Goal: Communication & Community: Answer question/provide support

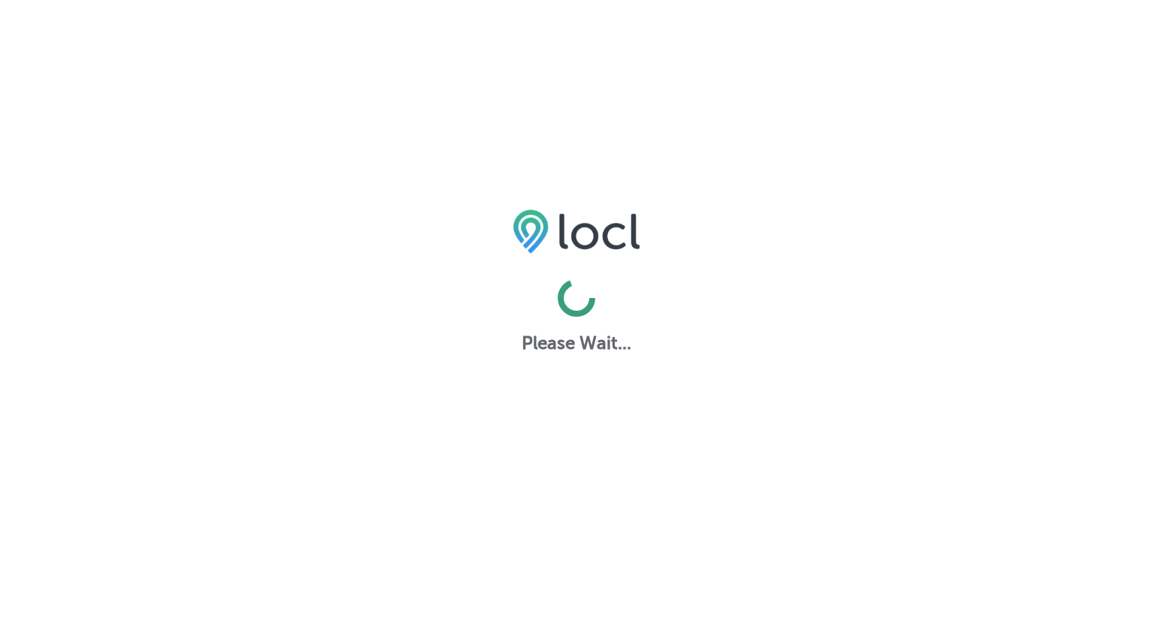
select select "US"
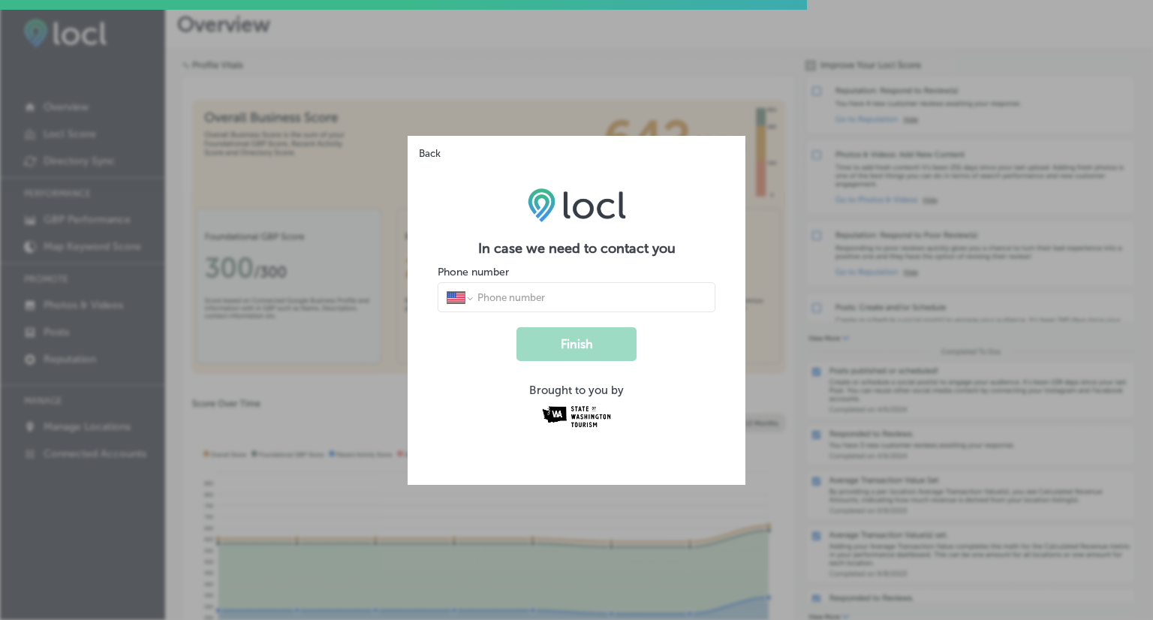
click at [559, 297] on input "tel" at bounding box center [591, 298] width 231 height 14
type input "[PHONE_NUMBER]"
click at [608, 344] on button "Finish" at bounding box center [577, 344] width 120 height 34
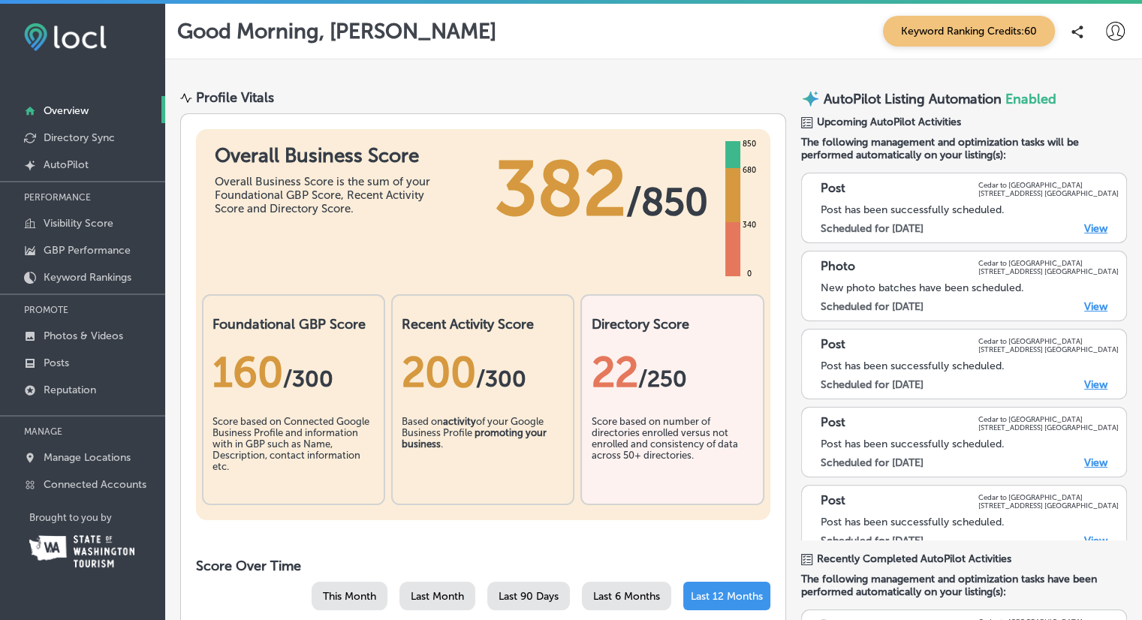
click at [1112, 26] on icon at bounding box center [1115, 31] width 19 height 19
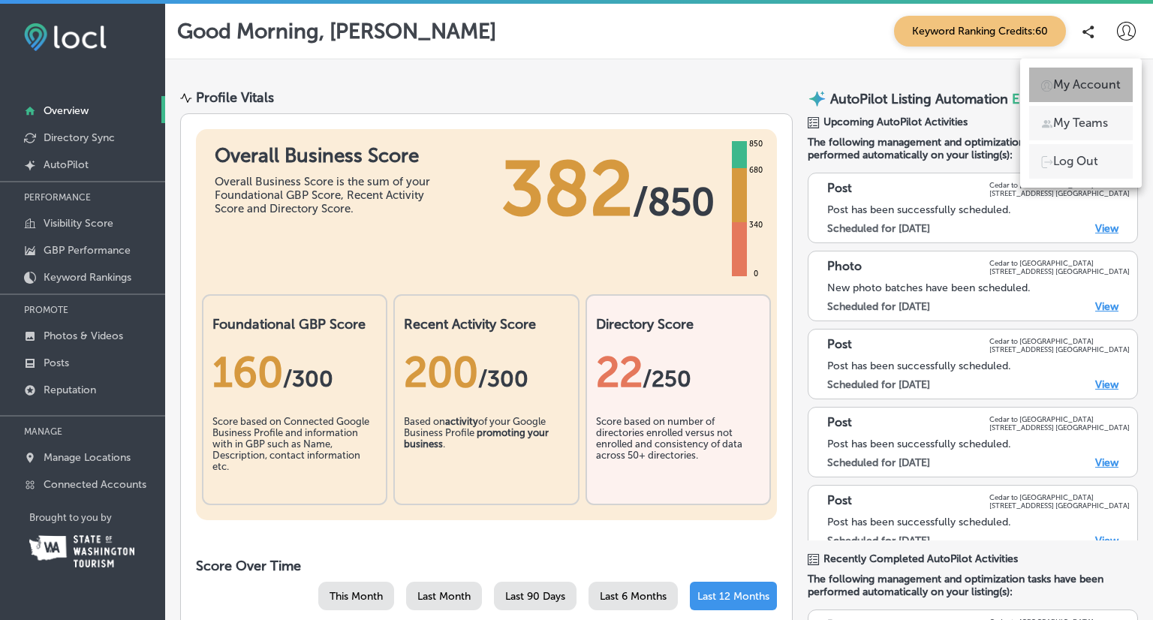
click at [1093, 84] on p "My Account" at bounding box center [1088, 85] width 68 height 18
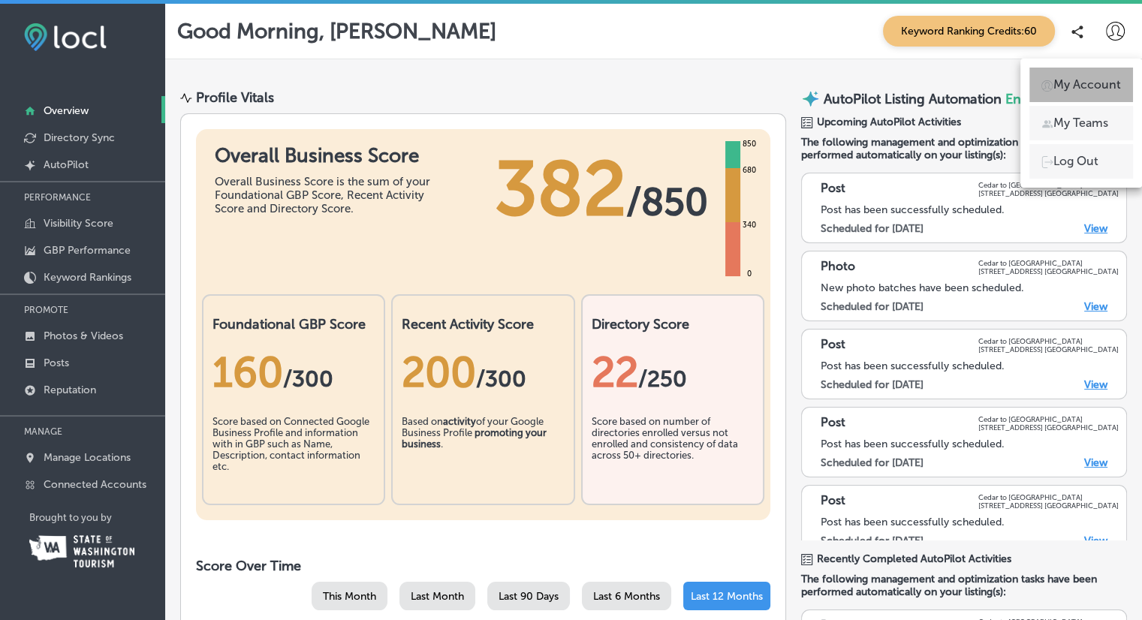
select select "US"
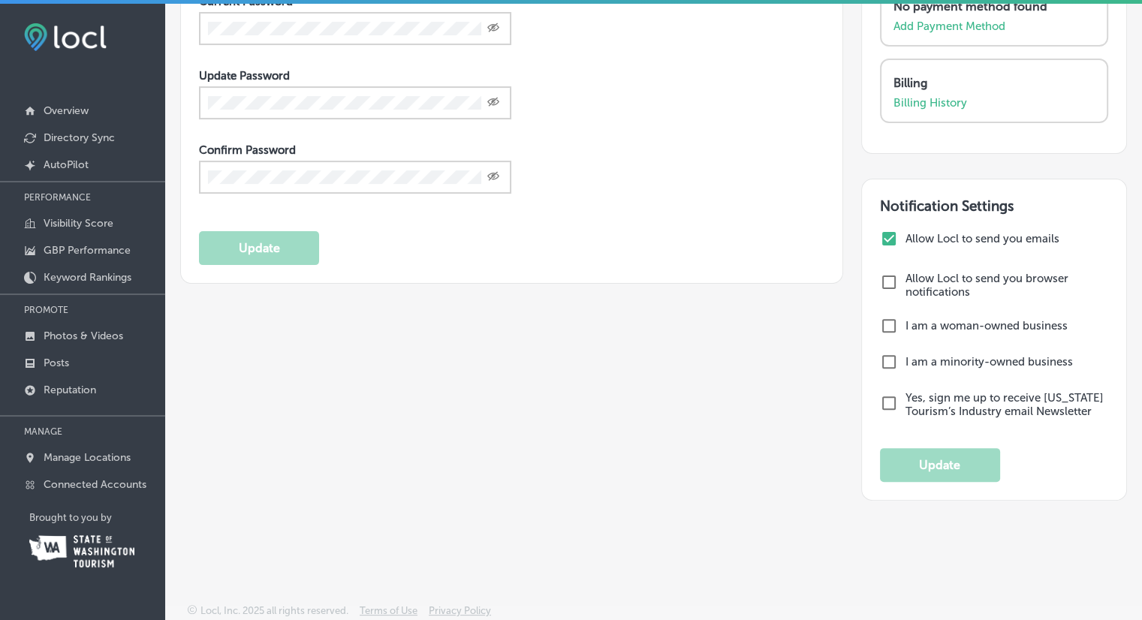
scroll to position [3, 0]
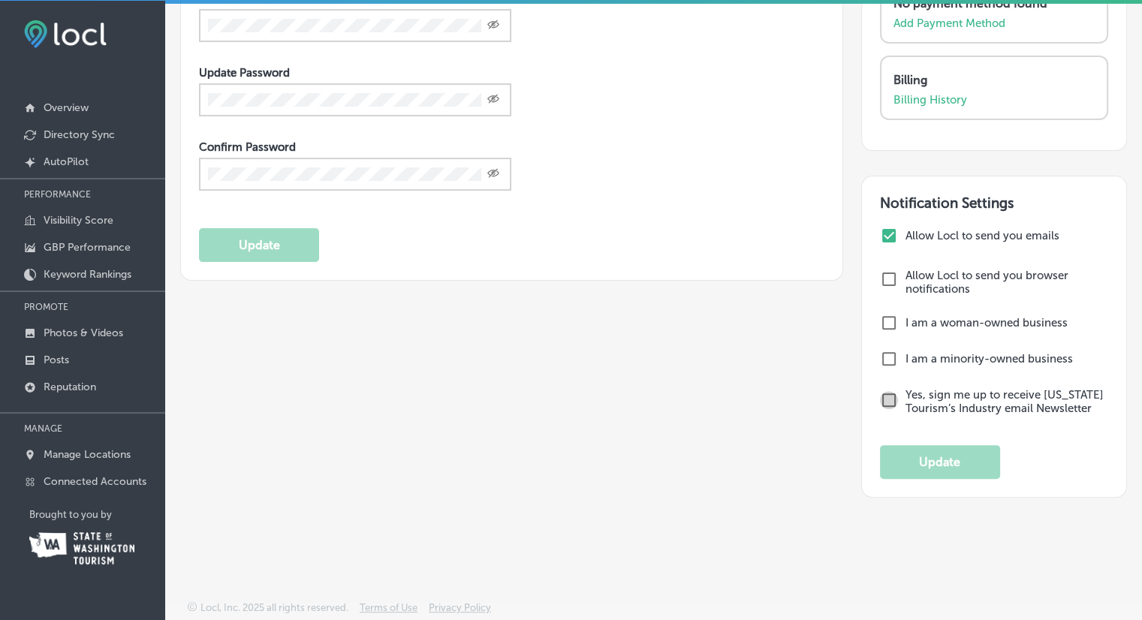
click at [881, 395] on input "checkbox" at bounding box center [889, 400] width 18 height 18
checkbox input "true"
click at [932, 461] on button "Update" at bounding box center [940, 462] width 120 height 34
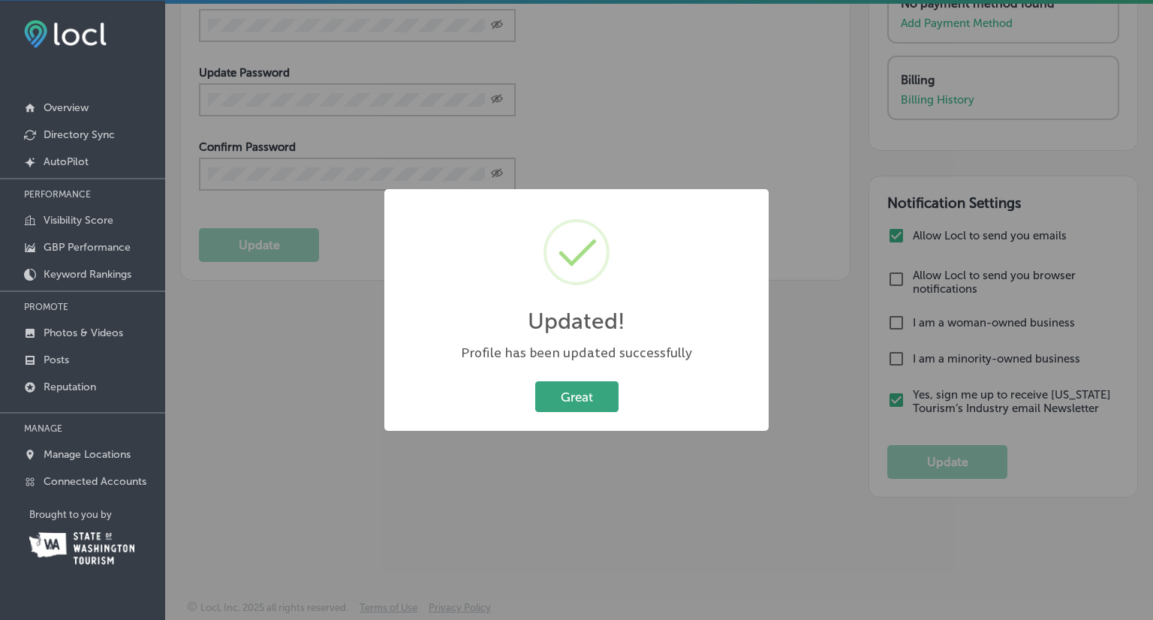
click at [586, 394] on button "Great" at bounding box center [576, 396] width 83 height 31
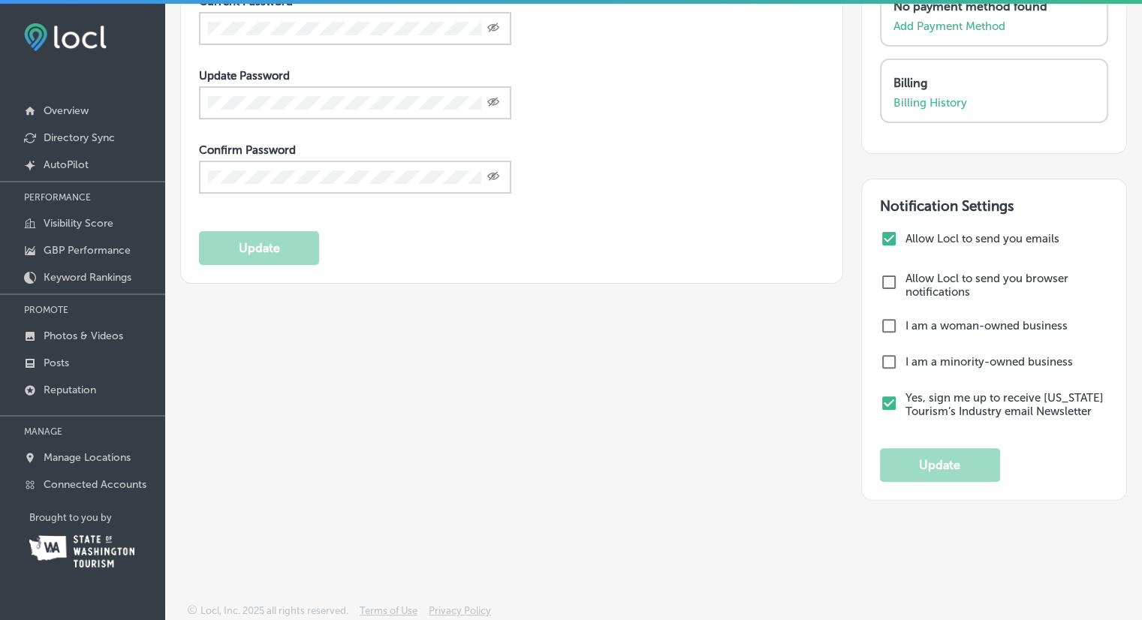
scroll to position [0, 0]
click at [59, 107] on p "Overview" at bounding box center [66, 110] width 45 height 13
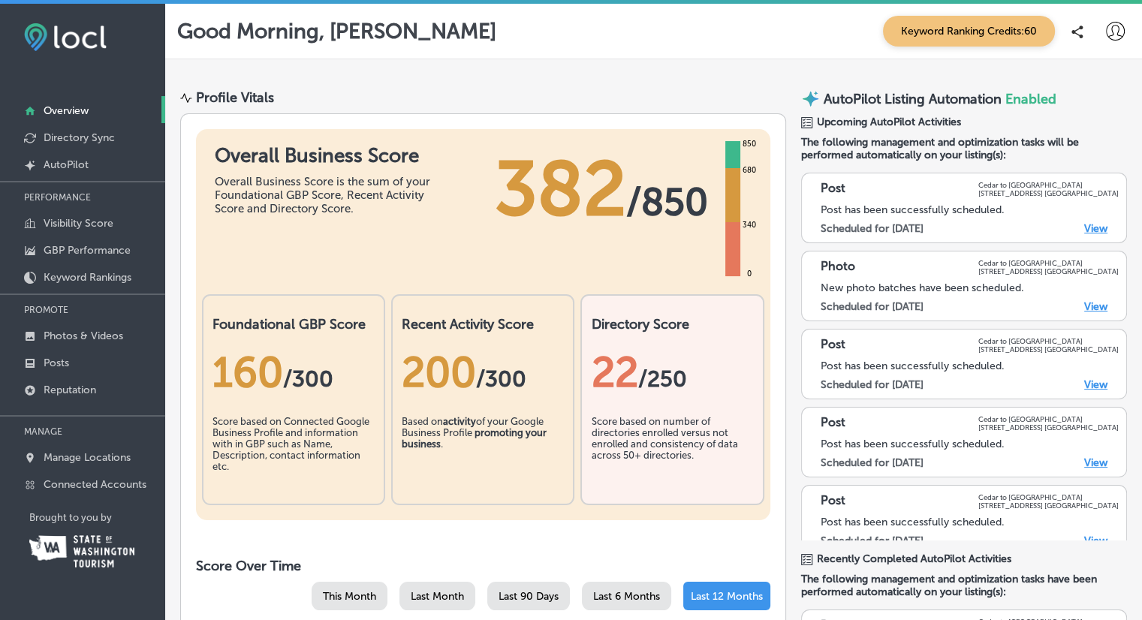
click at [1084, 228] on link "View" at bounding box center [1095, 228] width 23 height 13
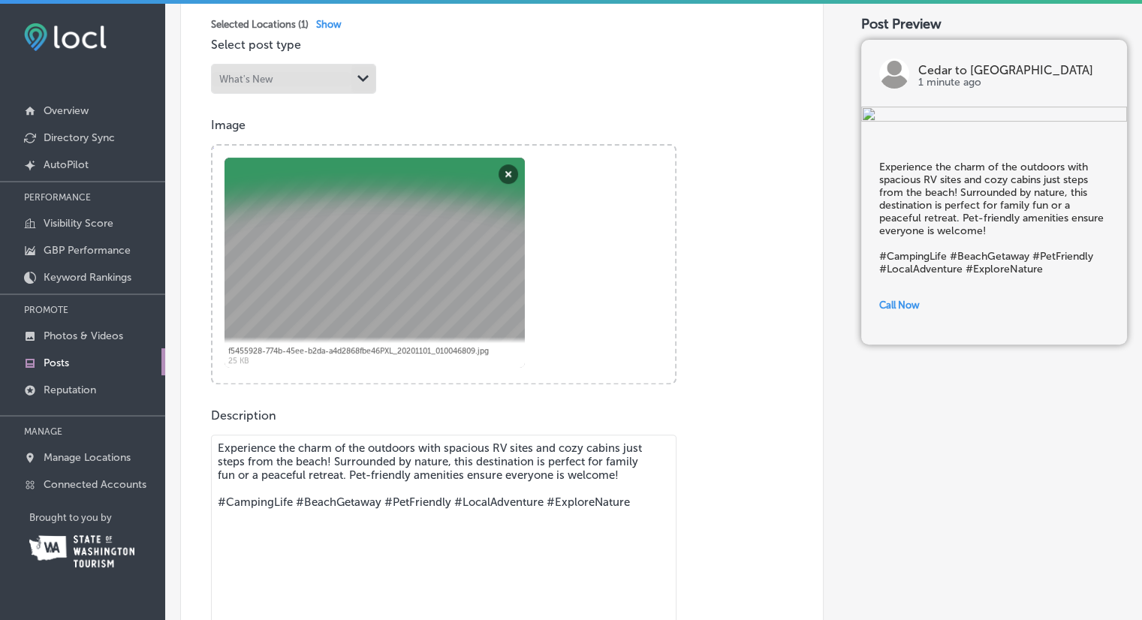
scroll to position [451, 0]
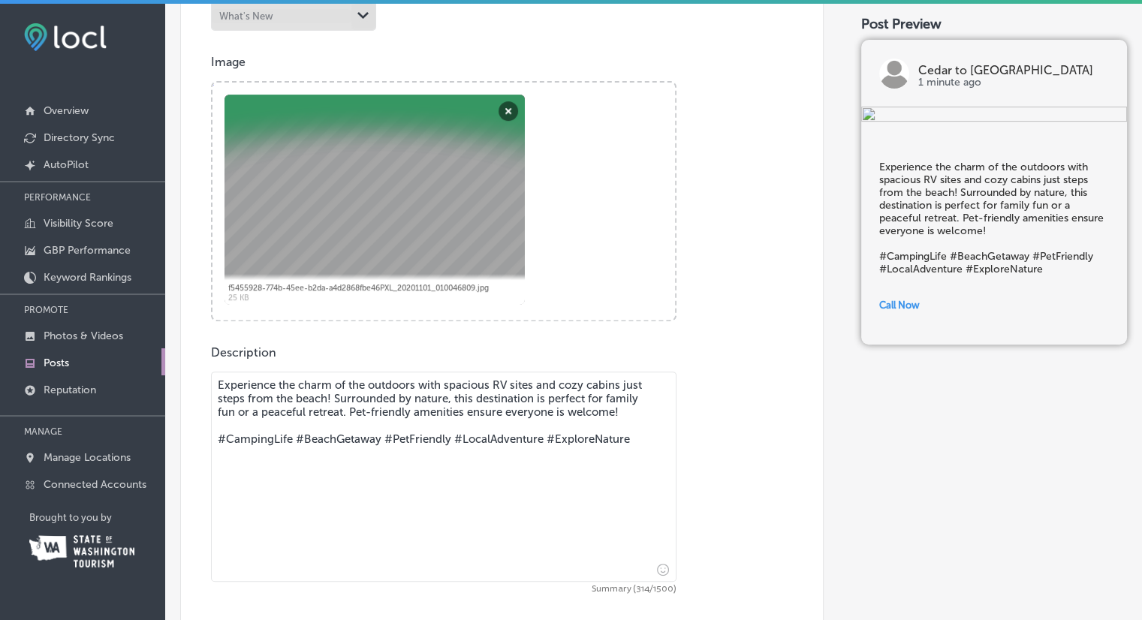
click at [636, 439] on textarea "Experience the charm of the outdoors with spacious RV sites and cozy cabins jus…" at bounding box center [444, 477] width 466 height 210
drag, startPoint x: 297, startPoint y: 457, endPoint x: 213, endPoint y: 457, distance: 83.4
click at [213, 457] on textarea "Experience the charm of the outdoors with spacious RV sites and cozy cabins jus…" at bounding box center [444, 477] width 466 height 210
click at [219, 440] on textarea "Experience the charm of the outdoors with spacious RV sites and cozy cabins jus…" at bounding box center [444, 477] width 466 height 210
paste textarea "cedartosurf#"
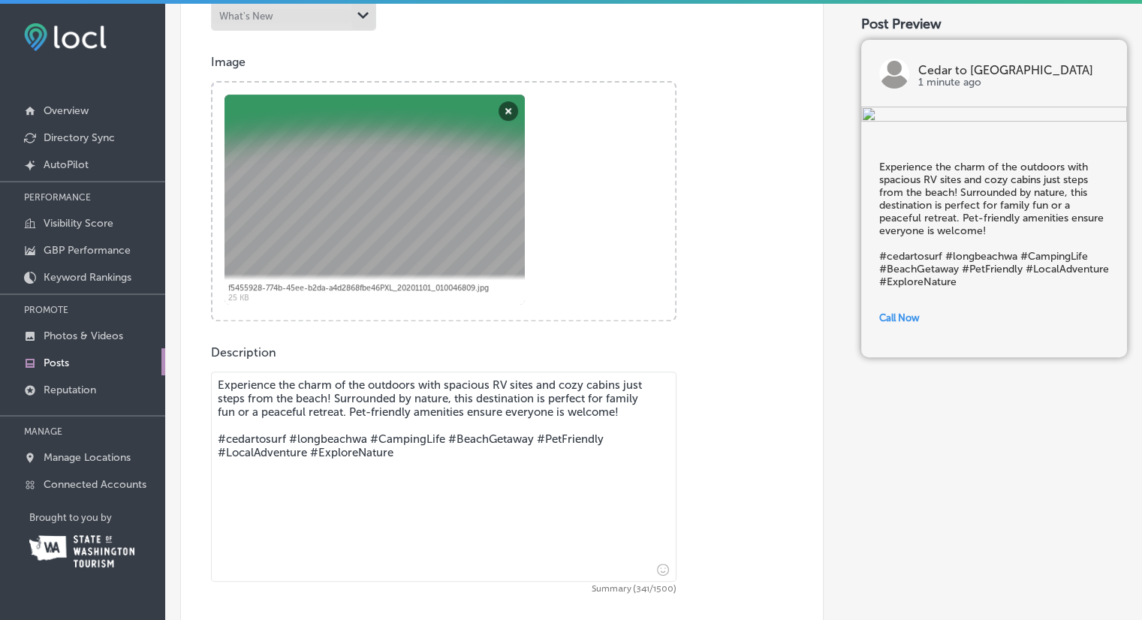
click at [406, 460] on textarea "Experience the charm of the outdoors with spacious RV sites and cozy cabins jus…" at bounding box center [444, 477] width 466 height 210
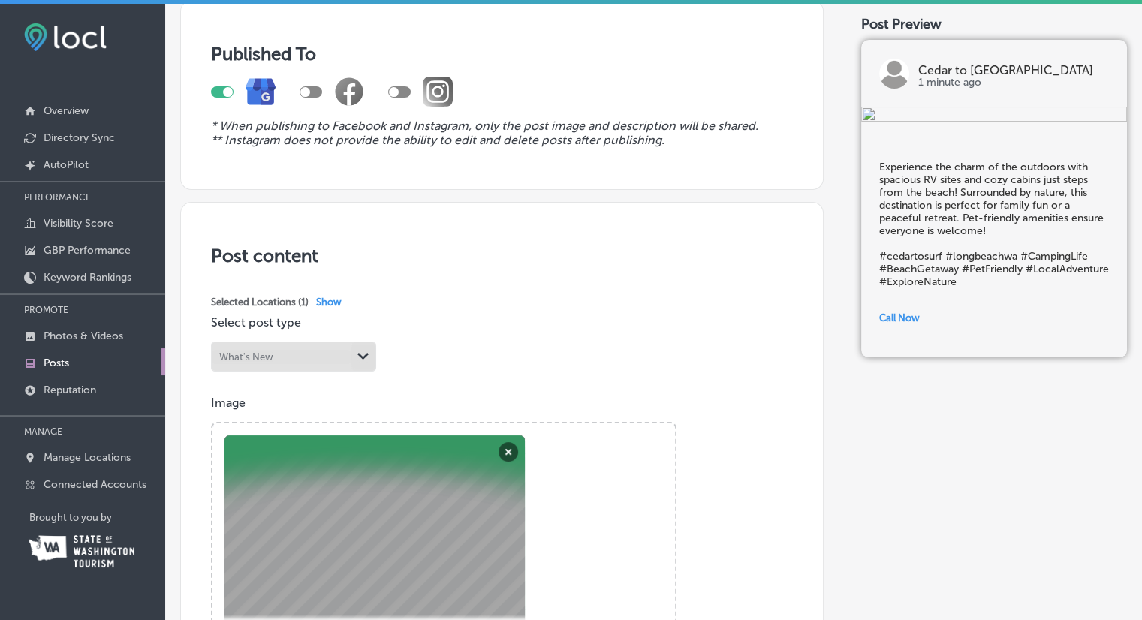
scroll to position [75, 0]
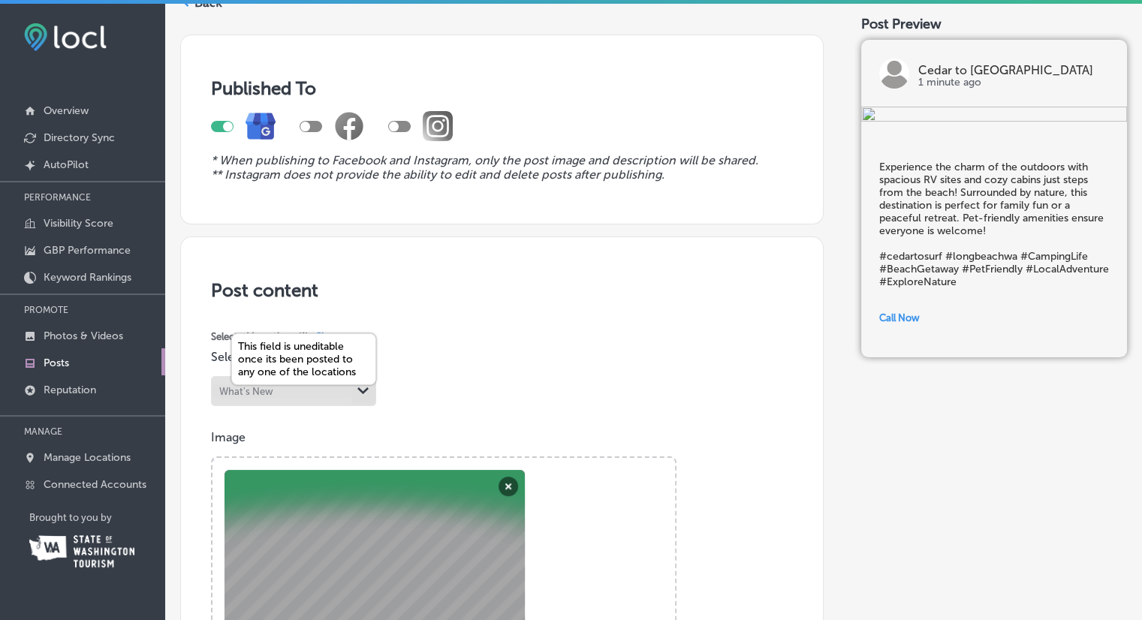
click at [354, 391] on div "Path Created with Sketch." at bounding box center [363, 391] width 24 height 24
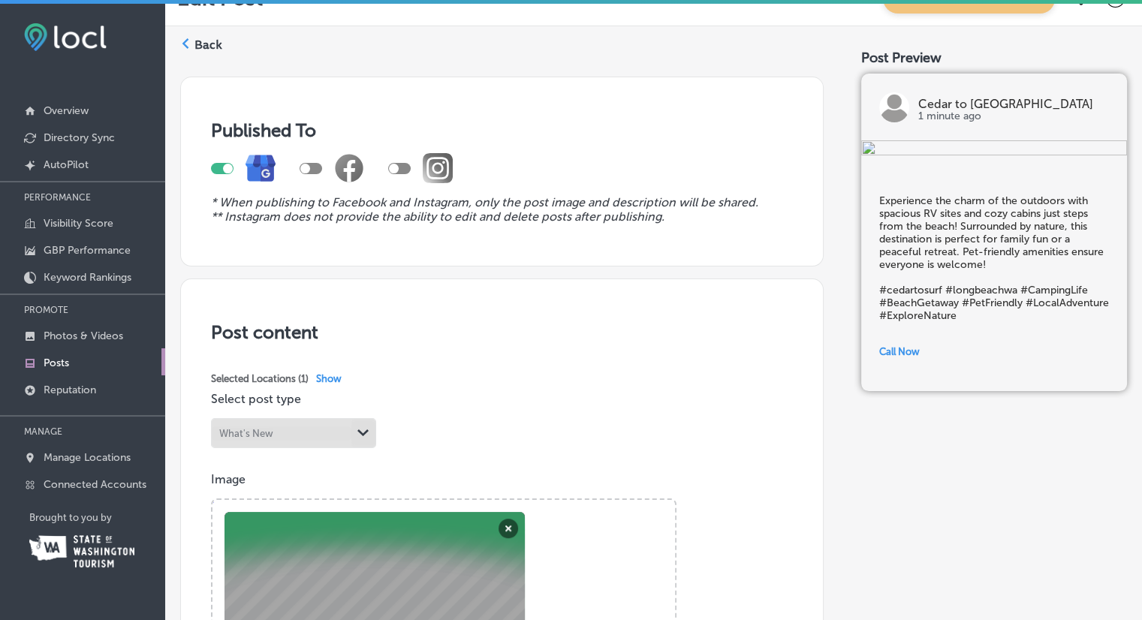
scroll to position [0, 0]
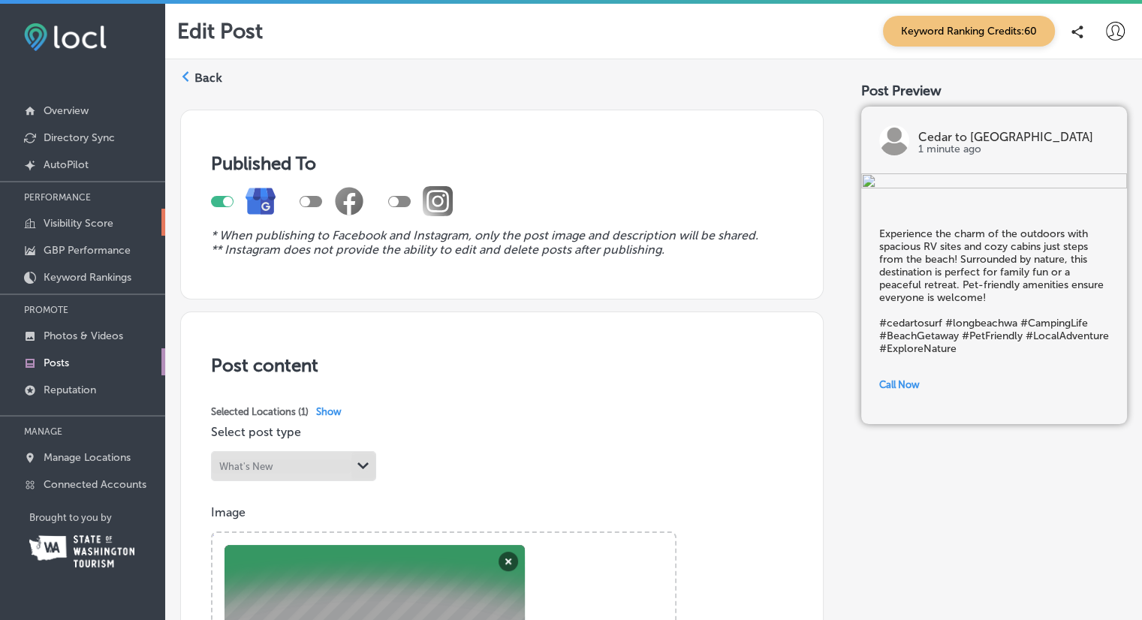
type textarea "Experience the charm of the outdoors with spacious RV sites and cozy cabins jus…"
click at [79, 225] on p "Visibility Score" at bounding box center [79, 223] width 70 height 13
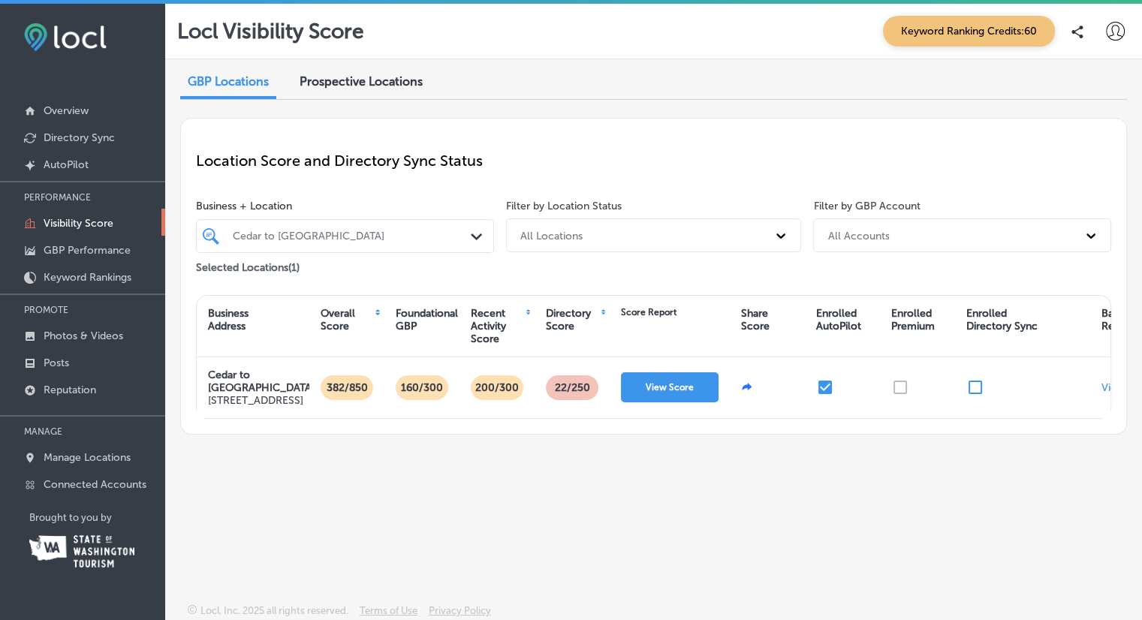
click at [990, 38] on span "Keyword Ranking Credits: 60" at bounding box center [969, 31] width 172 height 31
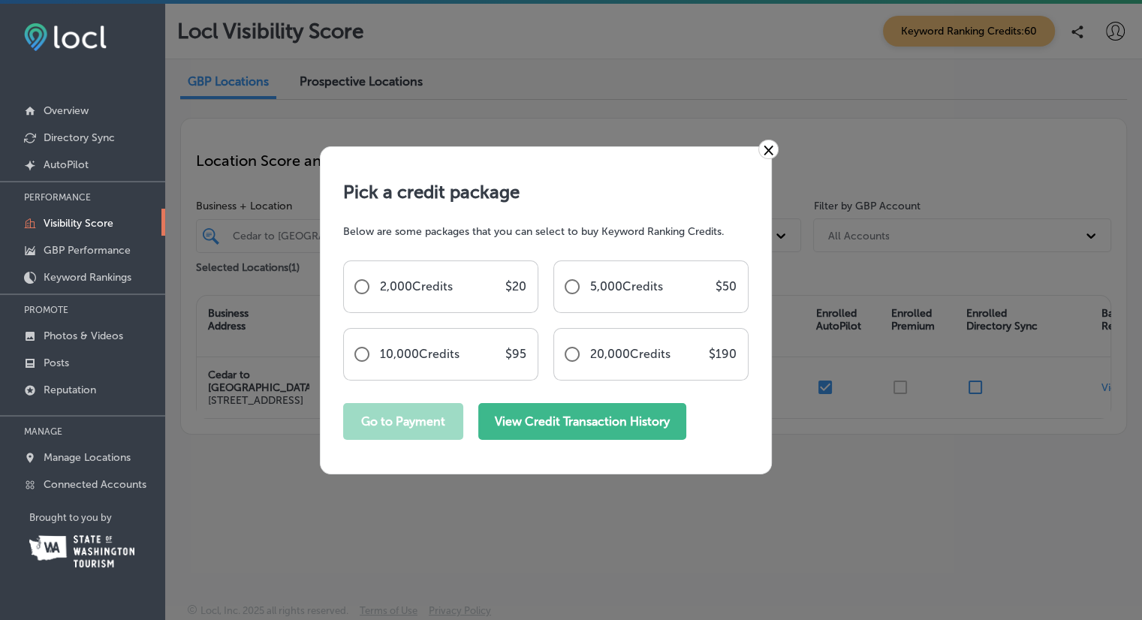
click at [600, 431] on button "View Credit Transaction History" at bounding box center [582, 421] width 208 height 37
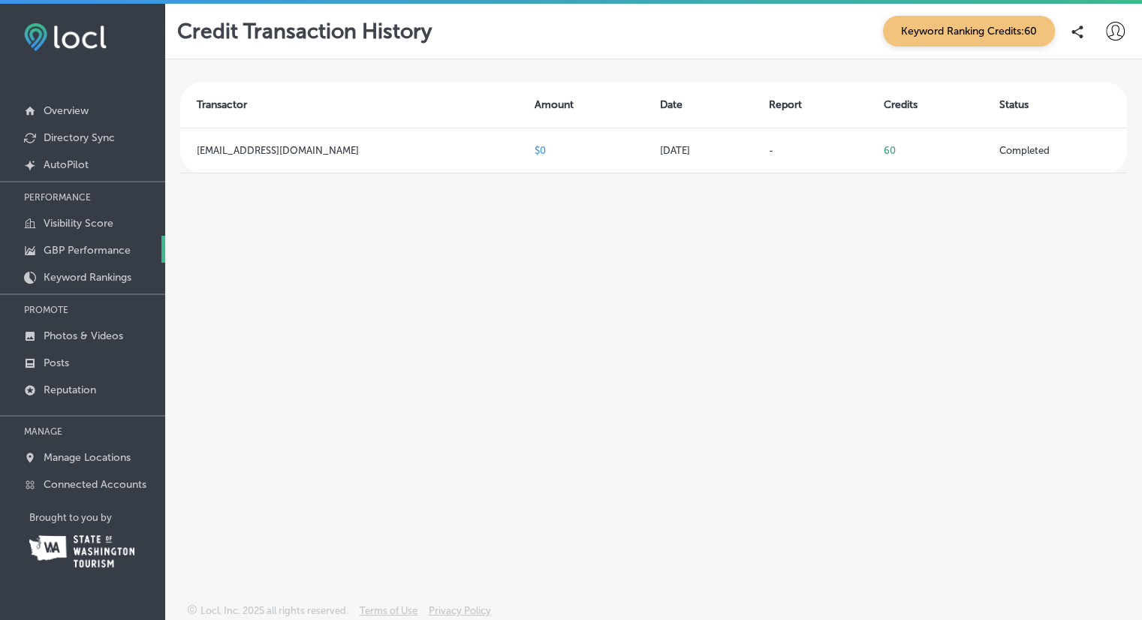
click at [71, 246] on p "GBP Performance" at bounding box center [87, 250] width 87 height 13
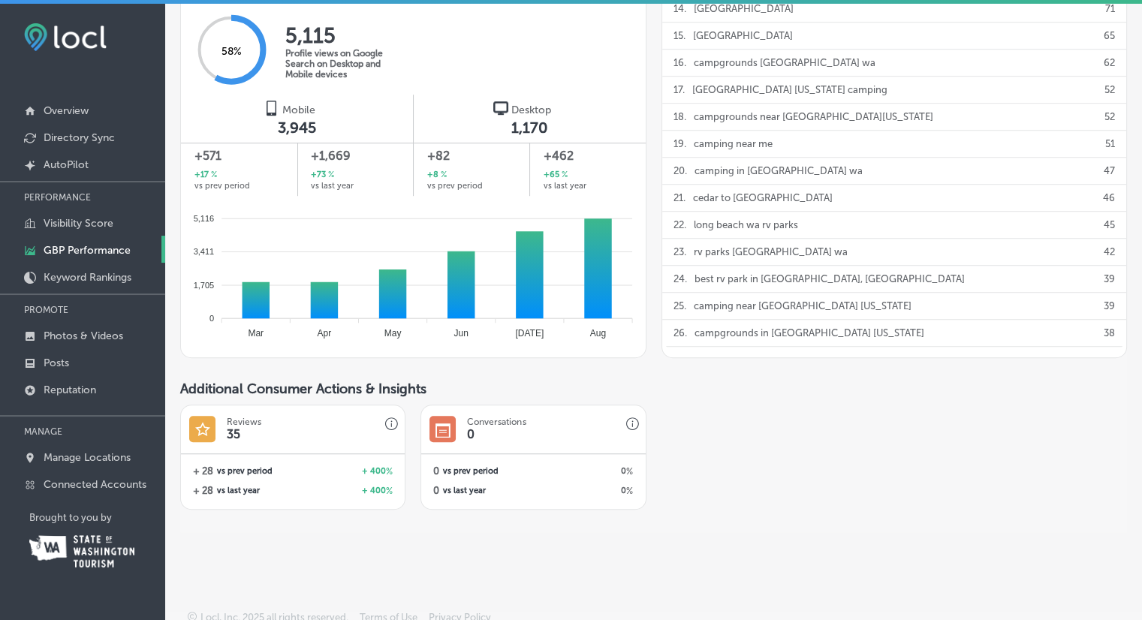
scroll to position [982, 0]
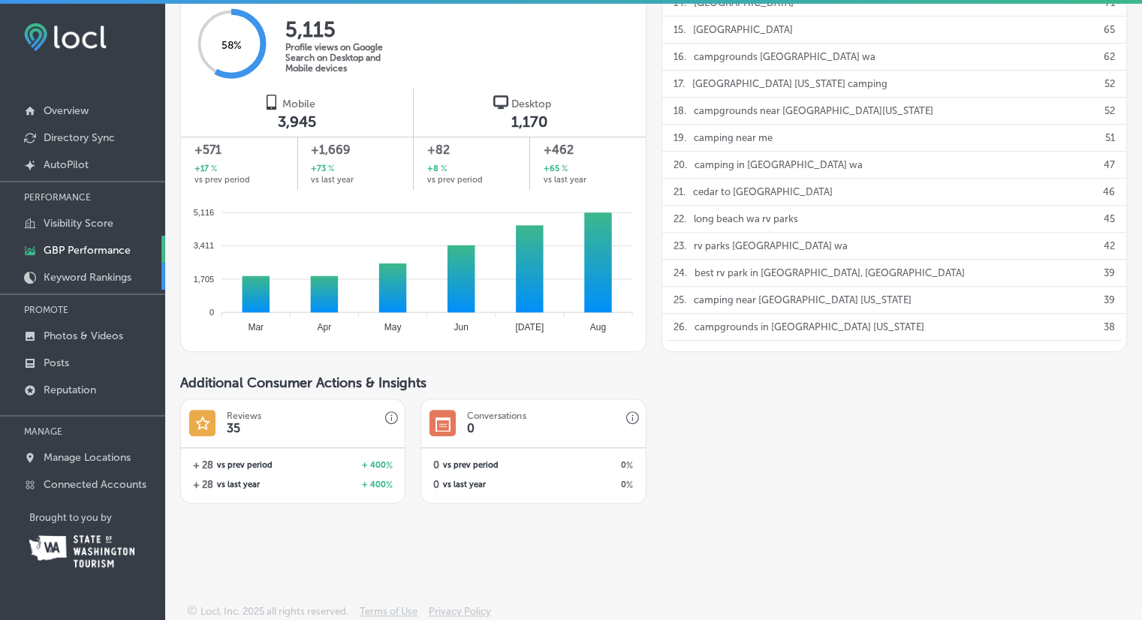
click at [113, 271] on p "Keyword Rankings" at bounding box center [88, 277] width 88 height 13
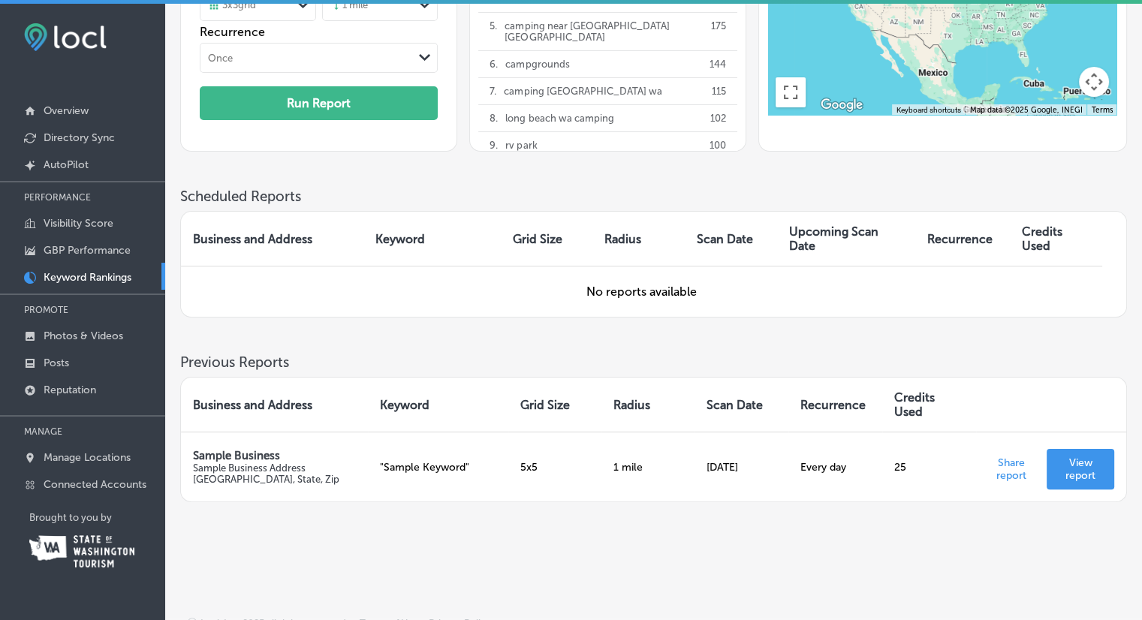
scroll to position [255, 0]
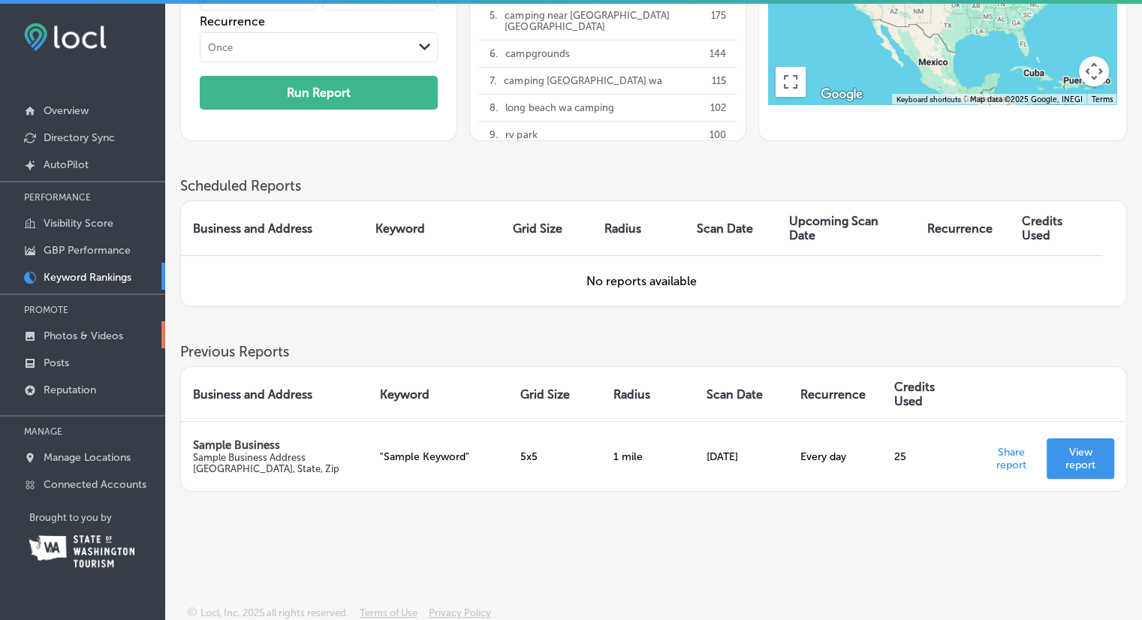
click at [75, 333] on p "Photos & Videos" at bounding box center [84, 336] width 80 height 13
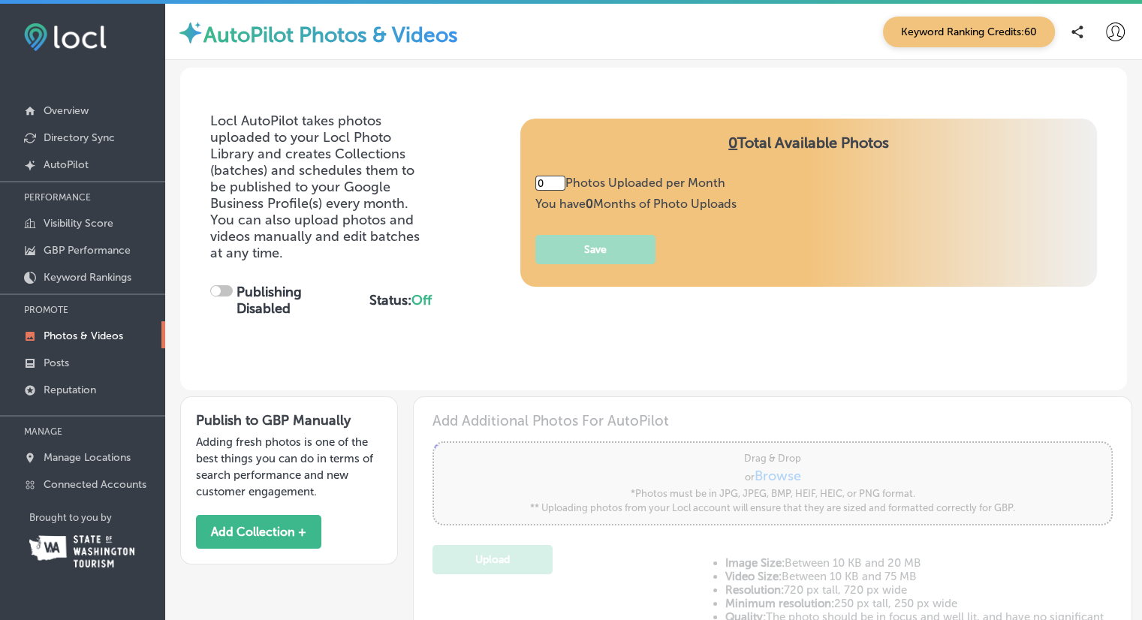
type input "5"
checkbox input "true"
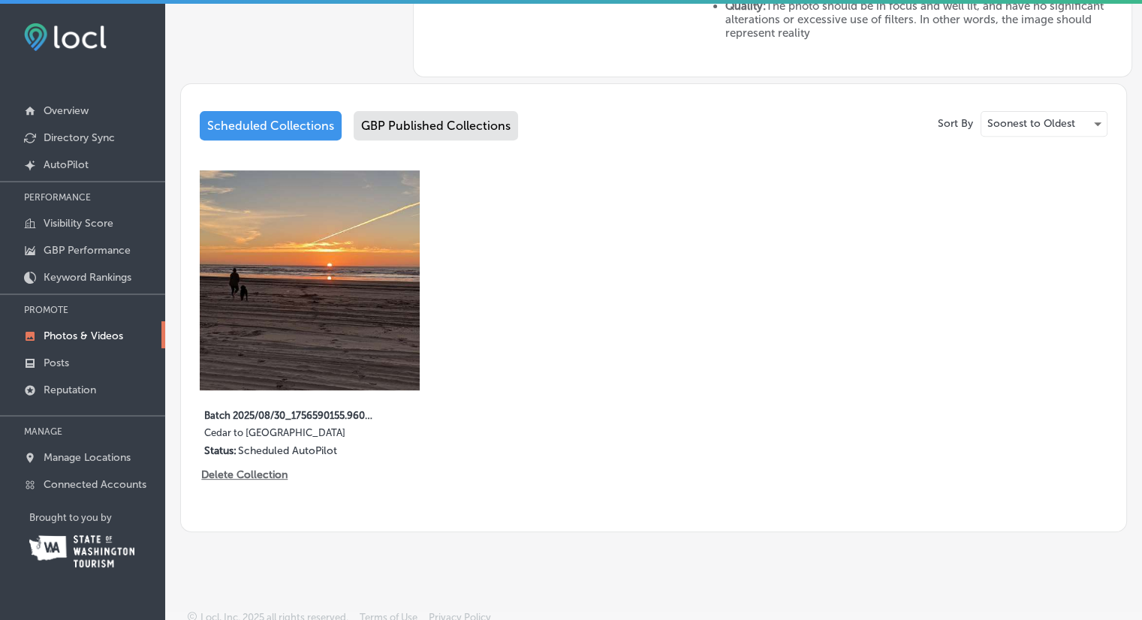
scroll to position [601, 0]
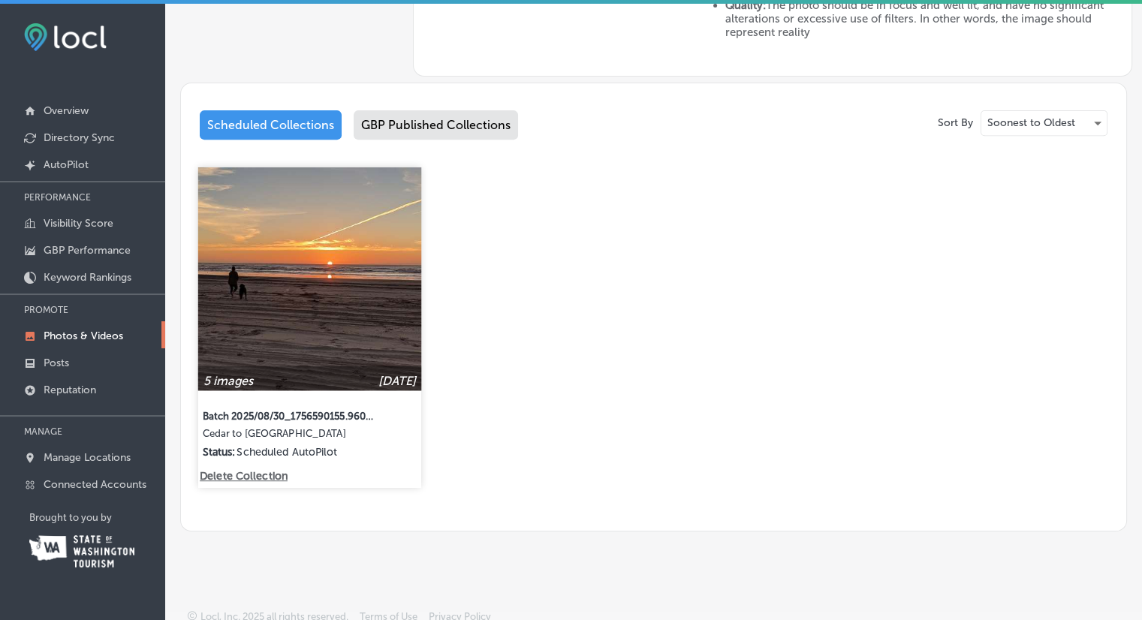
click at [255, 415] on label "Batch 2025/08/30_1756590155.9601965" at bounding box center [290, 415] width 174 height 27
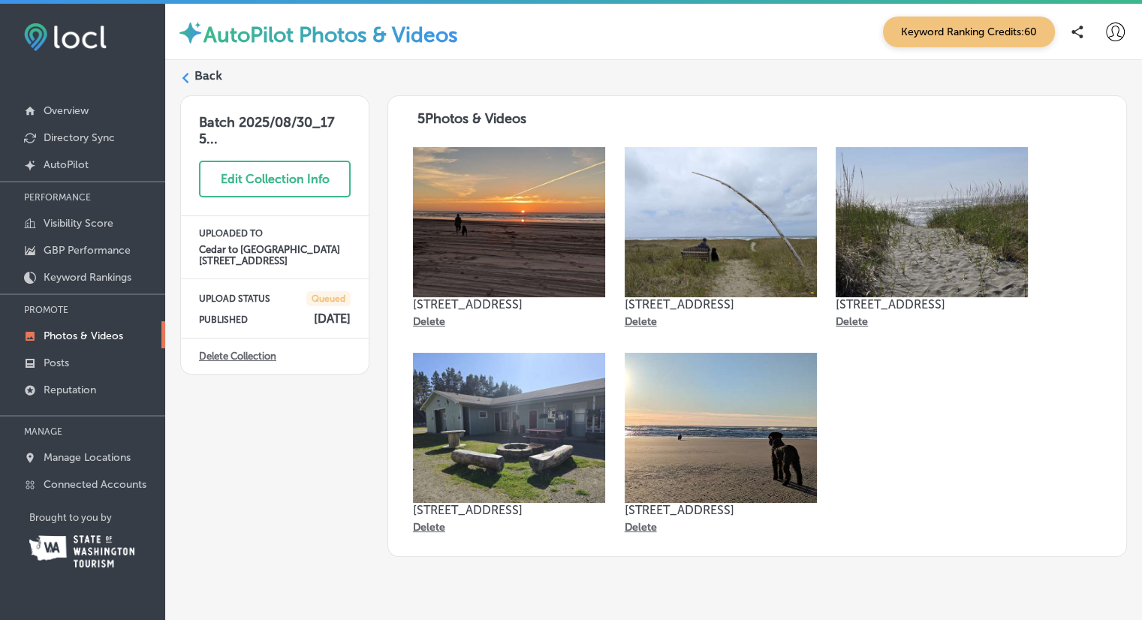
click at [194, 77] on label "Back" at bounding box center [208, 76] width 28 height 17
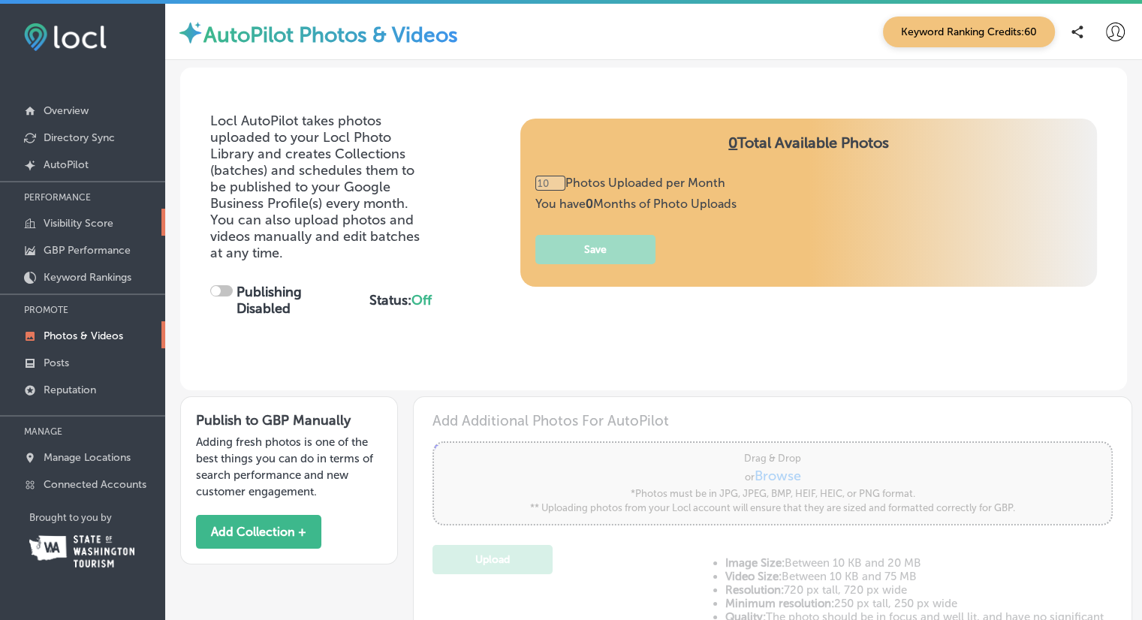
checkbox input "true"
type input "5"
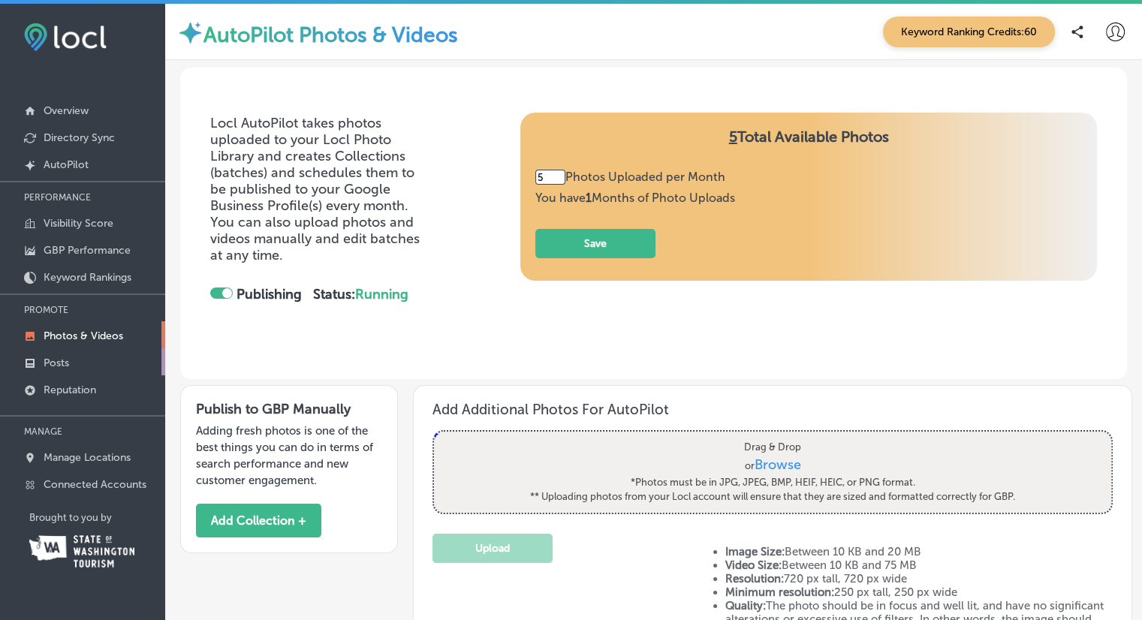
click at [62, 359] on p "Posts" at bounding box center [57, 363] width 26 height 13
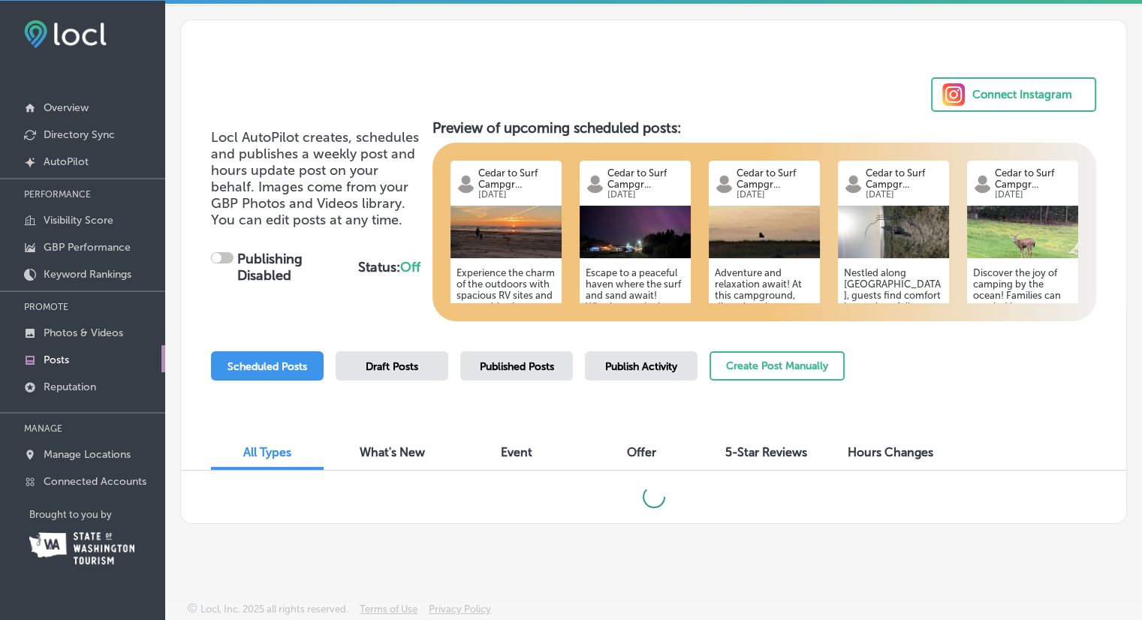
scroll to position [3, 0]
checkbox input "true"
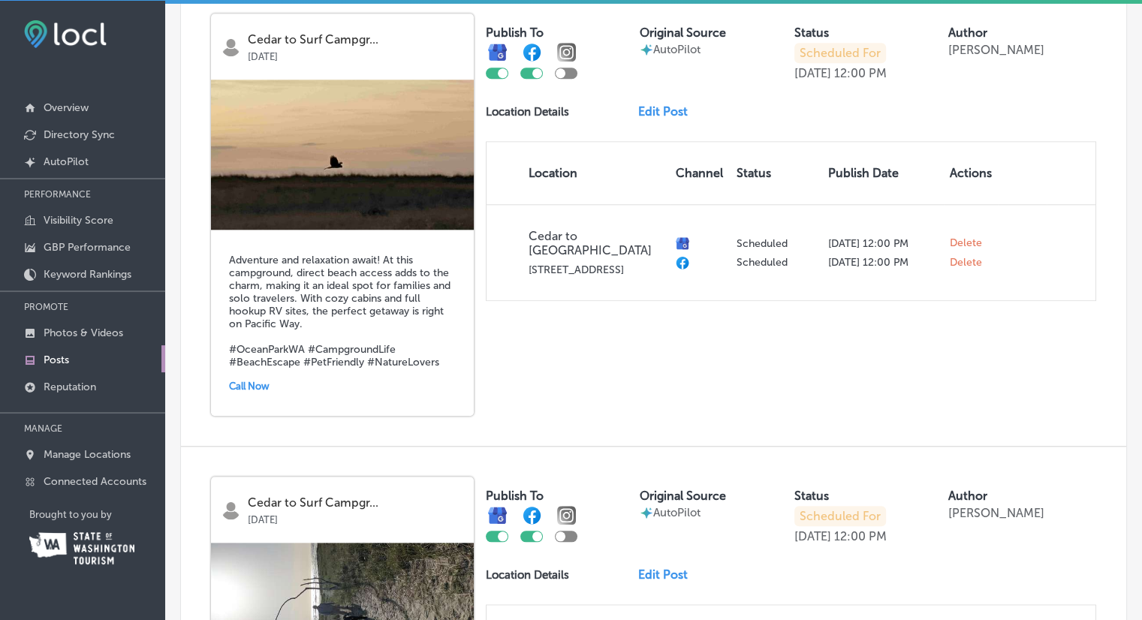
scroll to position [1778, 0]
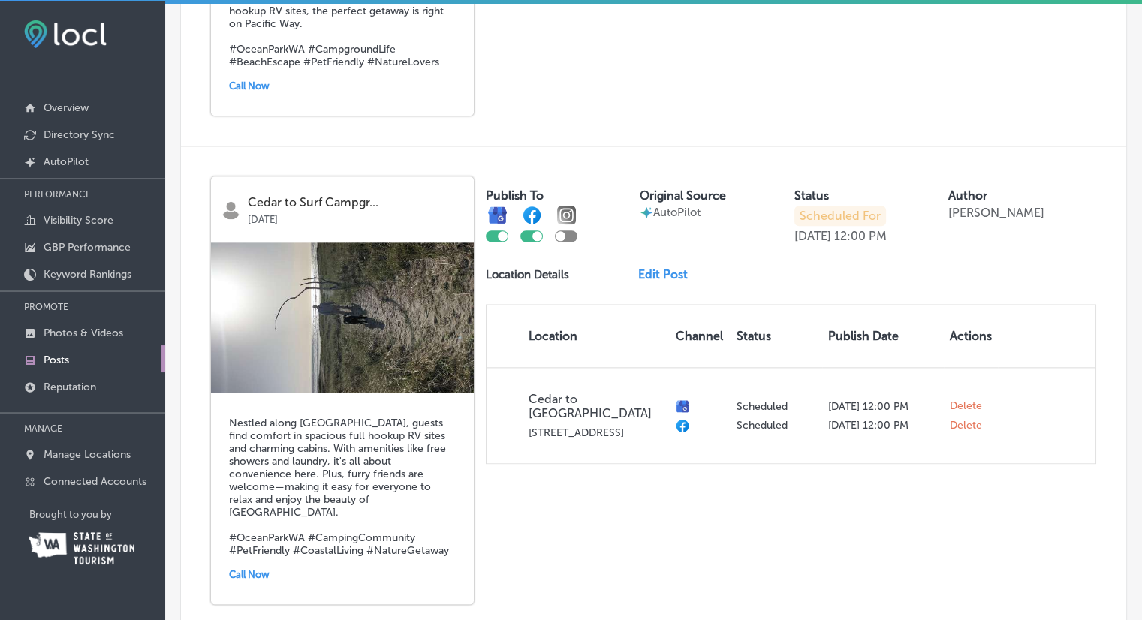
click at [670, 270] on link "Edit Post" at bounding box center [669, 274] width 62 height 14
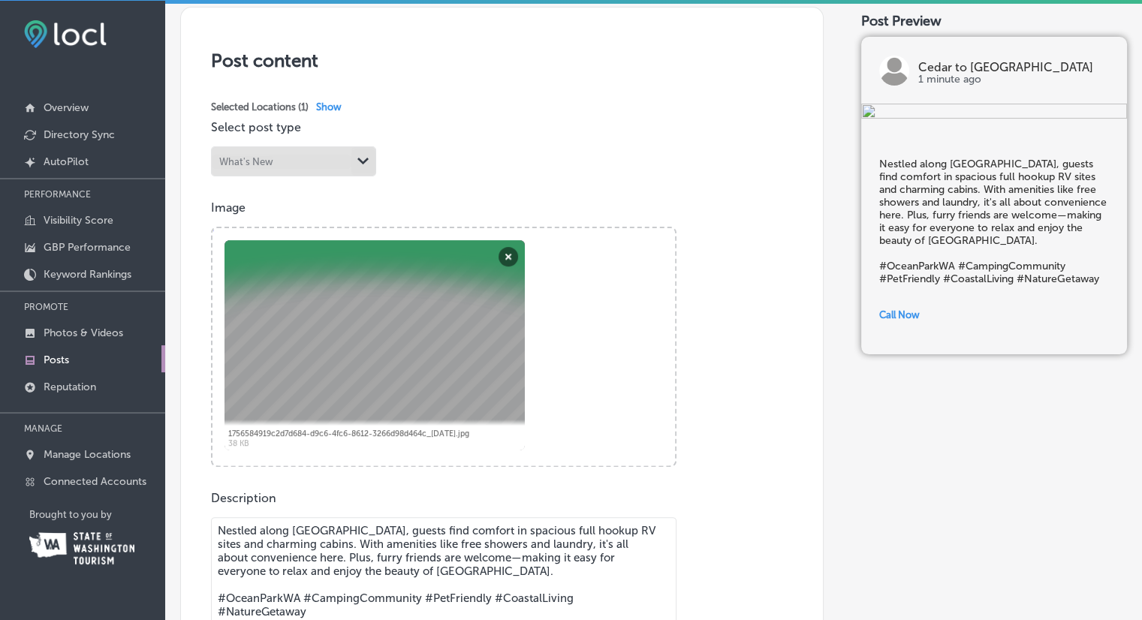
scroll to position [300, 0]
click at [454, 312] on div at bounding box center [375, 347] width 300 height 210
click at [508, 258] on button "Remove" at bounding box center [509, 259] width 20 height 20
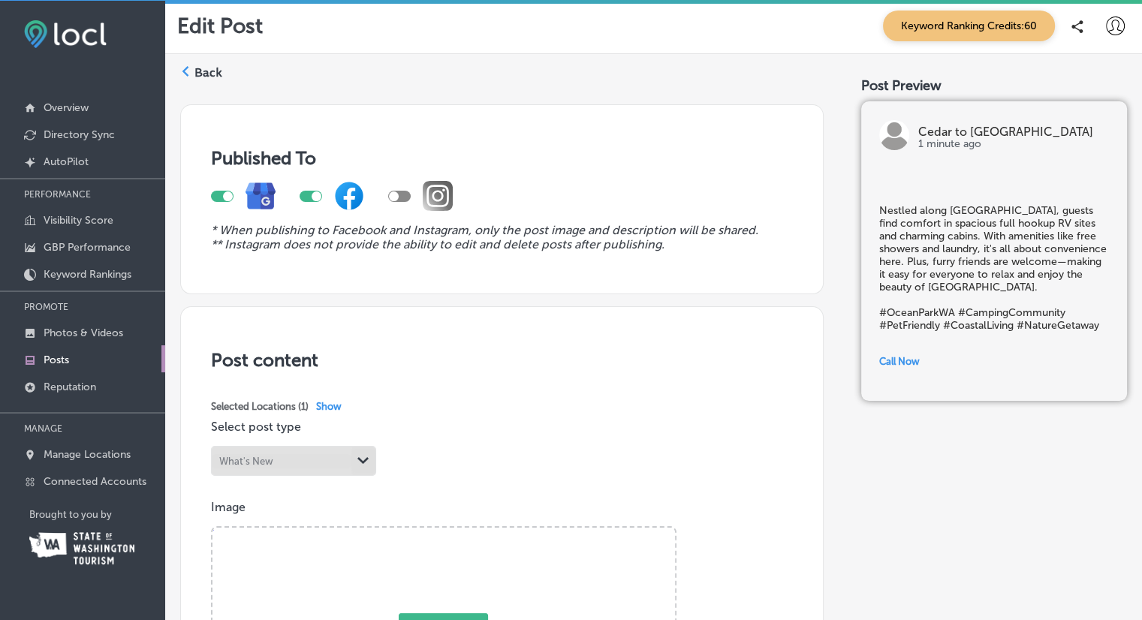
scroll to position [0, 0]
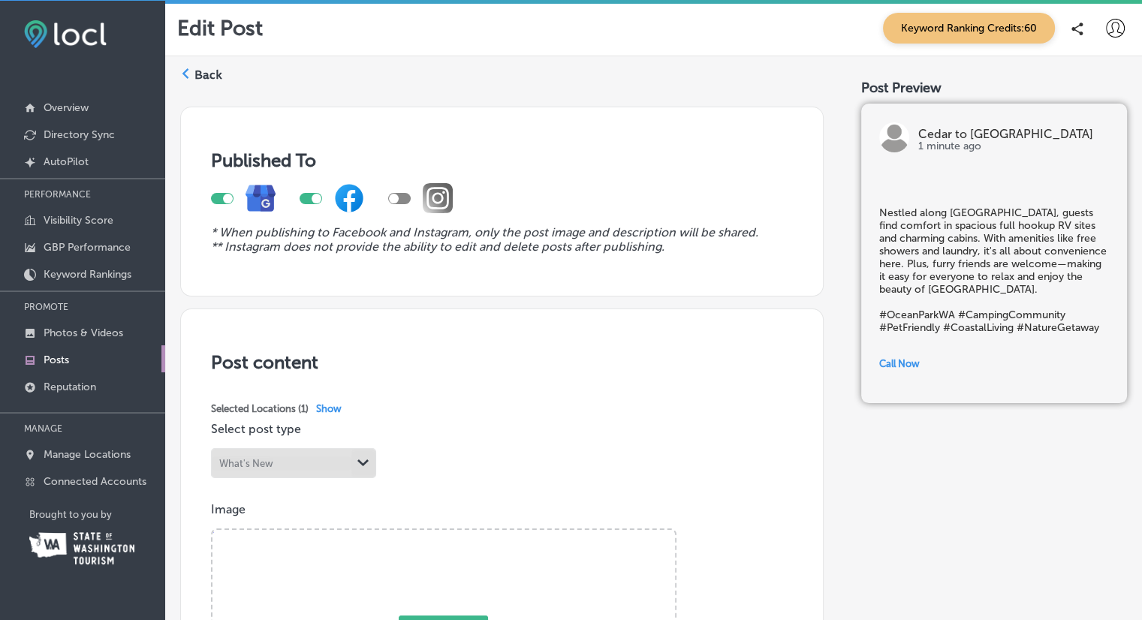
click at [198, 73] on label "Back" at bounding box center [208, 75] width 28 height 17
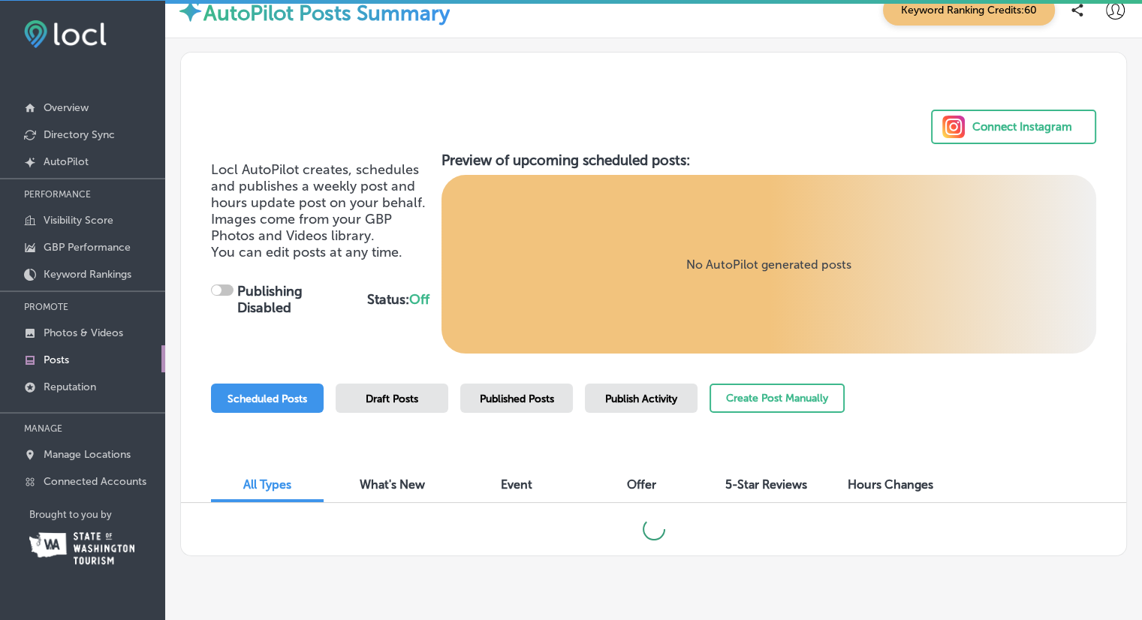
scroll to position [51, 0]
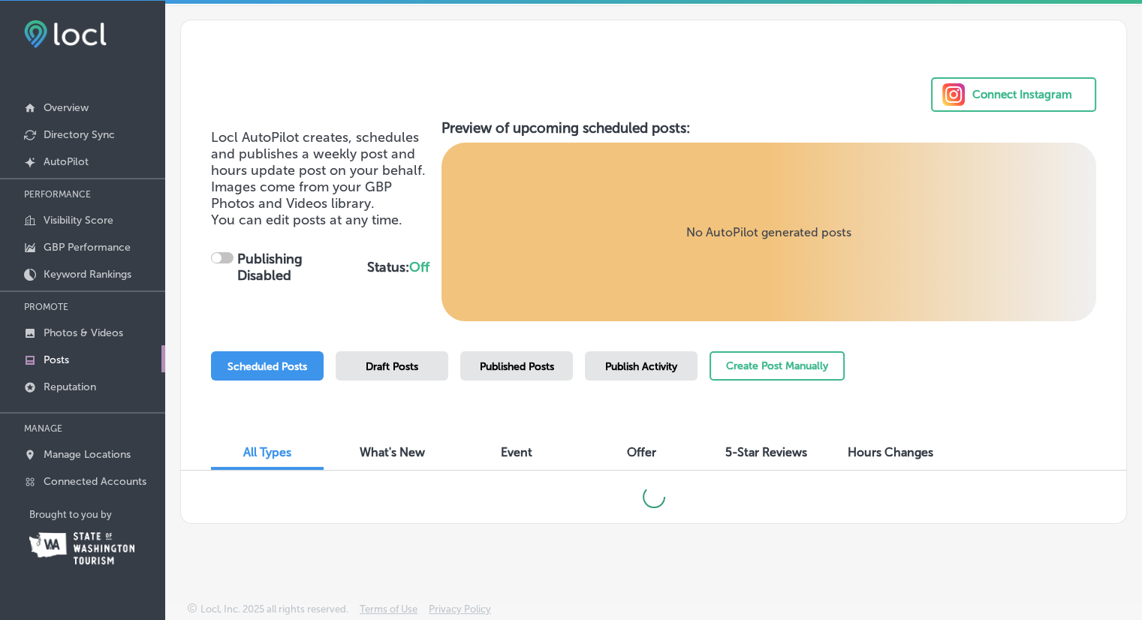
checkbox input "true"
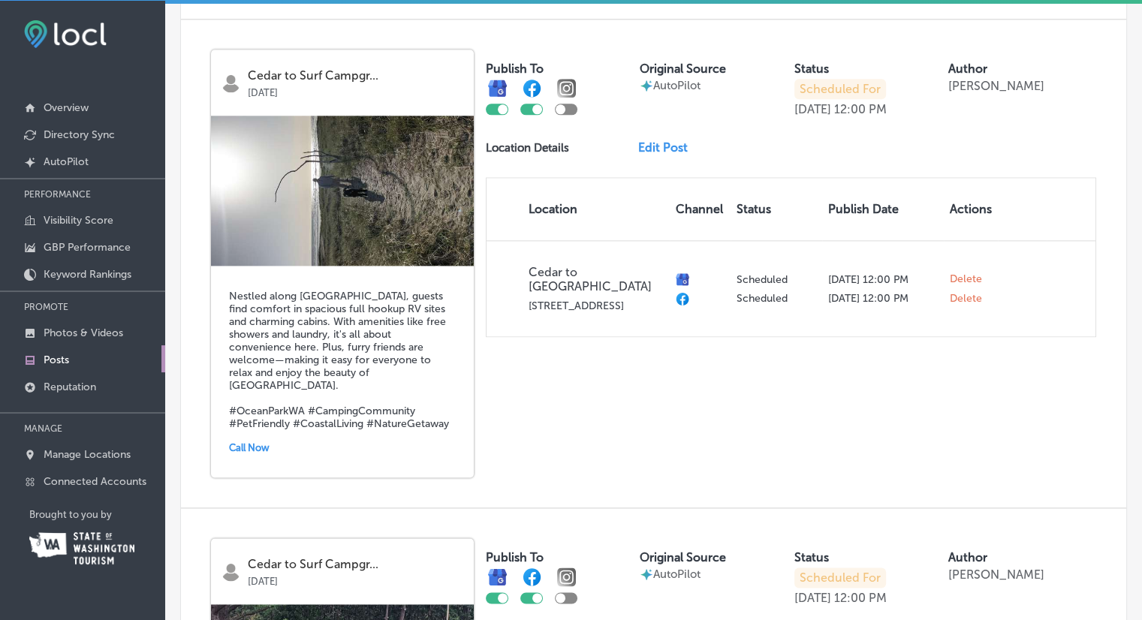
scroll to position [1928, 0]
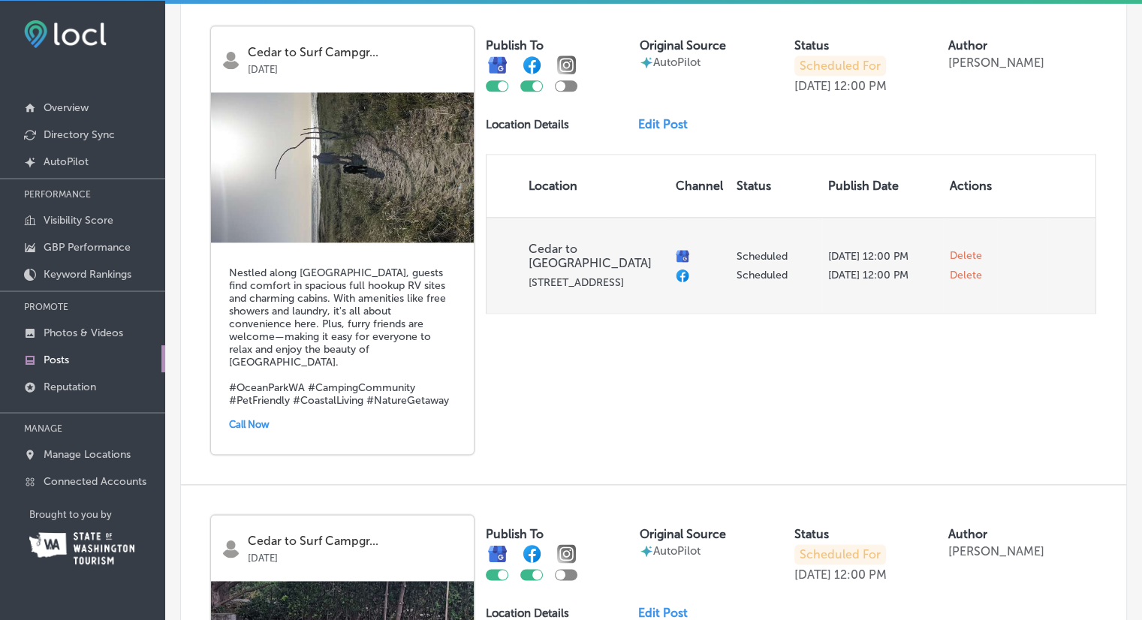
click at [958, 273] on span "Delete" at bounding box center [966, 276] width 32 height 14
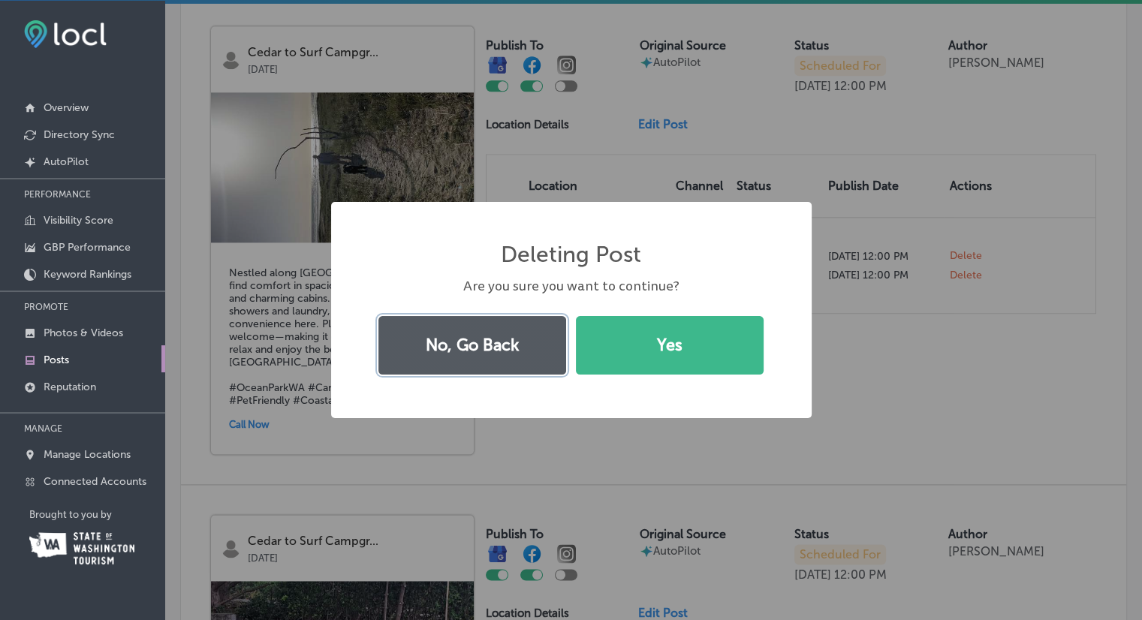
click at [490, 352] on button "No, Go Back" at bounding box center [472, 345] width 188 height 59
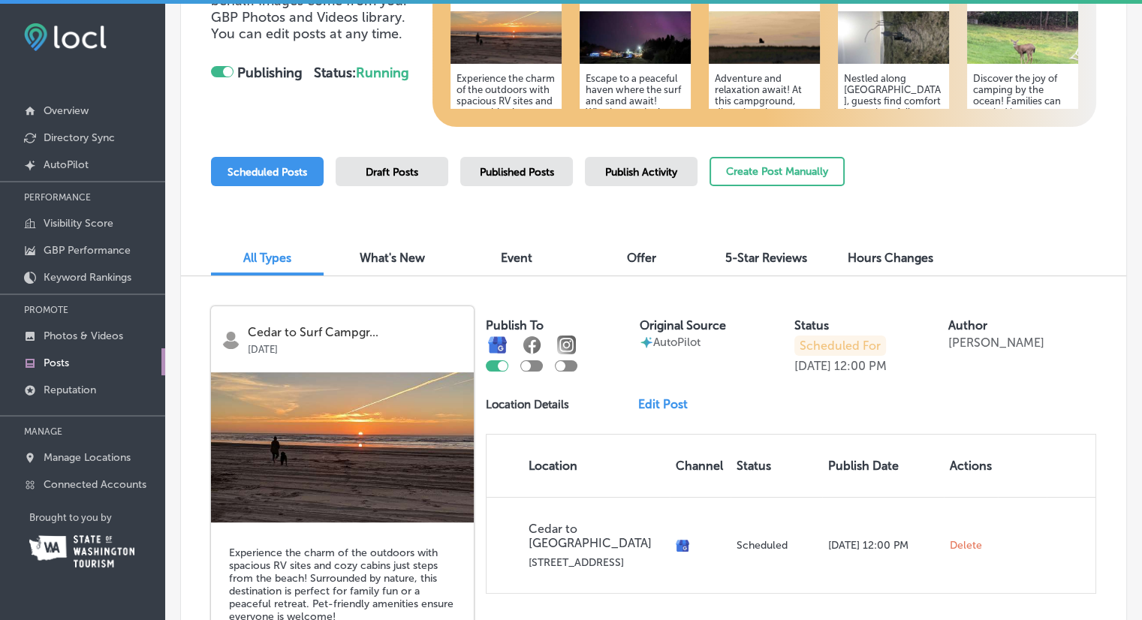
scroll to position [300, 0]
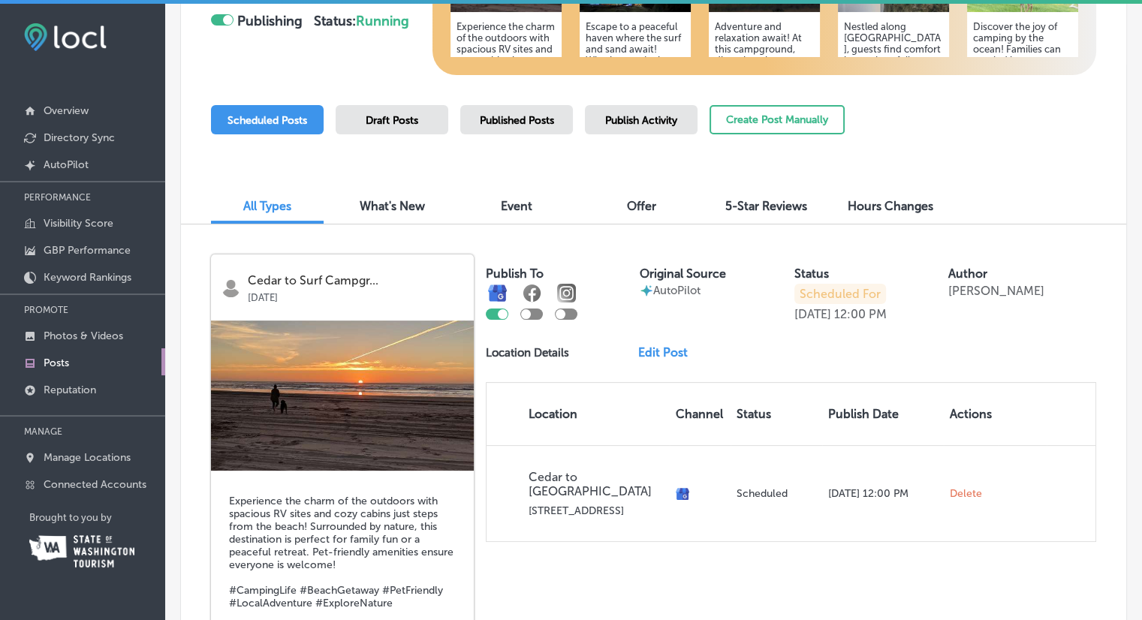
click at [758, 207] on span "5-Star Reviews" at bounding box center [766, 206] width 82 height 14
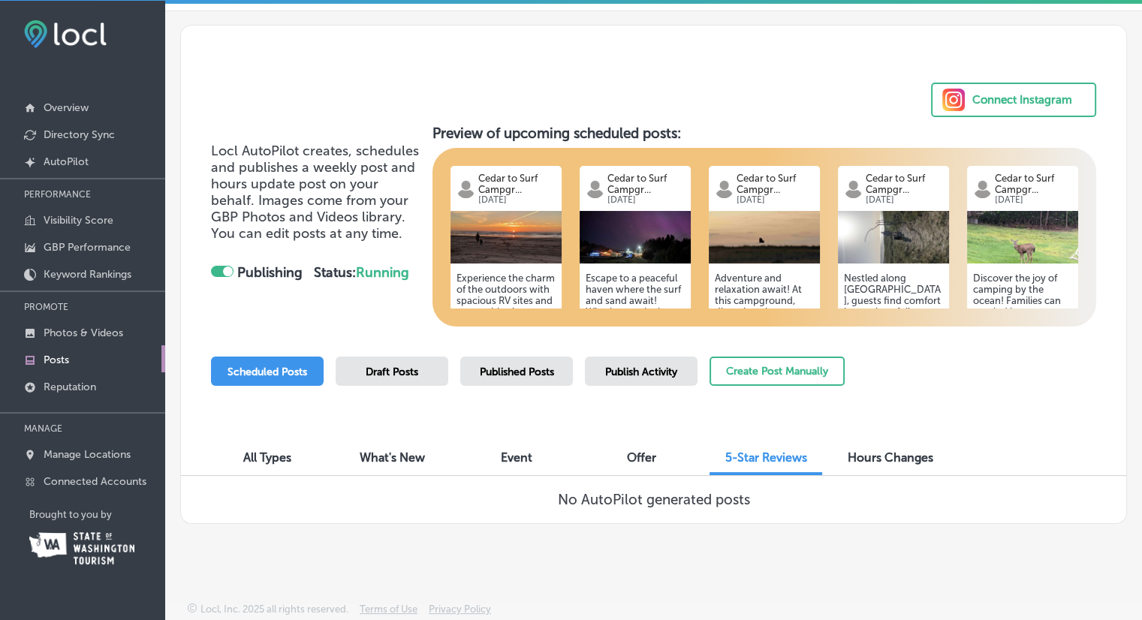
scroll to position [3, 0]
click at [276, 451] on span "All Types" at bounding box center [267, 458] width 48 height 14
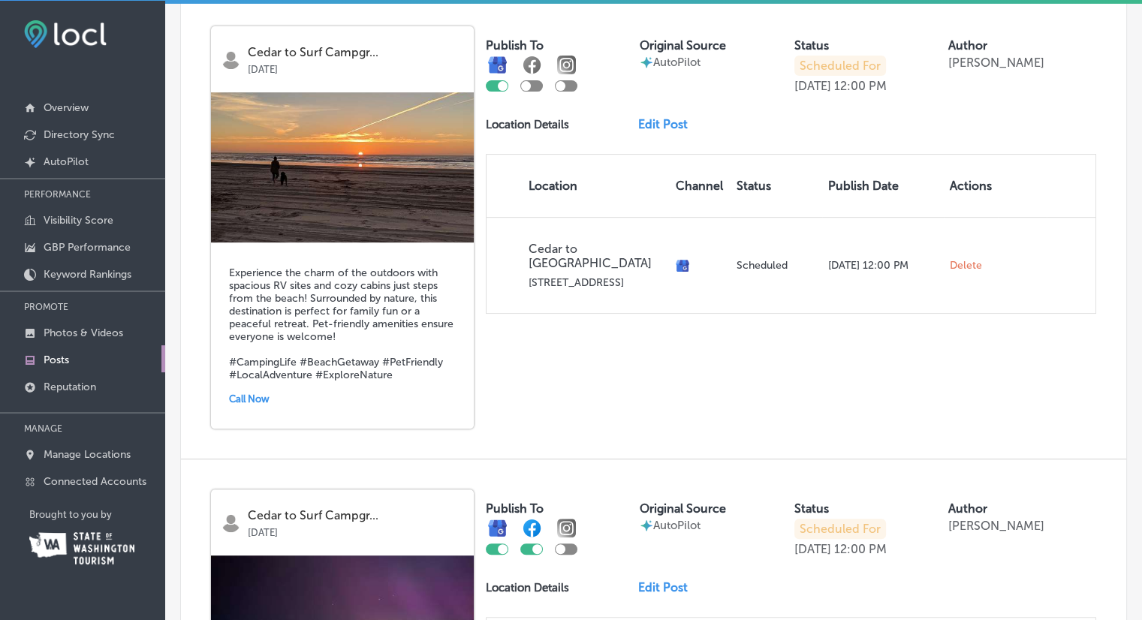
scroll to position [451, 0]
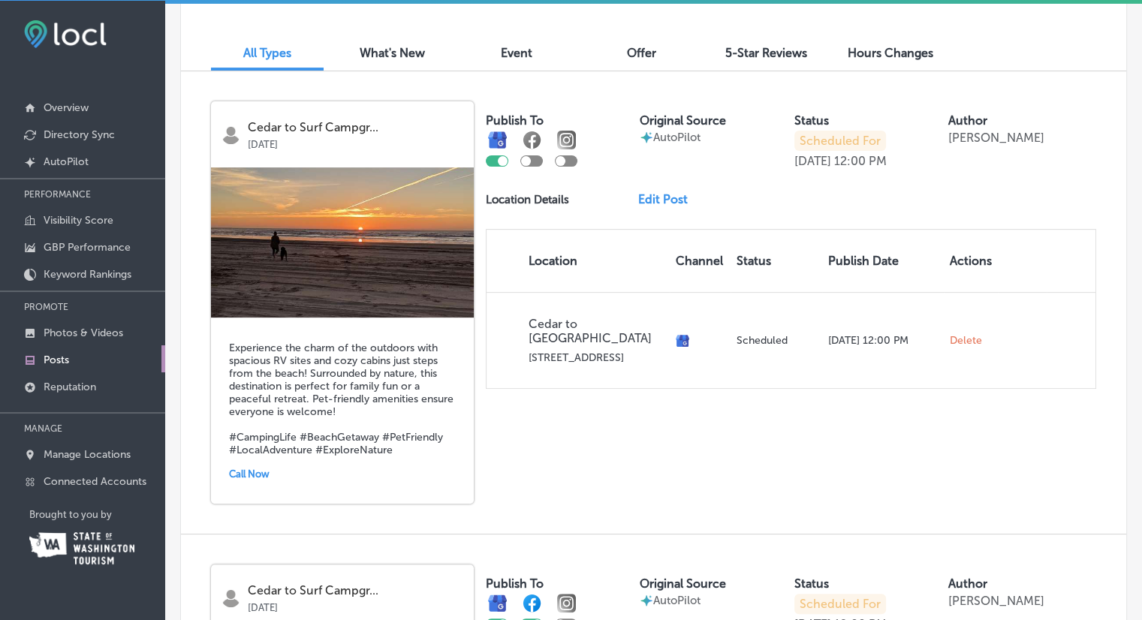
click at [526, 160] on div at bounding box center [526, 161] width 10 height 10
checkbox input "true"
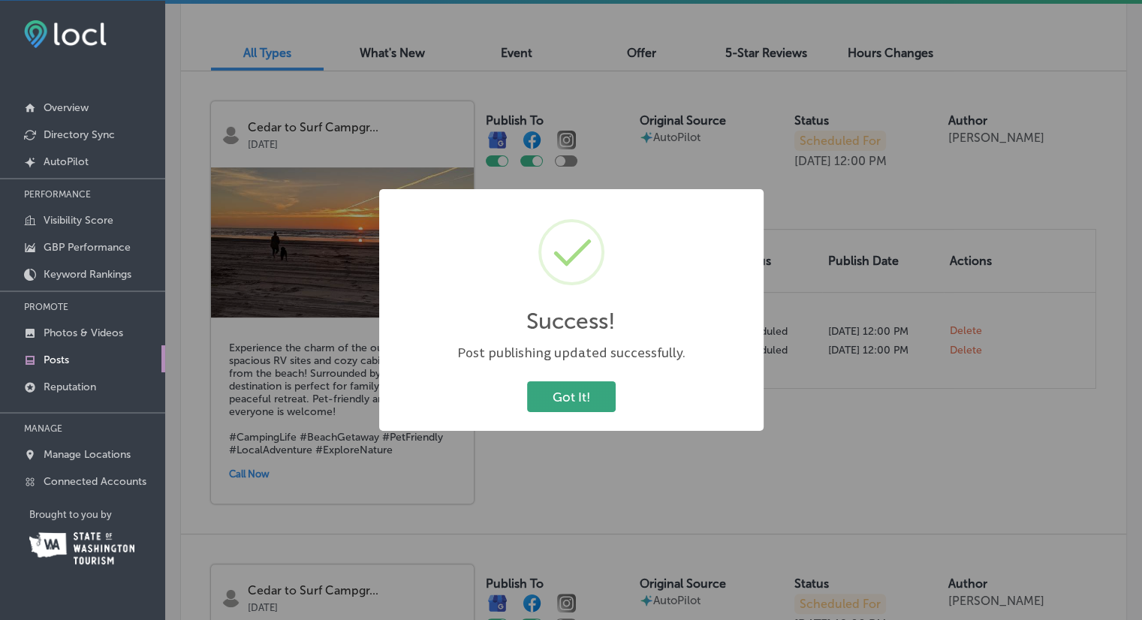
click at [588, 395] on button "Got It!" at bounding box center [571, 396] width 89 height 31
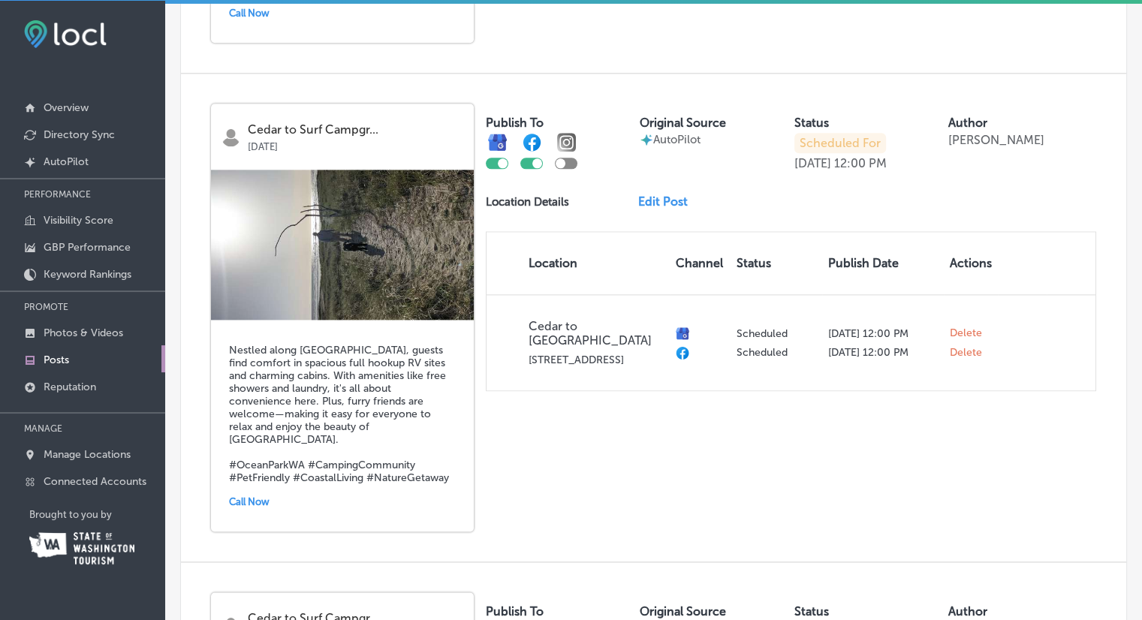
scroll to position [1877, 0]
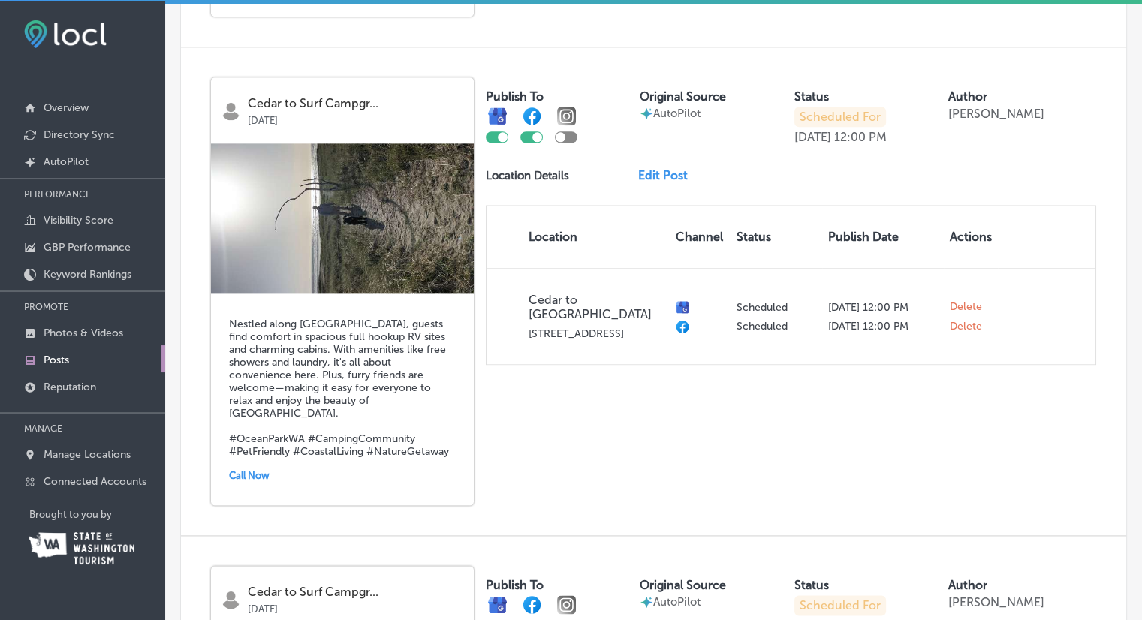
click at [667, 168] on link "Edit Post" at bounding box center [669, 175] width 62 height 14
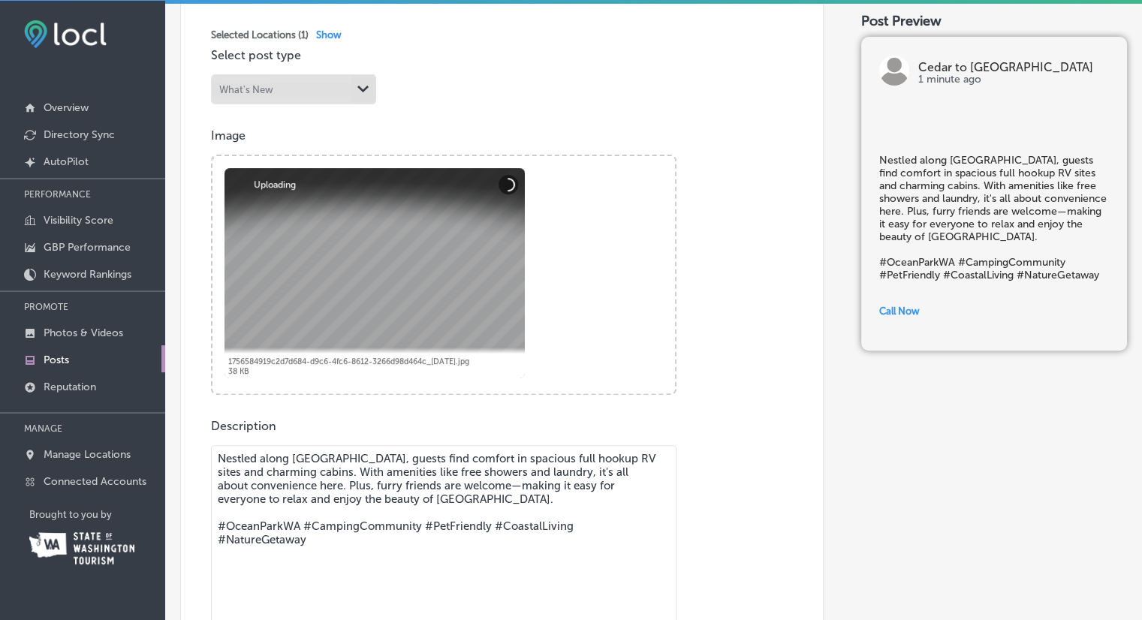
scroll to position [375, 0]
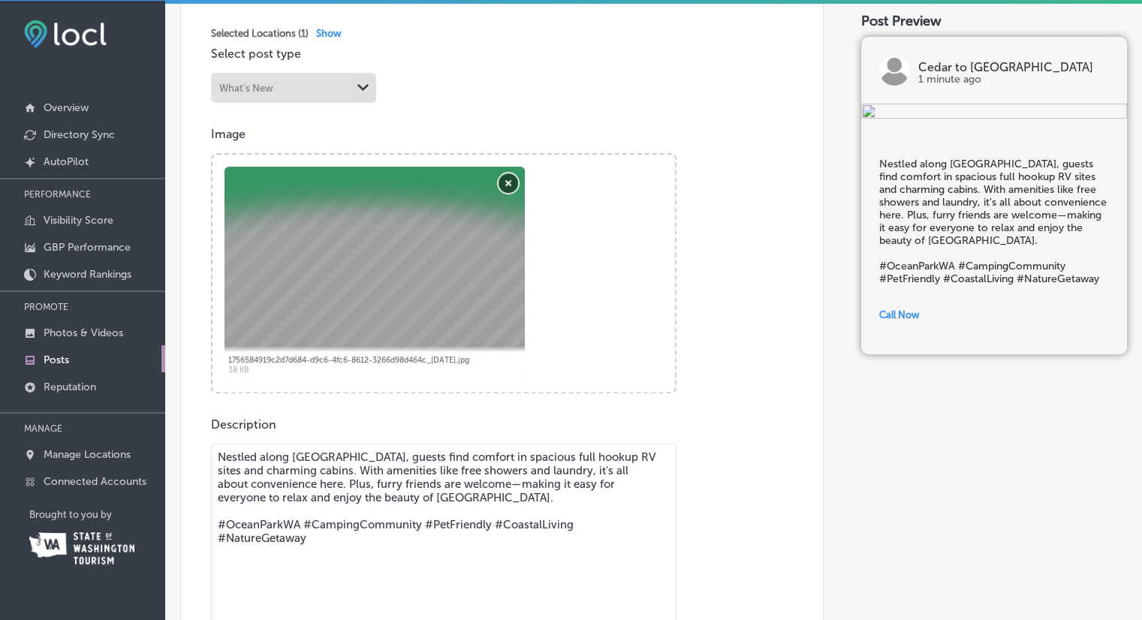
click at [511, 185] on button "Remove" at bounding box center [509, 183] width 20 height 20
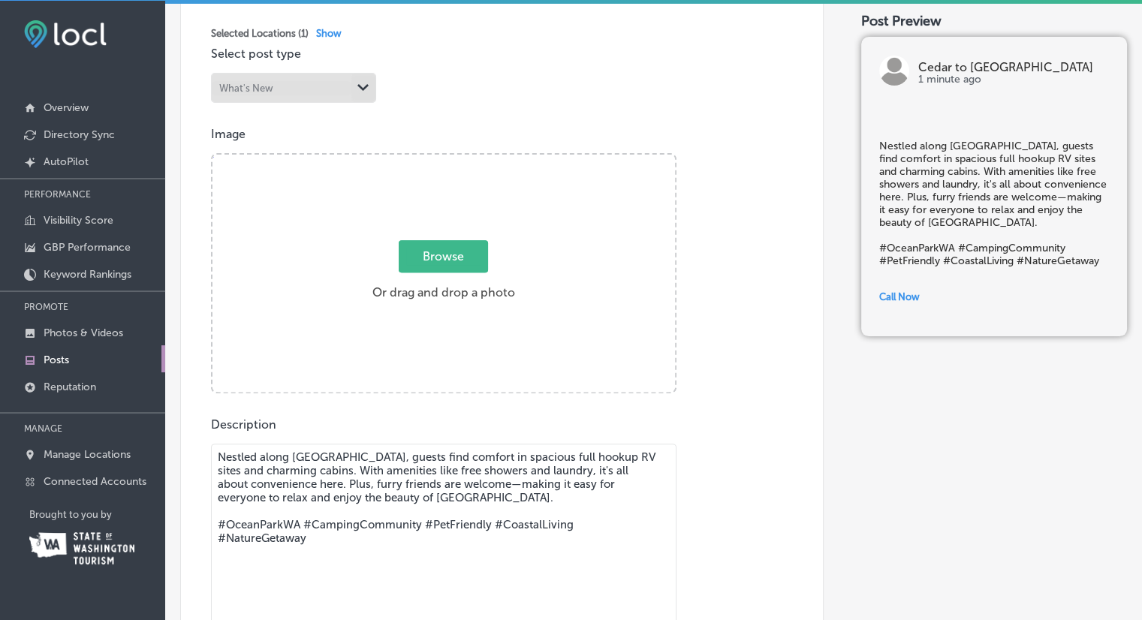
click at [430, 259] on span "Browse" at bounding box center [443, 256] width 89 height 32
click at [430, 159] on input "Browse Or drag and drop a photo" at bounding box center [444, 157] width 463 height 5
click at [439, 261] on span "Browse" at bounding box center [443, 256] width 89 height 32
click at [439, 159] on input "Browse Or drag and drop a photo" at bounding box center [444, 157] width 463 height 5
type input "C:\fakepath\PXL_20250920_191525914.MP.jpg"
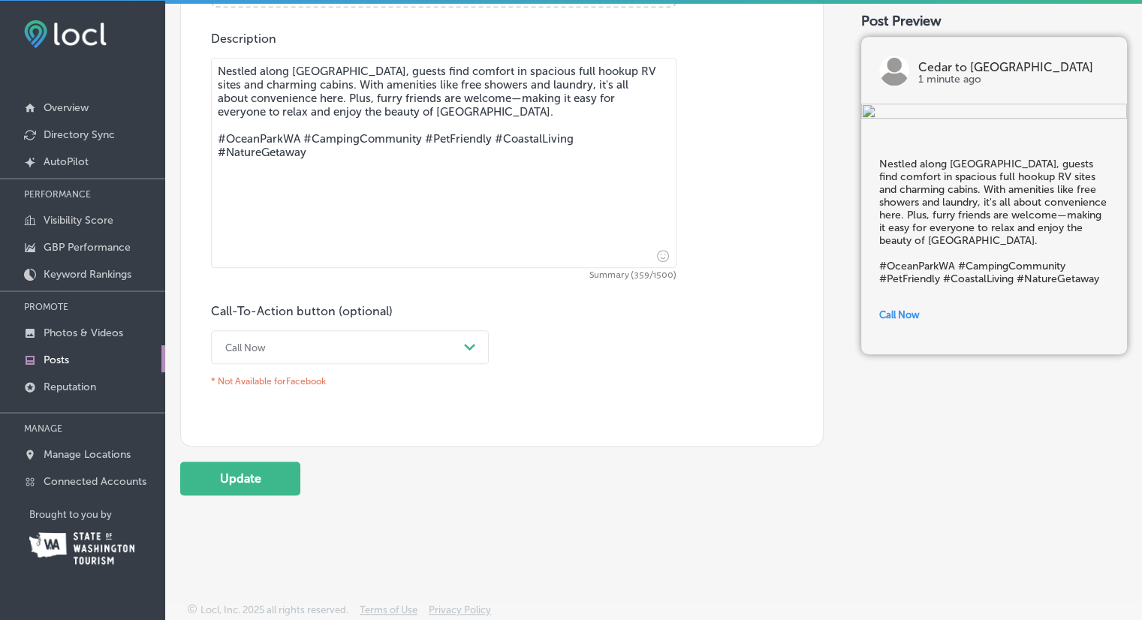
scroll to position [764, 0]
click at [276, 484] on button "Update" at bounding box center [240, 477] width 120 height 34
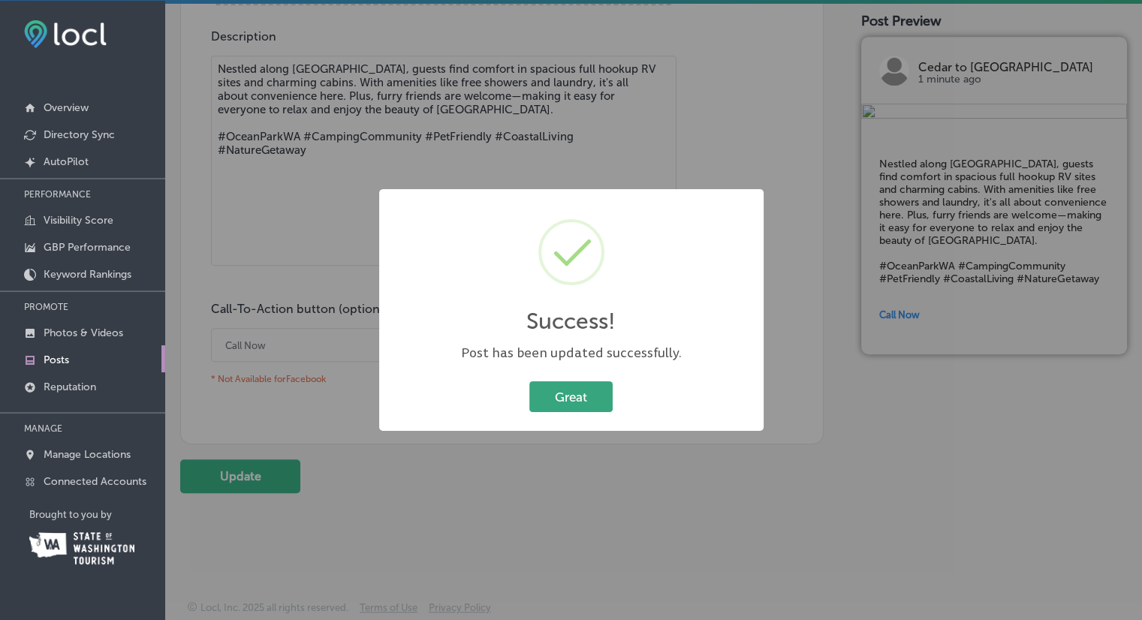
click at [593, 403] on button "Great" at bounding box center [570, 396] width 83 height 31
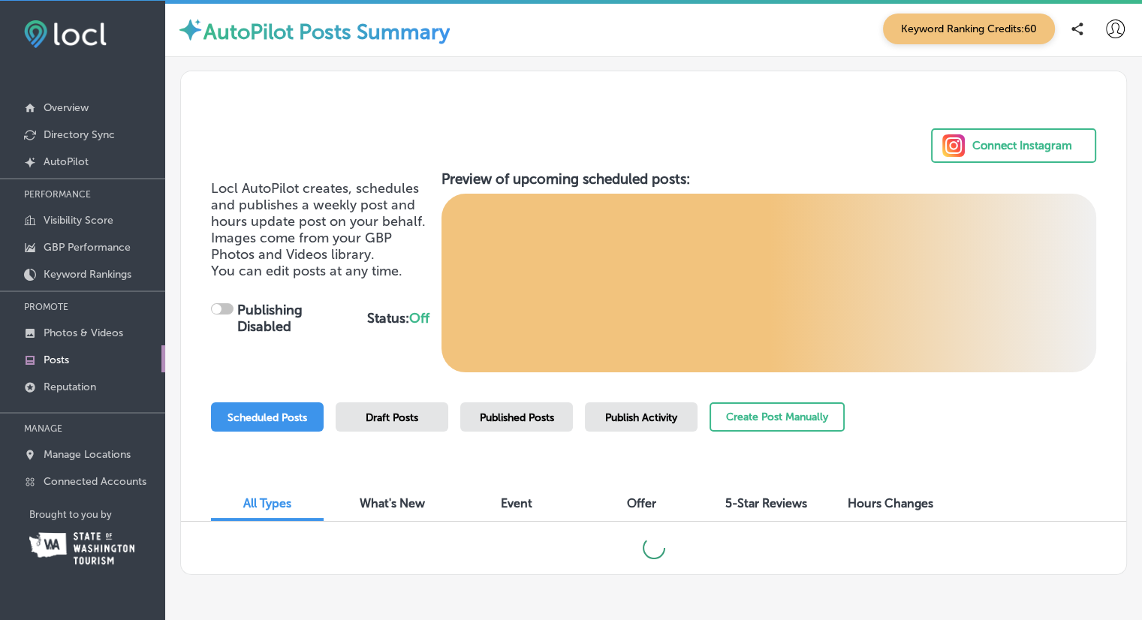
checkbox input "true"
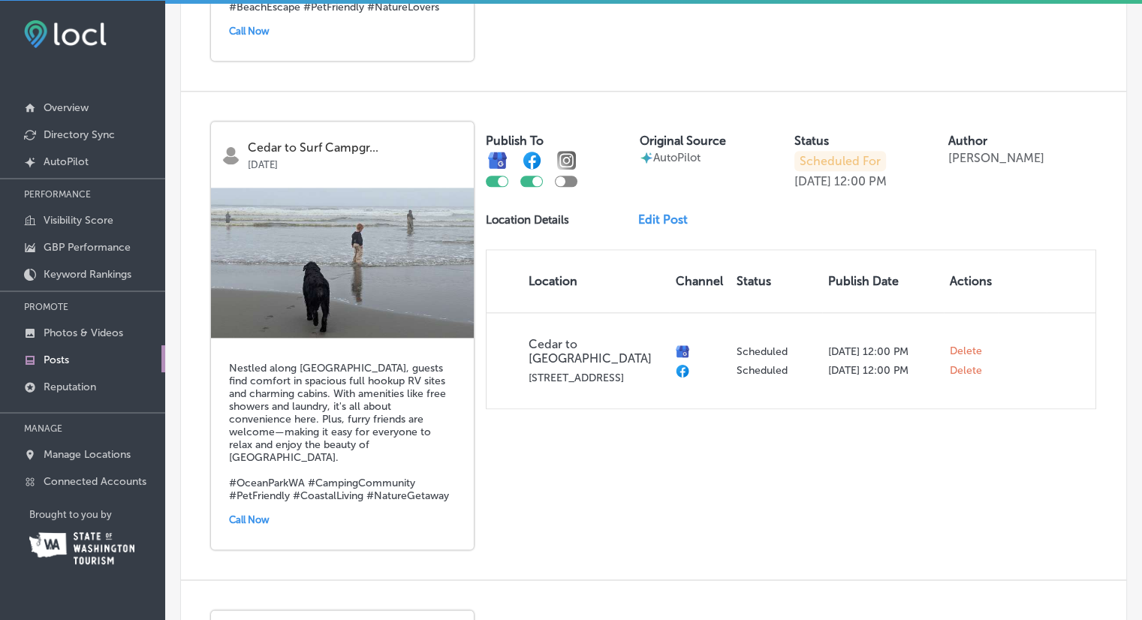
scroll to position [1838, 0]
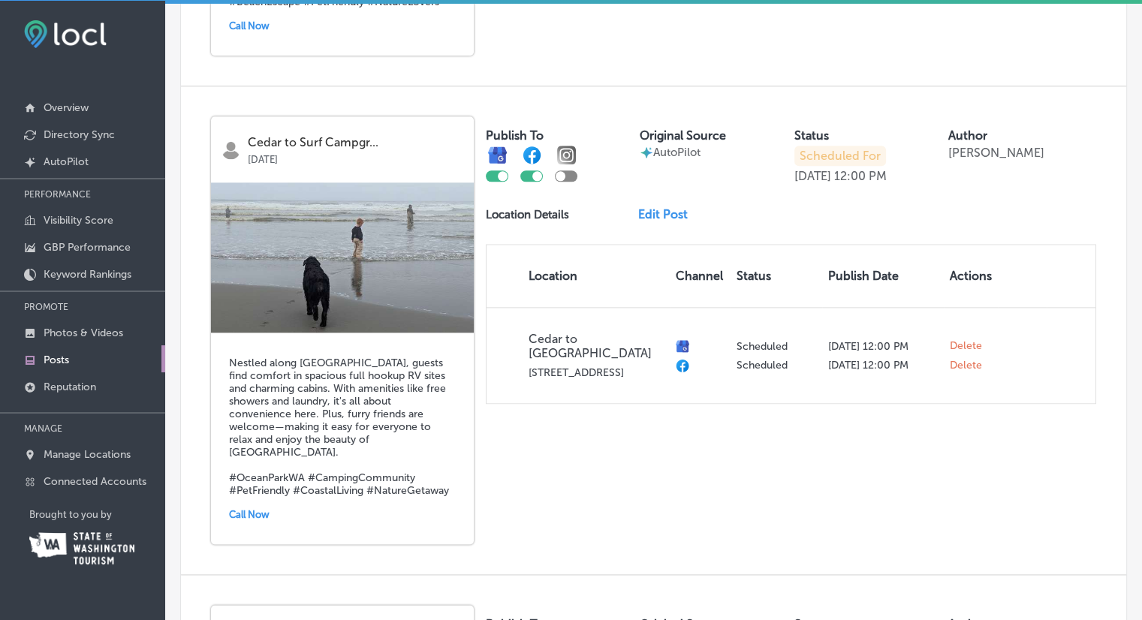
click at [671, 207] on link "Edit Post" at bounding box center [669, 214] width 62 height 14
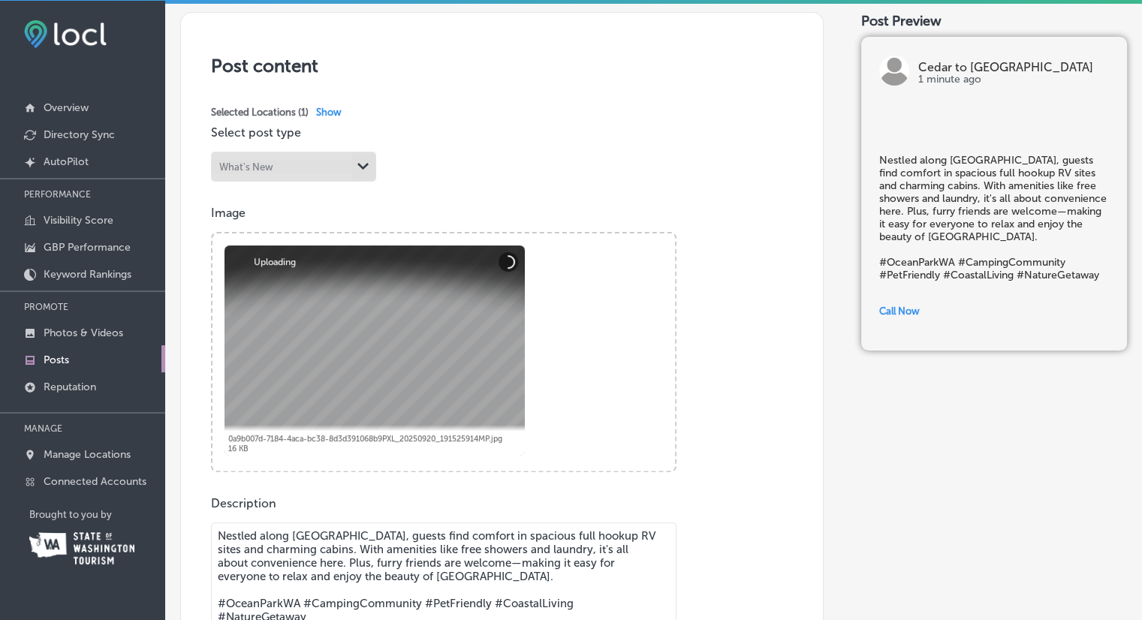
scroll to position [451, 0]
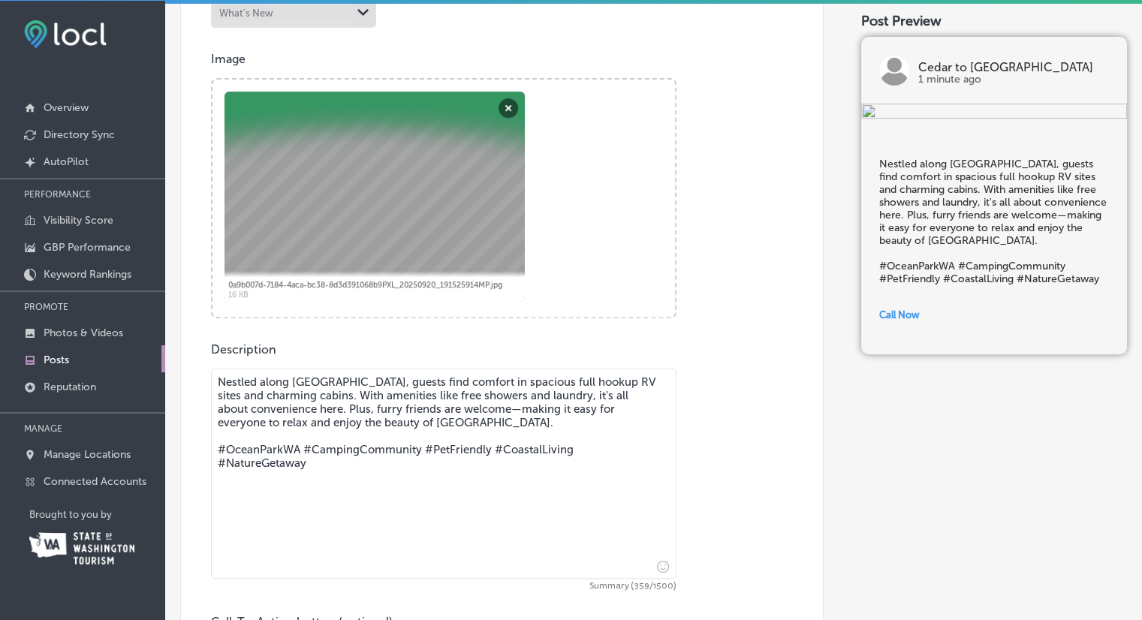
drag, startPoint x: 544, startPoint y: 394, endPoint x: 502, endPoint y: 391, distance: 42.2
click at [502, 391] on textarea "Nestled along [GEOGRAPHIC_DATA], guests find comfort in spacious full hookup RV…" at bounding box center [444, 474] width 466 height 210
drag, startPoint x: 521, startPoint y: 380, endPoint x: 473, endPoint y: 382, distance: 48.1
click at [473, 382] on textarea "Nestled along [GEOGRAPHIC_DATA], guests find comfort in spacious full hookup RV…" at bounding box center [444, 474] width 466 height 210
click at [460, 381] on textarea "Nestled along [GEOGRAPHIC_DATA], guests find comfort in full hookup RV sites an…" at bounding box center [444, 474] width 466 height 210
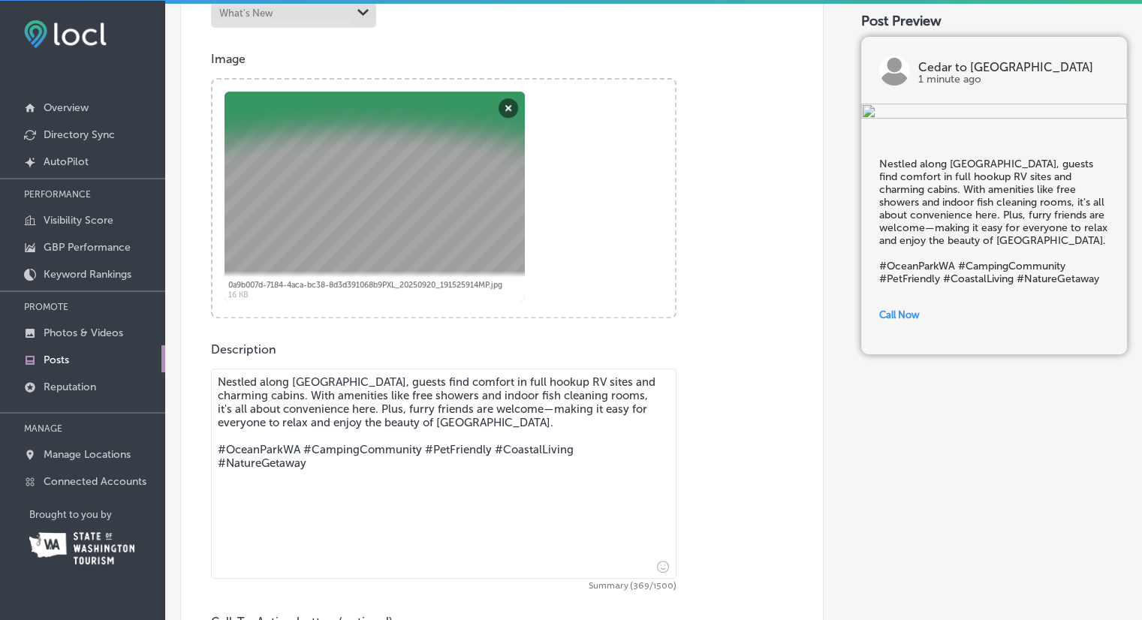
drag, startPoint x: 350, startPoint y: 410, endPoint x: 282, endPoint y: 410, distance: 67.6
click at [282, 410] on textarea "Nestled along [GEOGRAPHIC_DATA], guests find comfort in full hookup RV sites an…" at bounding box center [444, 474] width 466 height 210
drag, startPoint x: 499, startPoint y: 419, endPoint x: 437, endPoint y: 424, distance: 61.7
click at [437, 424] on textarea "Nestled along [GEOGRAPHIC_DATA], guests find comfort in full hookup RV sites an…" at bounding box center [444, 474] width 466 height 210
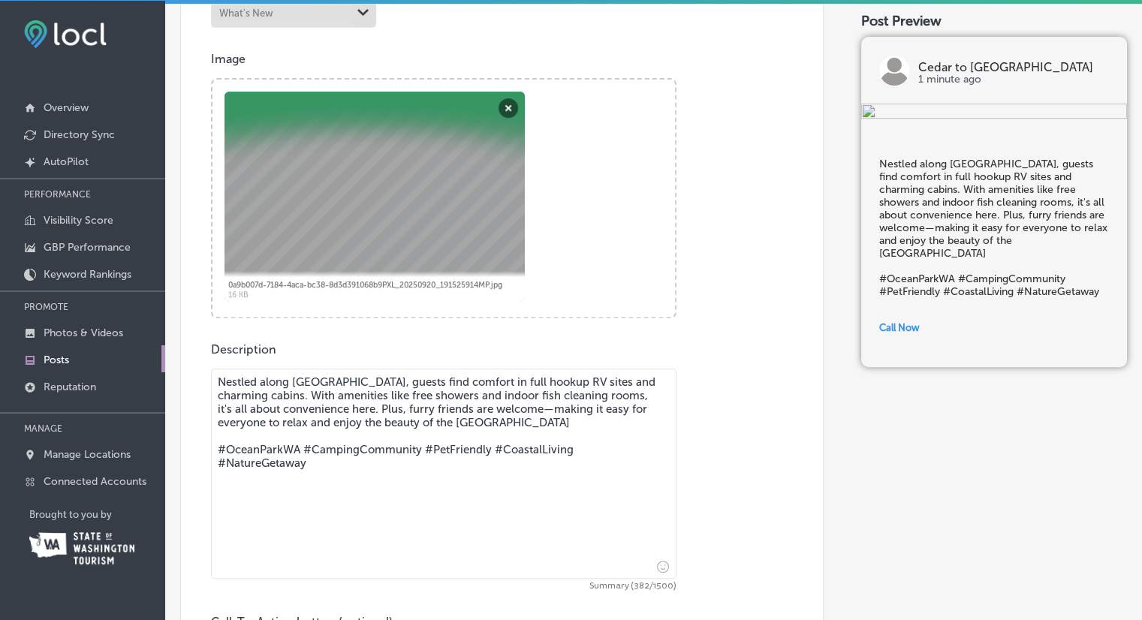
drag, startPoint x: 284, startPoint y: 448, endPoint x: 230, endPoint y: 448, distance: 54.1
click at [230, 448] on textarea "Nestled along [GEOGRAPHIC_DATA], guests find comfort in full hookup RV sites an…" at bounding box center [444, 474] width 466 height 210
type textarea "Nestled along [GEOGRAPHIC_DATA], guests find comfort in full hookup RV sites an…"
click at [724, 469] on div "Description Nestled along Pacific Way, guests find comfort in full hookup RV si…" at bounding box center [502, 522] width 582 height 361
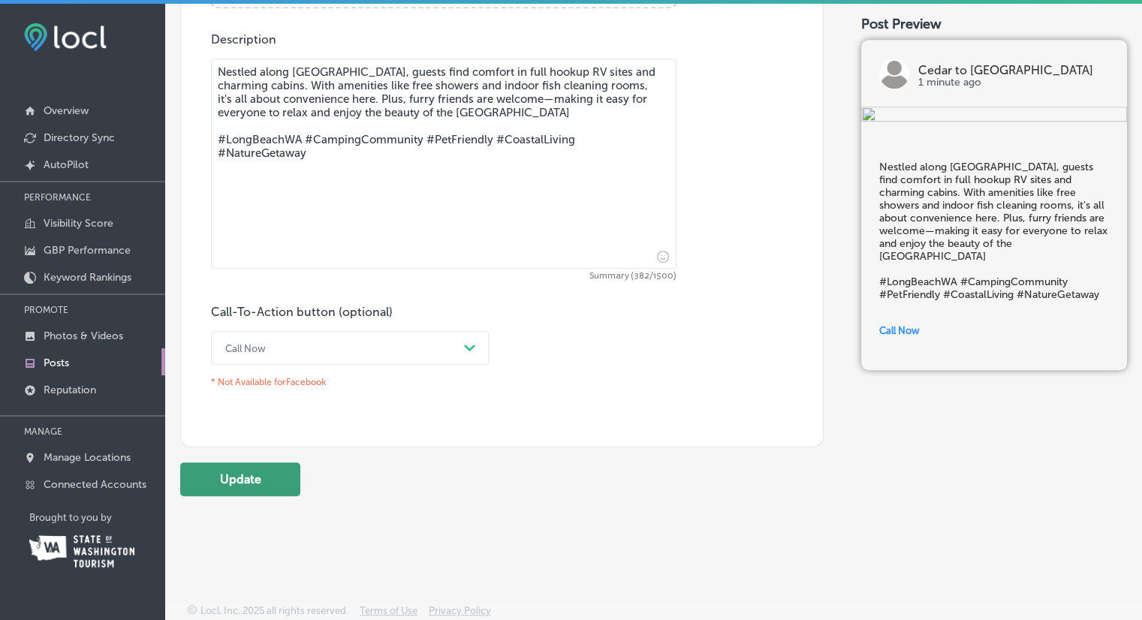
scroll to position [3, 0]
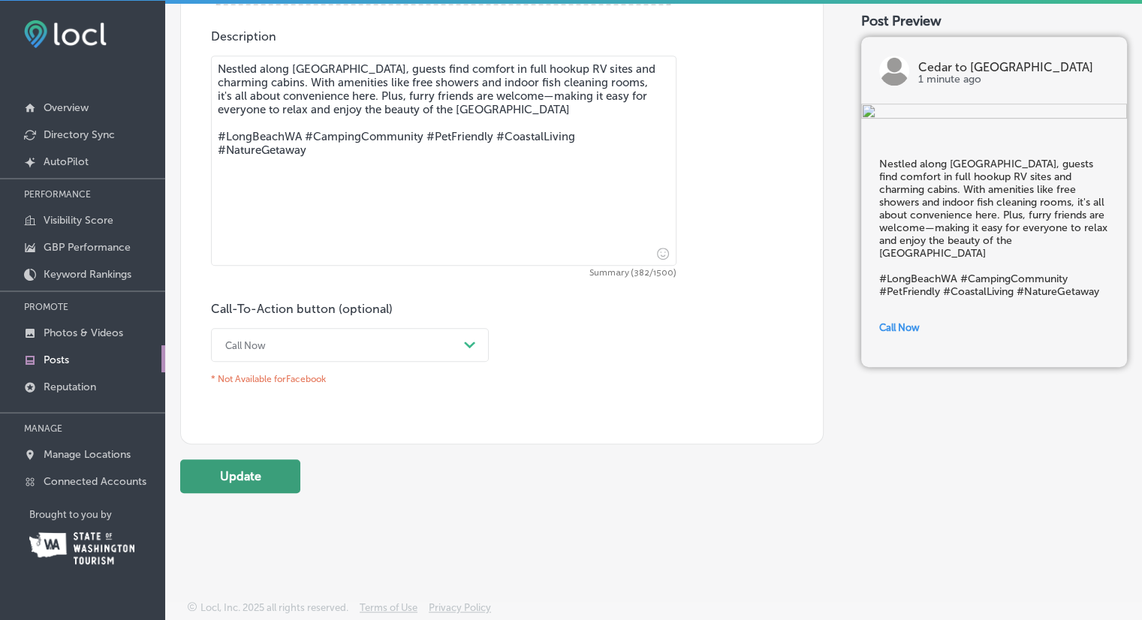
drag, startPoint x: 245, startPoint y: 487, endPoint x: 273, endPoint y: 487, distance: 28.5
click at [246, 487] on button "Update" at bounding box center [240, 477] width 120 height 34
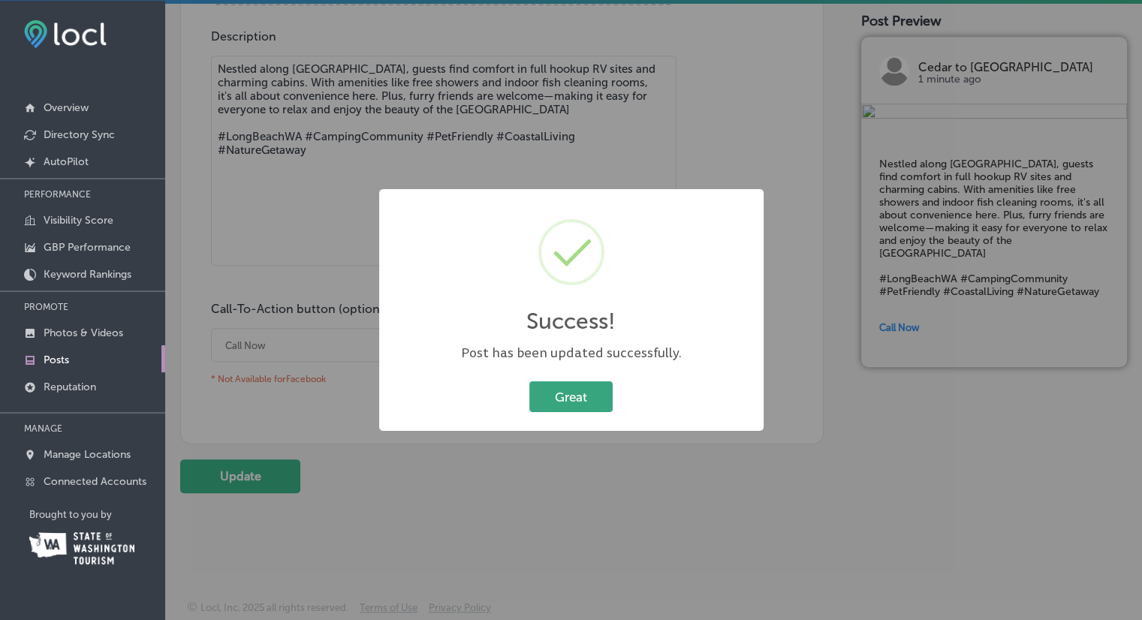
click at [592, 403] on button "Great" at bounding box center [570, 396] width 83 height 31
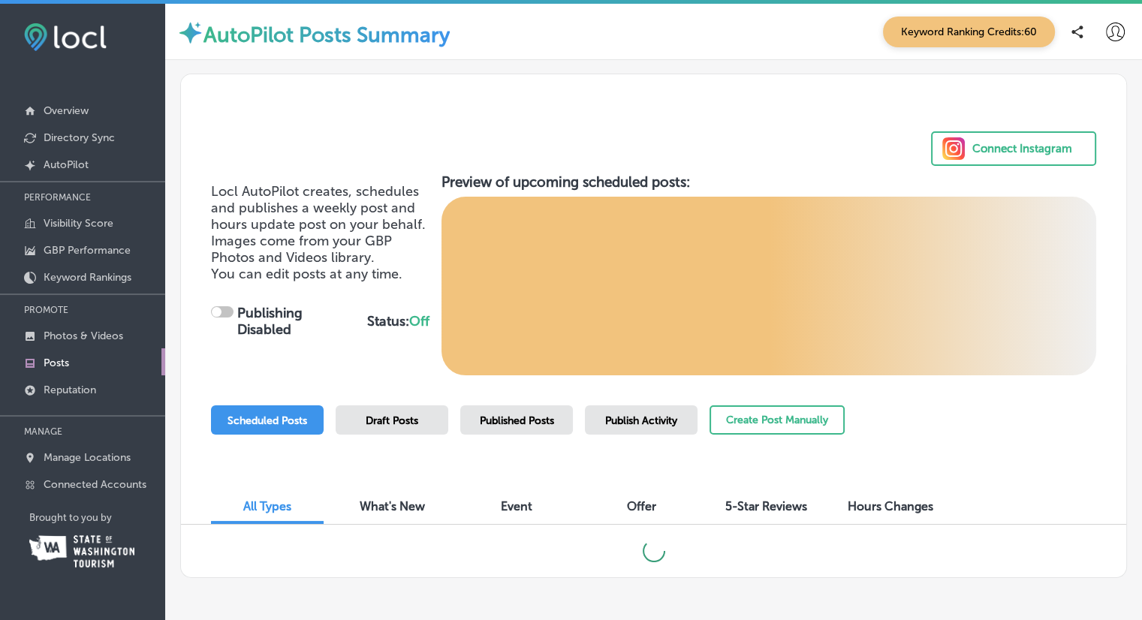
scroll to position [51, 0]
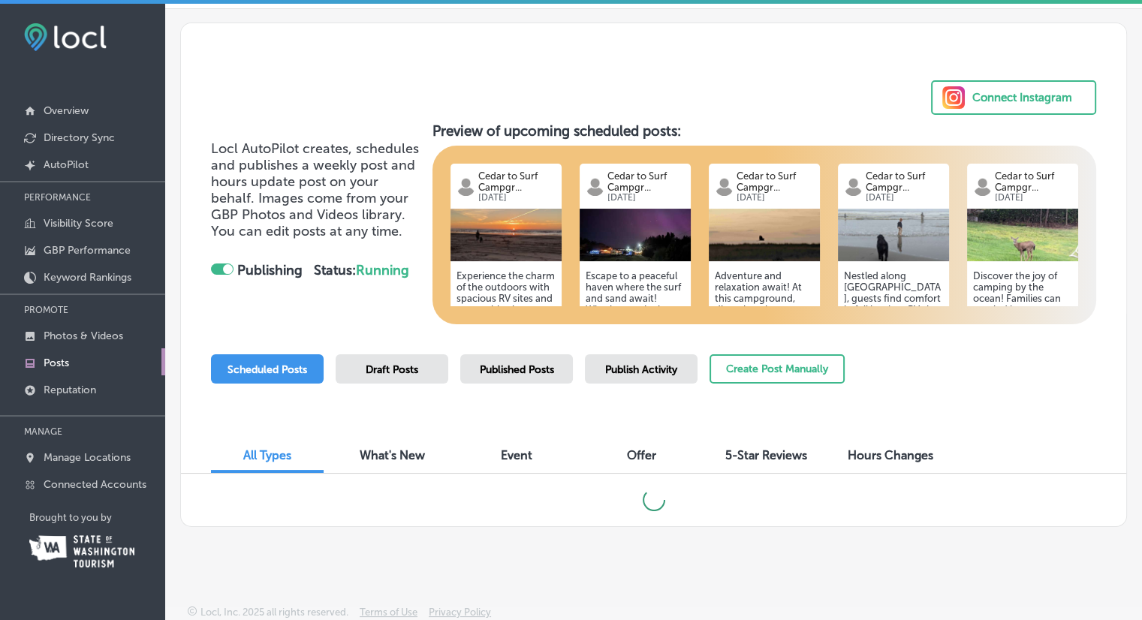
checkbox input "true"
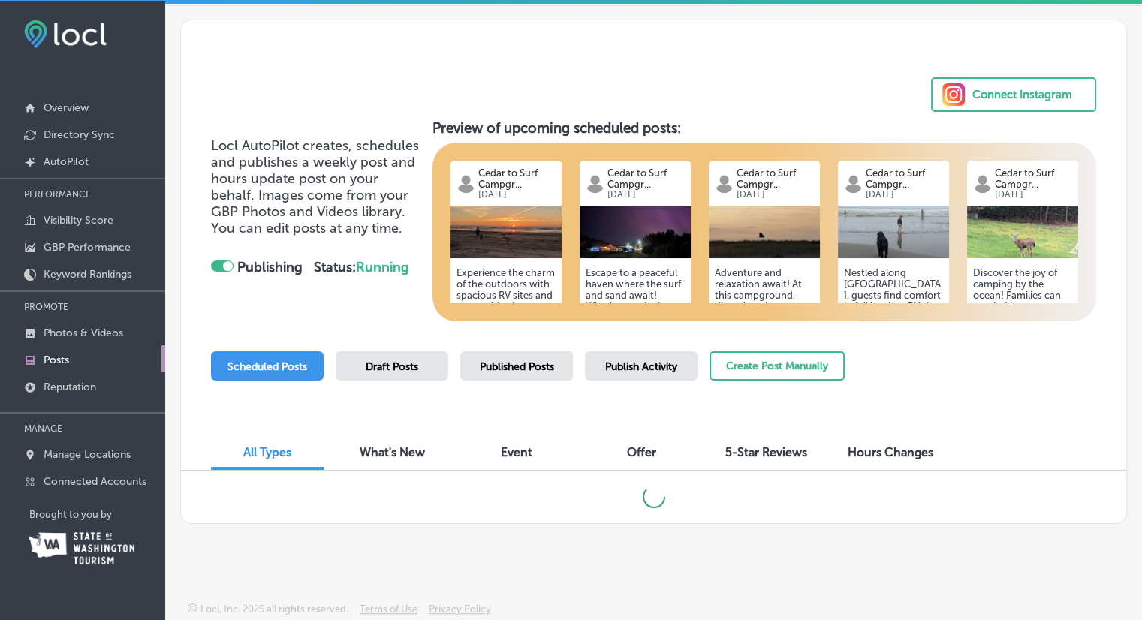
scroll to position [3, 0]
click at [74, 334] on p "Photos & Videos" at bounding box center [84, 333] width 80 height 13
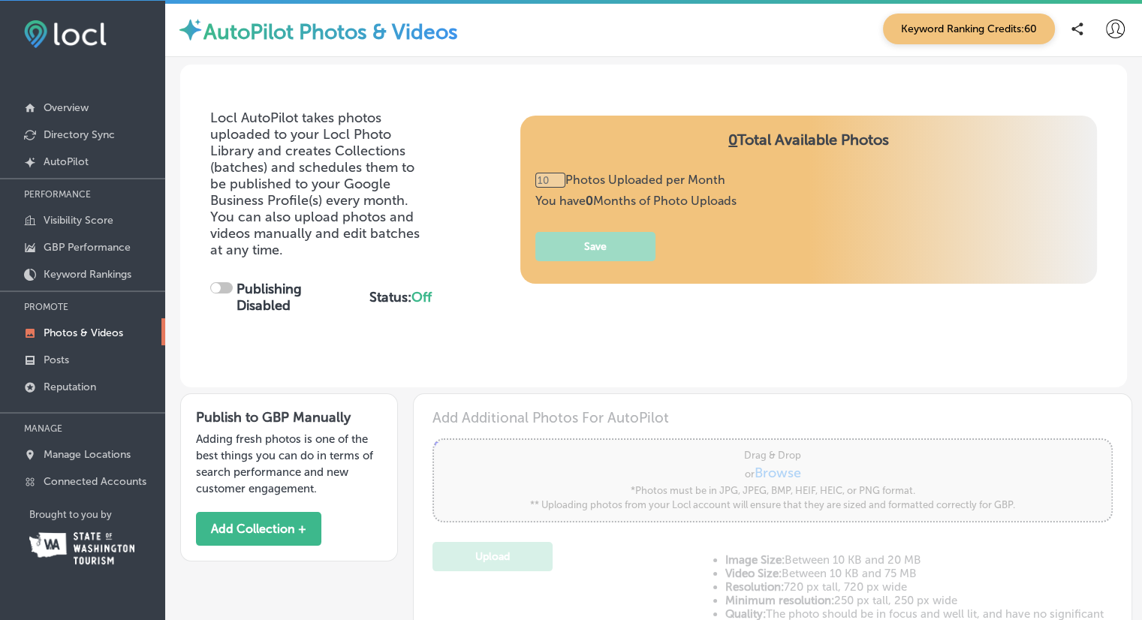
type input "0"
checkbox input "true"
type input "5"
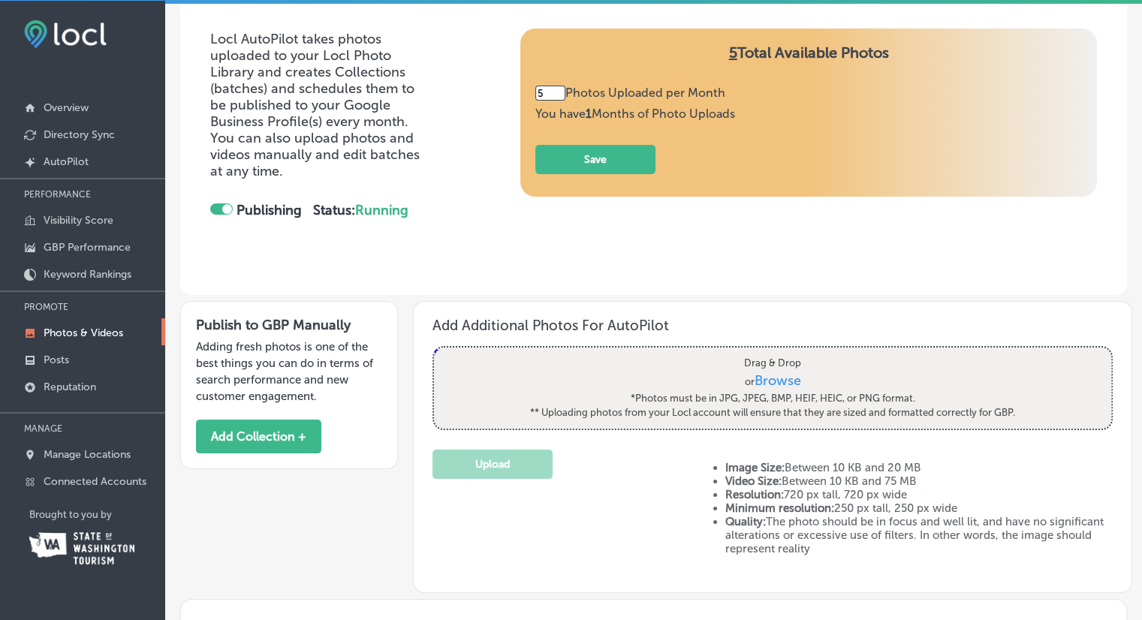
scroll to position [150, 0]
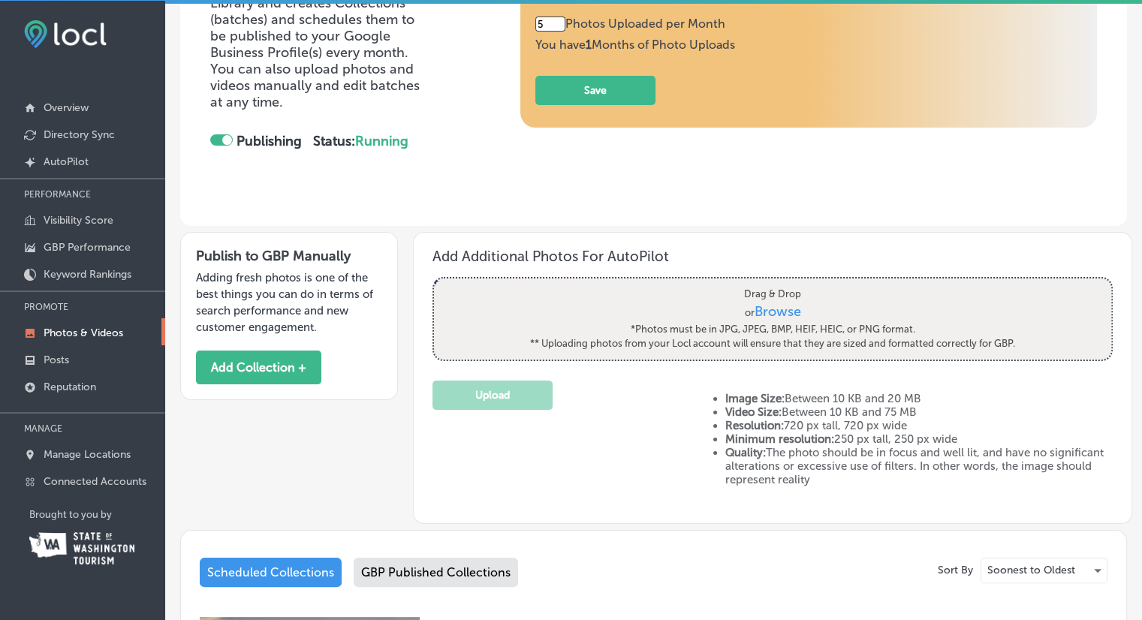
click at [776, 306] on span "Browse" at bounding box center [778, 311] width 47 height 17
click at [776, 283] on input "Drag & Drop or Browse *Photos must be in JPG, JPEG, BMP, HEIF, HEIC, or PNG for…" at bounding box center [772, 281] width 677 height 5
type input "C:\fakepath\20250414_155816.jpg"
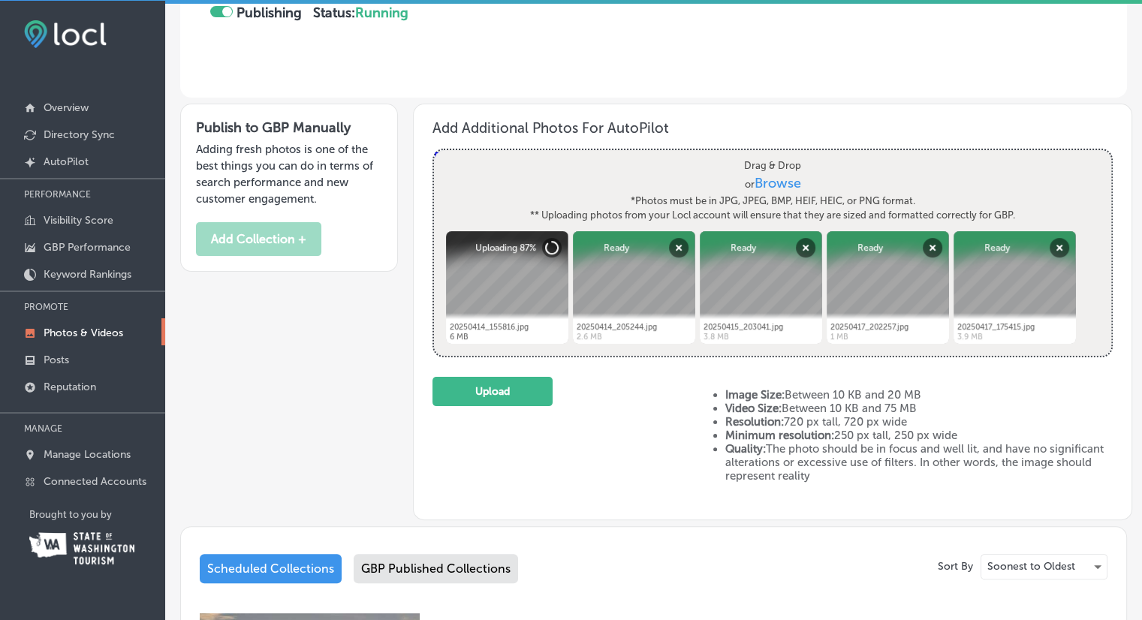
scroll to position [204, 0]
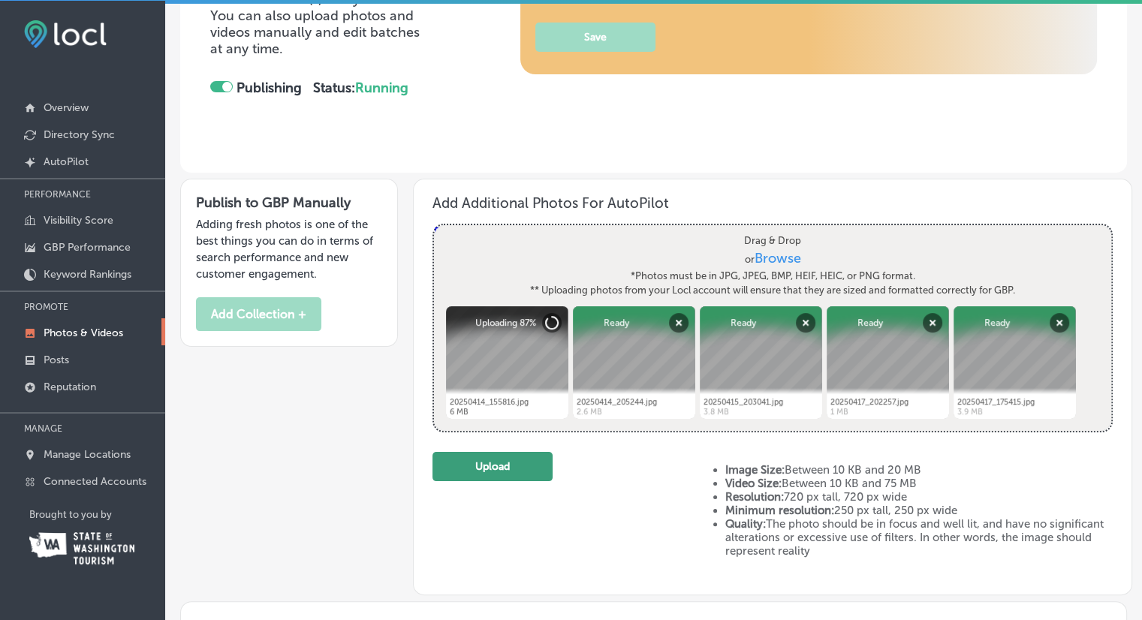
click at [487, 469] on button "Upload" at bounding box center [493, 466] width 120 height 29
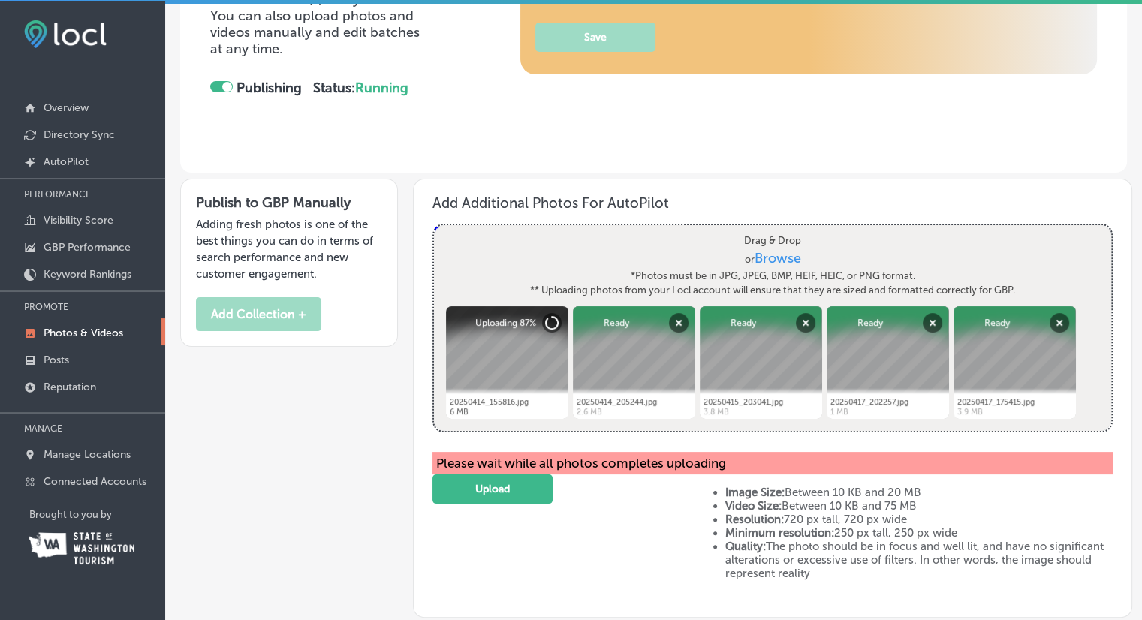
click at [649, 507] on div "Upload" at bounding box center [564, 539] width 263 height 128
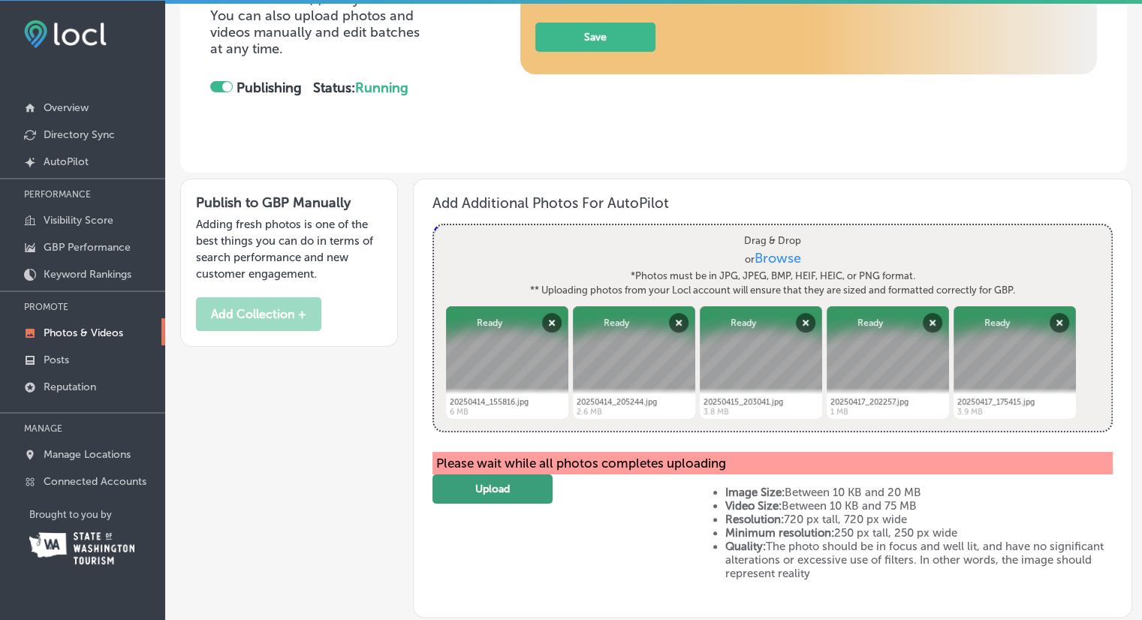
click at [499, 492] on button "Upload" at bounding box center [493, 489] width 120 height 29
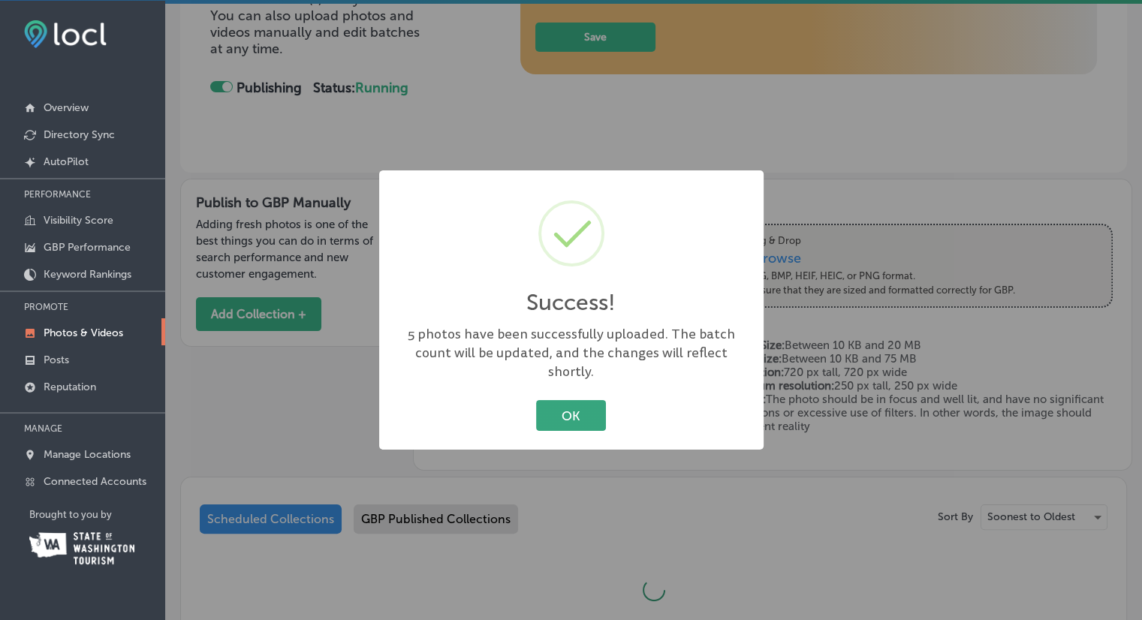
click at [583, 408] on button "OK" at bounding box center [571, 415] width 70 height 31
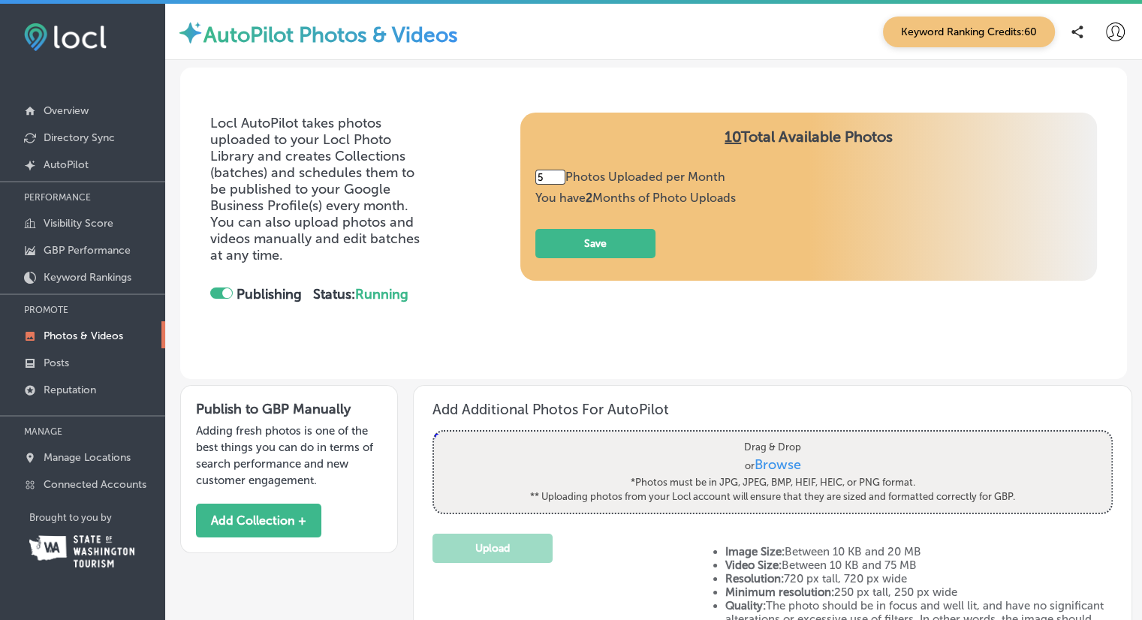
scroll to position [0, 0]
click at [73, 218] on p "Visibility Score" at bounding box center [79, 223] width 70 height 13
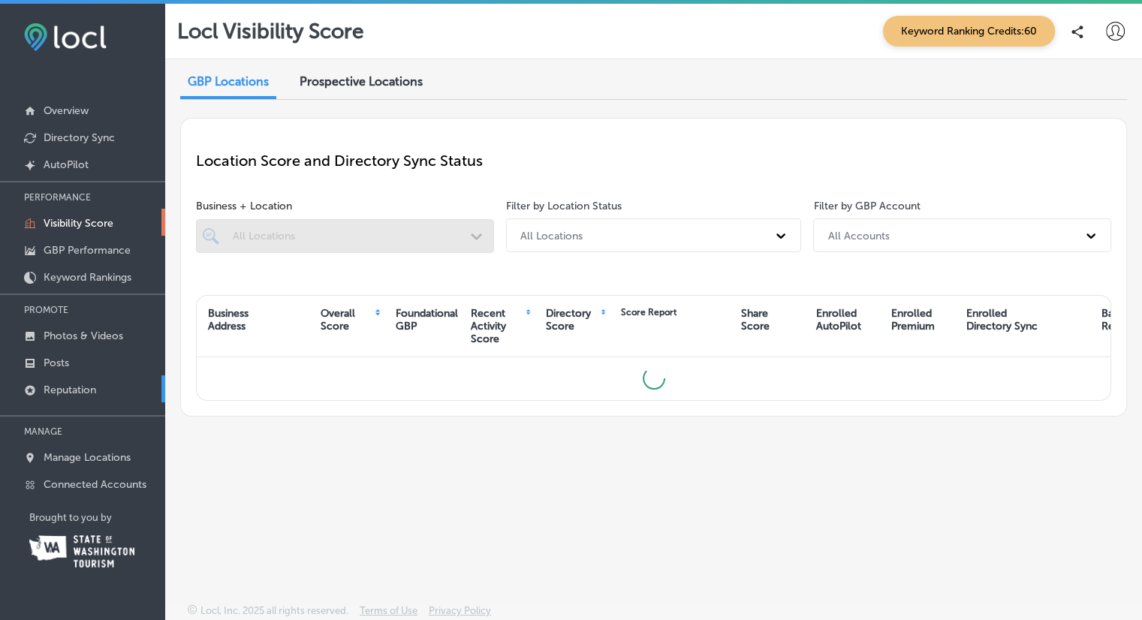
click at [82, 390] on p "Reputation" at bounding box center [70, 390] width 53 height 13
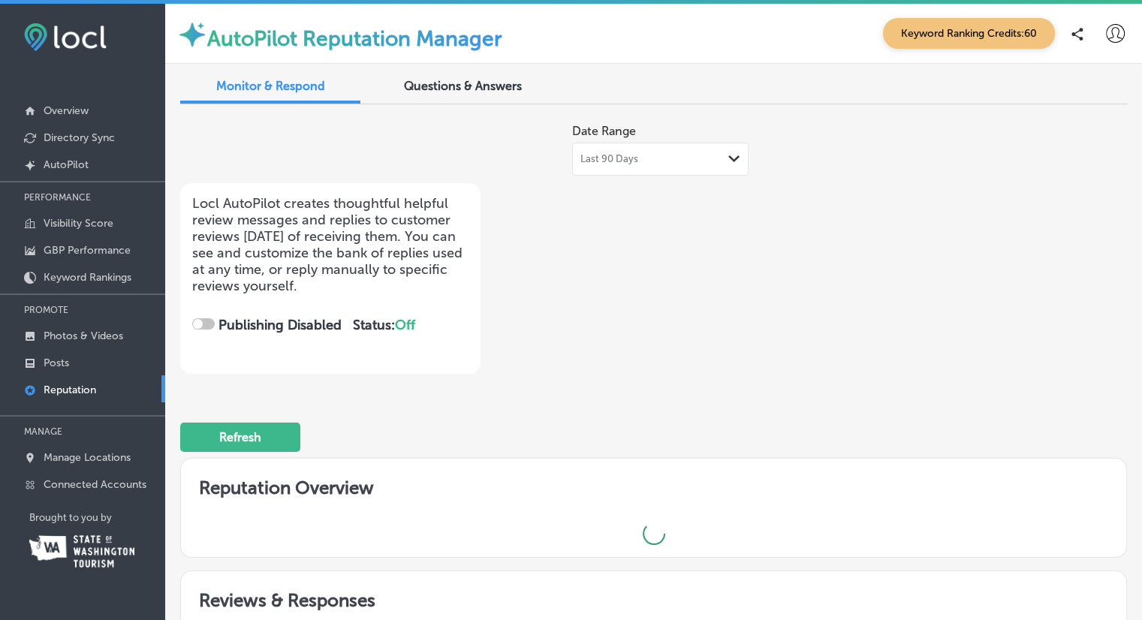
checkbox input "true"
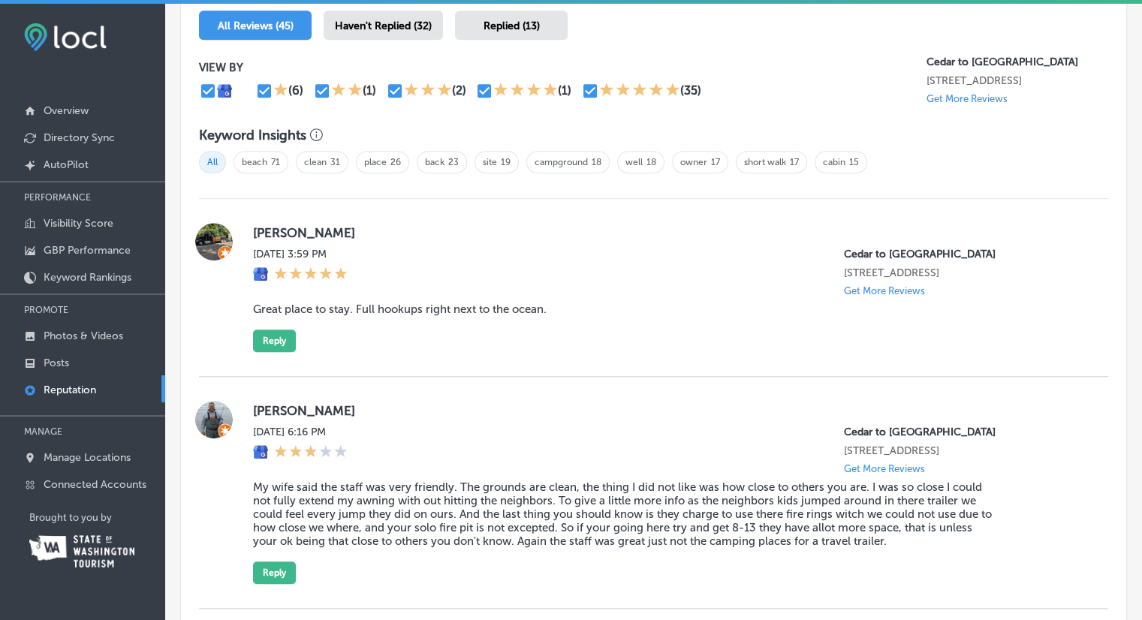
scroll to position [1051, 0]
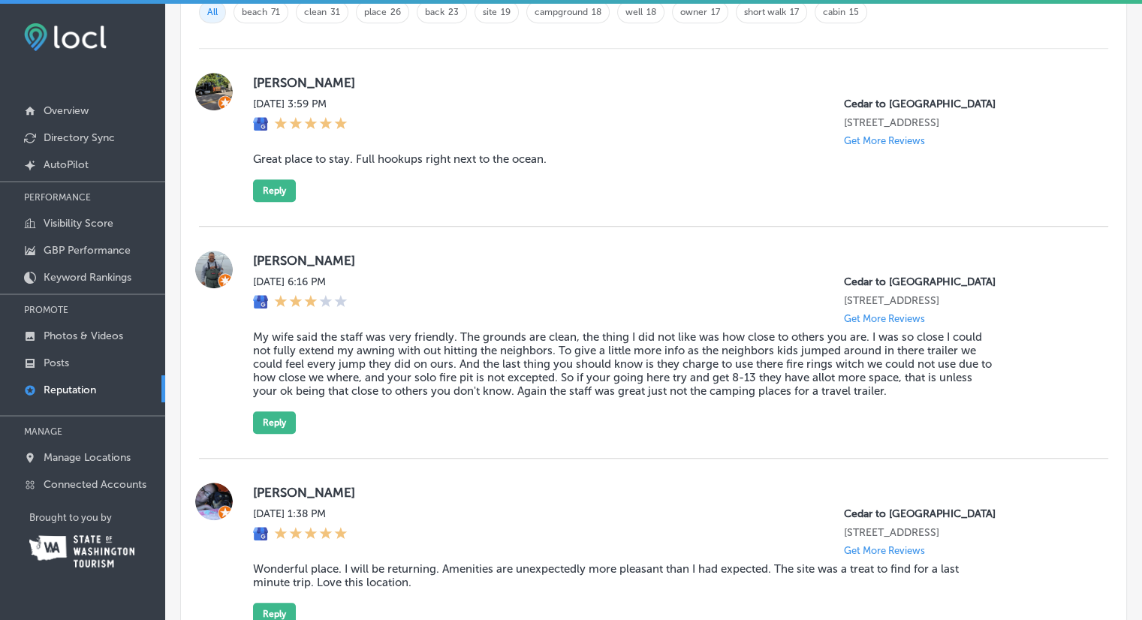
drag, startPoint x: 884, startPoint y: 434, endPoint x: 865, endPoint y: 426, distance: 20.5
click at [871, 427] on div "[PERSON_NAME][DATE] 6:16 PM [GEOGRAPHIC_DATA] [STREET_ADDRESS] Get More Reviews…" at bounding box center [668, 342] width 831 height 183
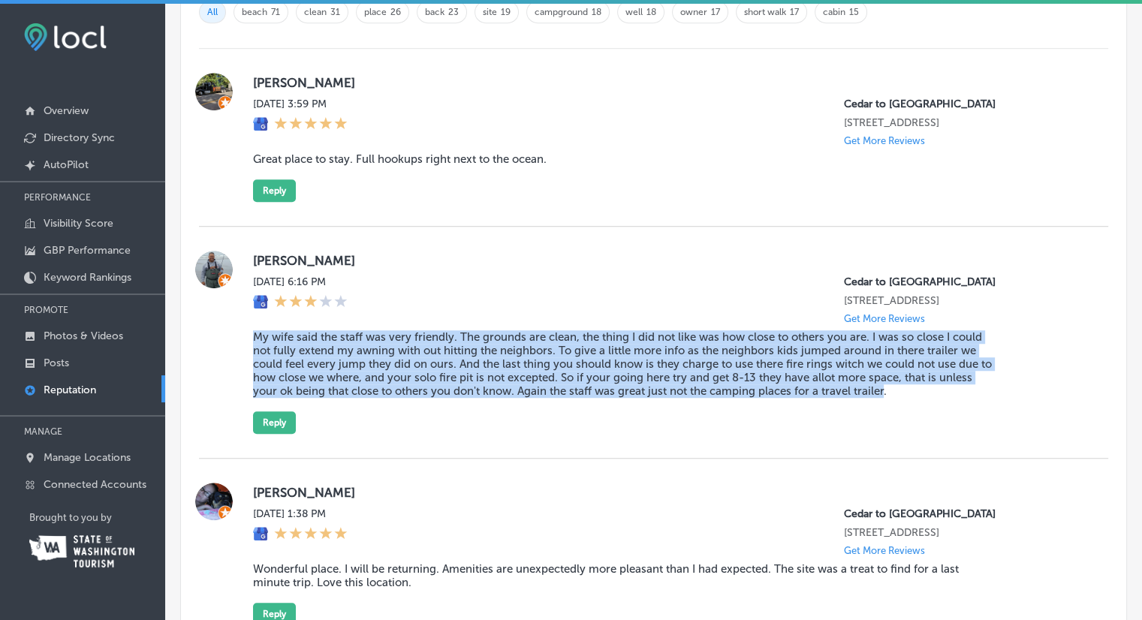
drag, startPoint x: 817, startPoint y: 415, endPoint x: 253, endPoint y: 364, distance: 566.3
click at [253, 364] on blockquote "My wife said the staff was very friendly. The grounds are clean, the thing I di…" at bounding box center [624, 364] width 743 height 68
copy blockquote "My wife said the staff was very friendly. The grounds are clean, the thing I di…"
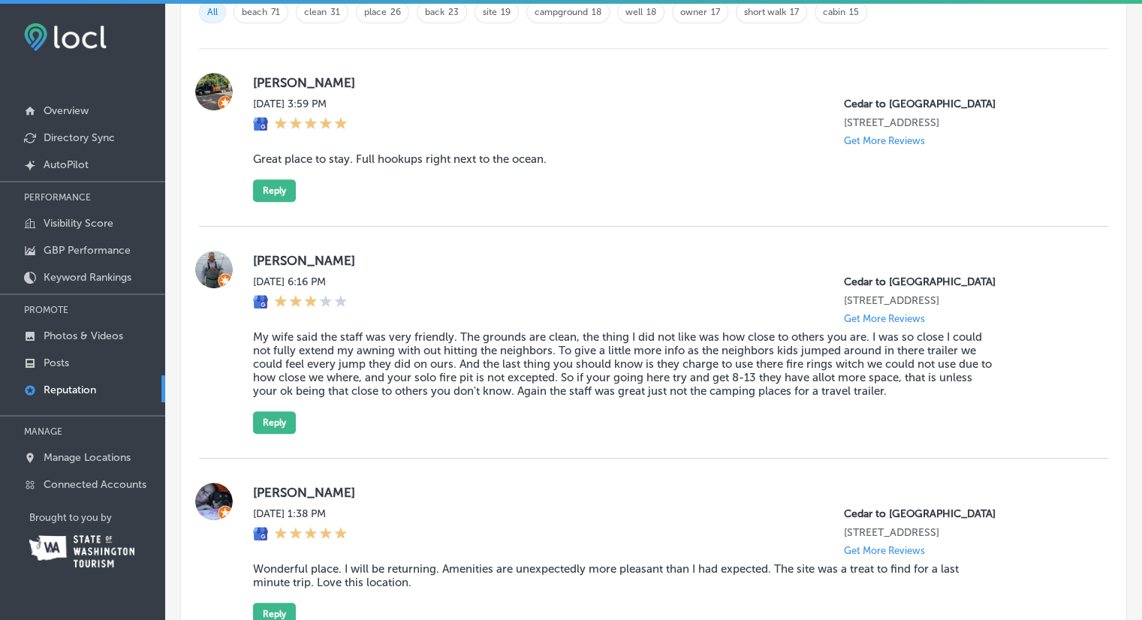
click at [454, 304] on div "[DATE] 6:16 PM [GEOGRAPHIC_DATA] [STREET_ADDRESS] Get More Reviews" at bounding box center [668, 300] width 831 height 49
click at [282, 434] on button "Reply" at bounding box center [274, 423] width 43 height 23
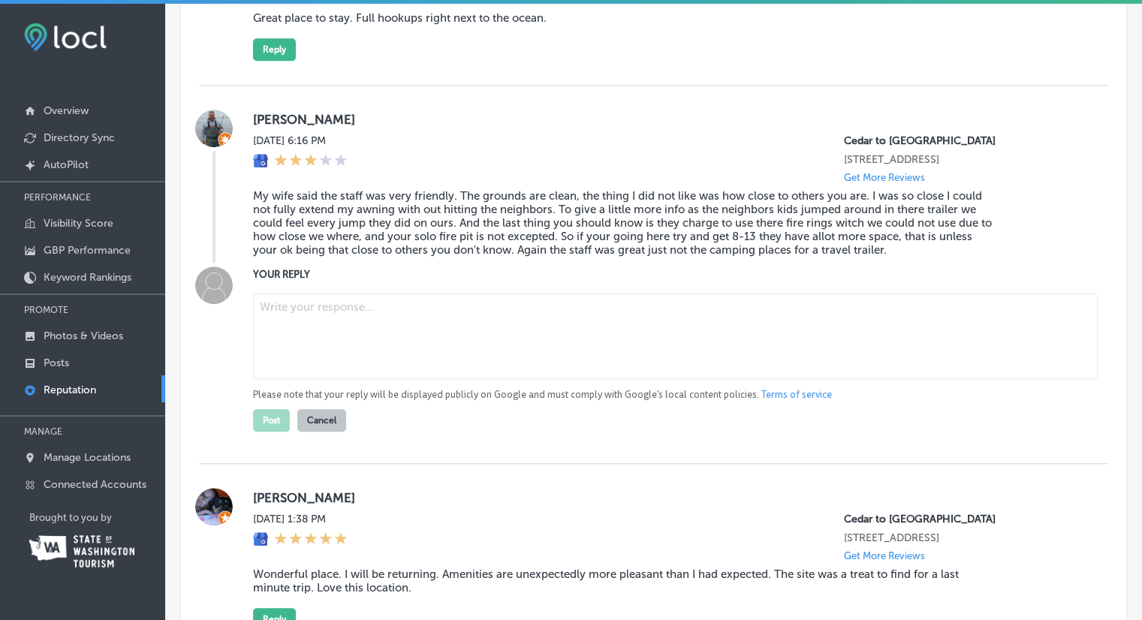
scroll to position [1202, 0]
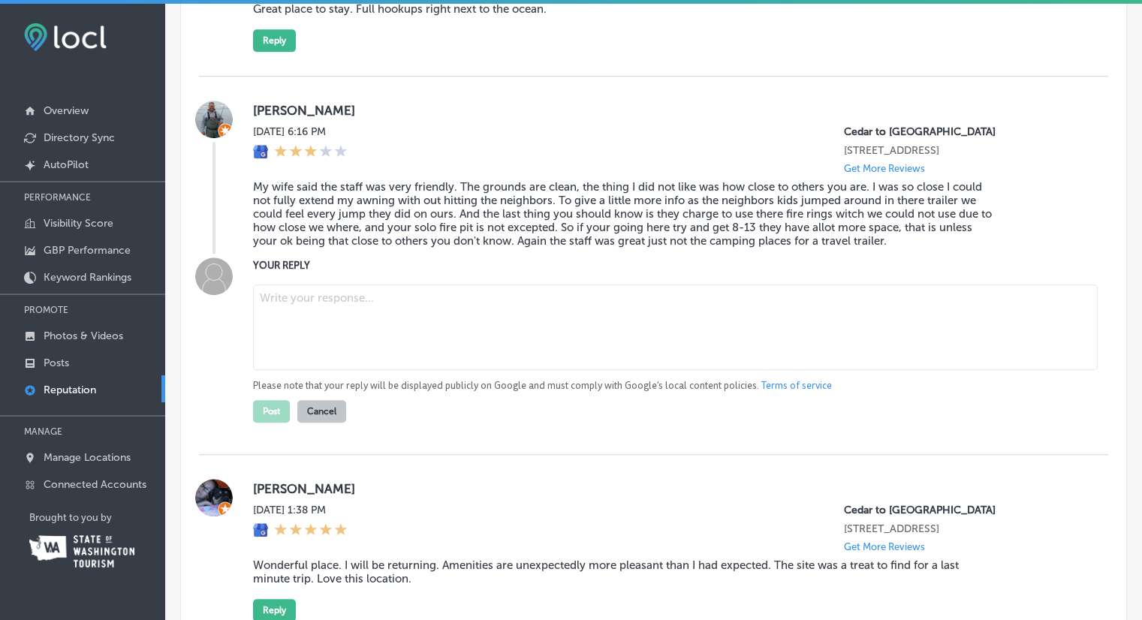
click at [413, 359] on textarea at bounding box center [675, 328] width 845 height 86
paste textarea "Thank you for taking the time to share your feedback. We’re glad to hear you fo…"
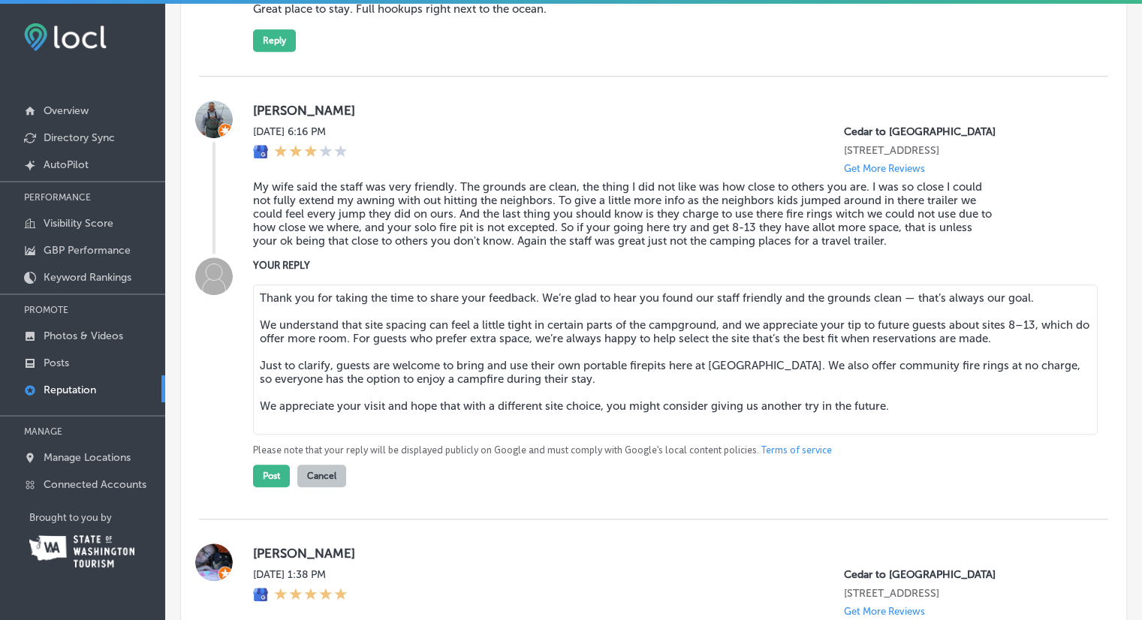
click at [1036, 351] on textarea "Thank you for taking the time to share your feedback. We’re glad to hear you fo…" at bounding box center [675, 360] width 845 height 150
click at [366, 367] on textarea "Thank you for taking the time to share your feedback. We’re glad to hear you fo…" at bounding box center [675, 360] width 845 height 150
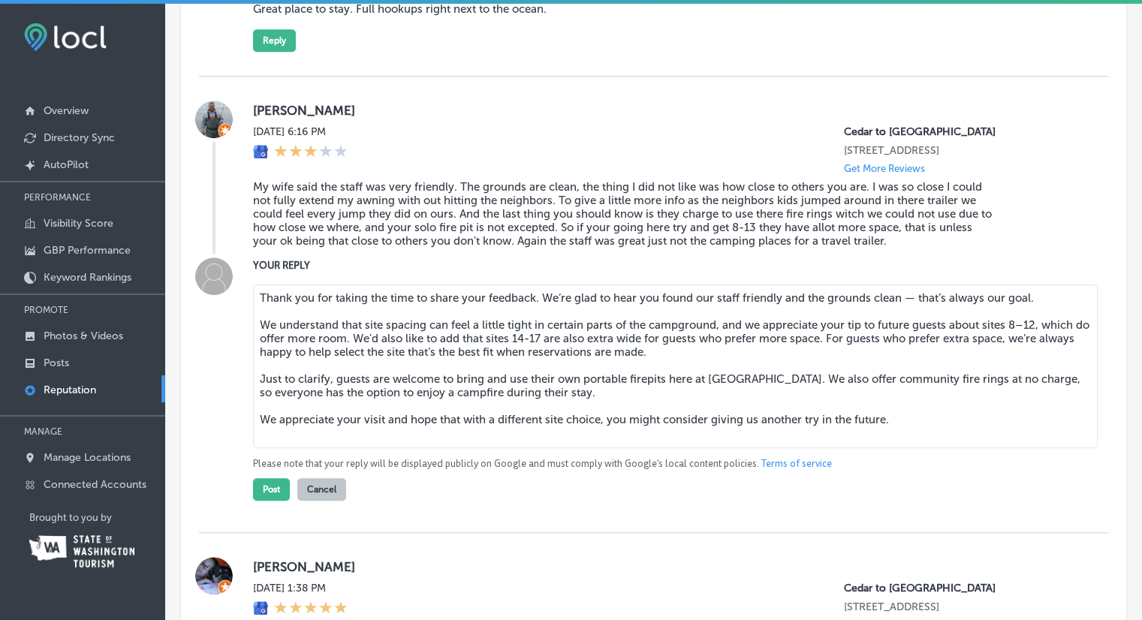
click at [805, 365] on textarea "Thank you for taking the time to share your feedback. We’re glad to hear you fo…" at bounding box center [675, 367] width 845 height 164
drag, startPoint x: 1028, startPoint y: 365, endPoint x: 841, endPoint y: 366, distance: 187.0
click at [841, 366] on textarea "Thank you for taking the time to share your feedback. We’re glad to hear you fo…" at bounding box center [675, 367] width 845 height 164
click at [525, 379] on textarea "Thank you for taking the time to share your feedback. We’re glad to hear you fo…" at bounding box center [675, 367] width 845 height 164
click at [591, 422] on textarea "Thank you for taking the time to share your feedback. We’re glad to hear you fo…" at bounding box center [675, 367] width 845 height 164
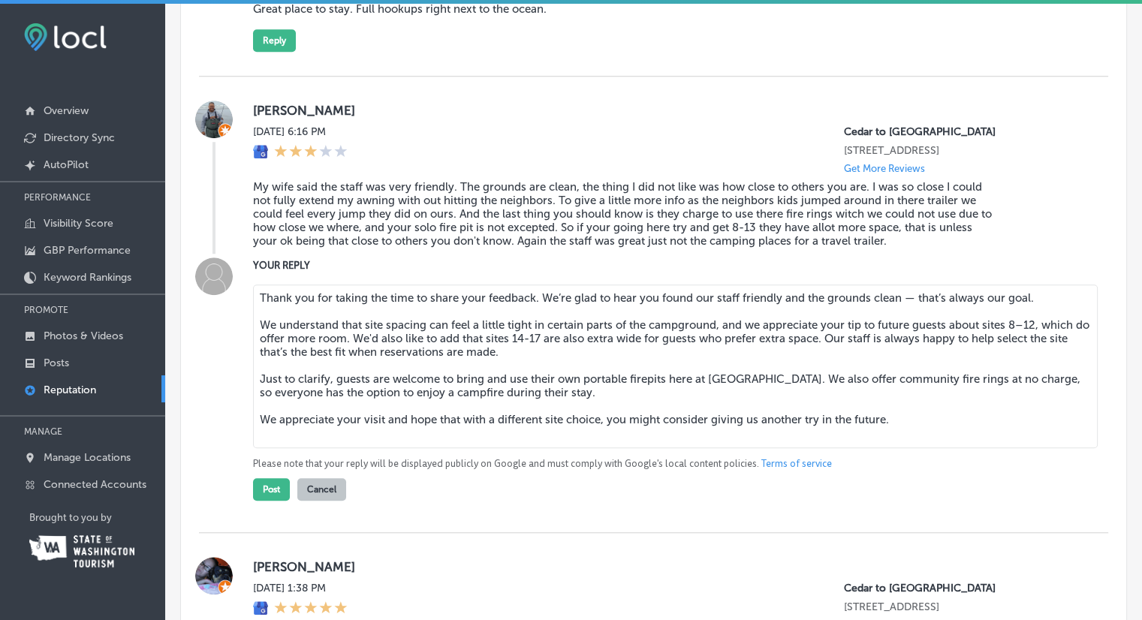
click at [1036, 322] on textarea "Thank you for taking the time to share your feedback. We’re glad to hear you fo…" at bounding box center [675, 367] width 845 height 164
click at [776, 365] on textarea "Thank you for taking the time to share your feedback. We’re glad to hear you fo…" at bounding box center [675, 367] width 845 height 164
click at [862, 366] on textarea "Thank you for taking the time to share your feedback. We’re glad to hear you fo…" at bounding box center [675, 367] width 845 height 164
type textarea "Thank you for taking the time to share your feedback. We’re glad to hear you fo…"
click at [274, 501] on button "Post" at bounding box center [271, 489] width 37 height 23
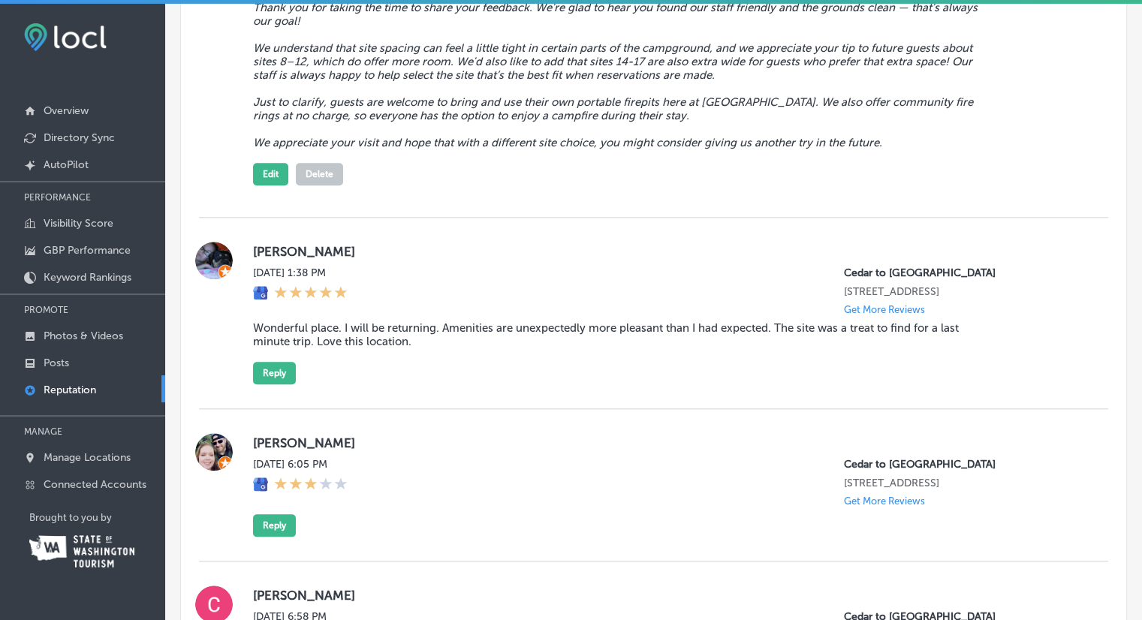
scroll to position [1502, 0]
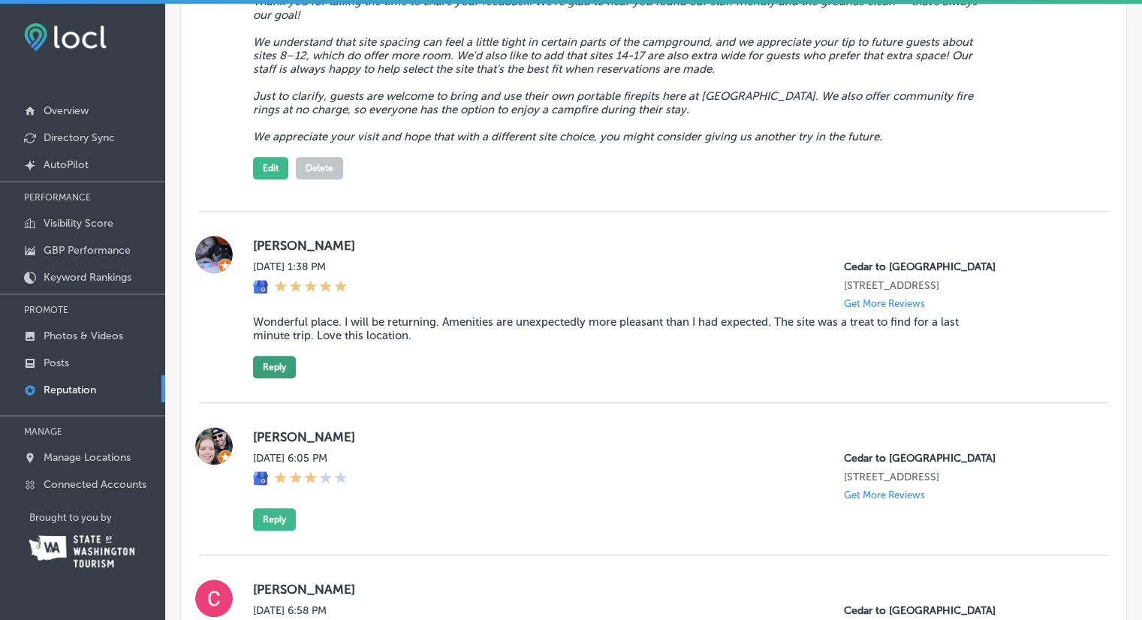
click at [278, 378] on button "Reply" at bounding box center [274, 367] width 43 height 23
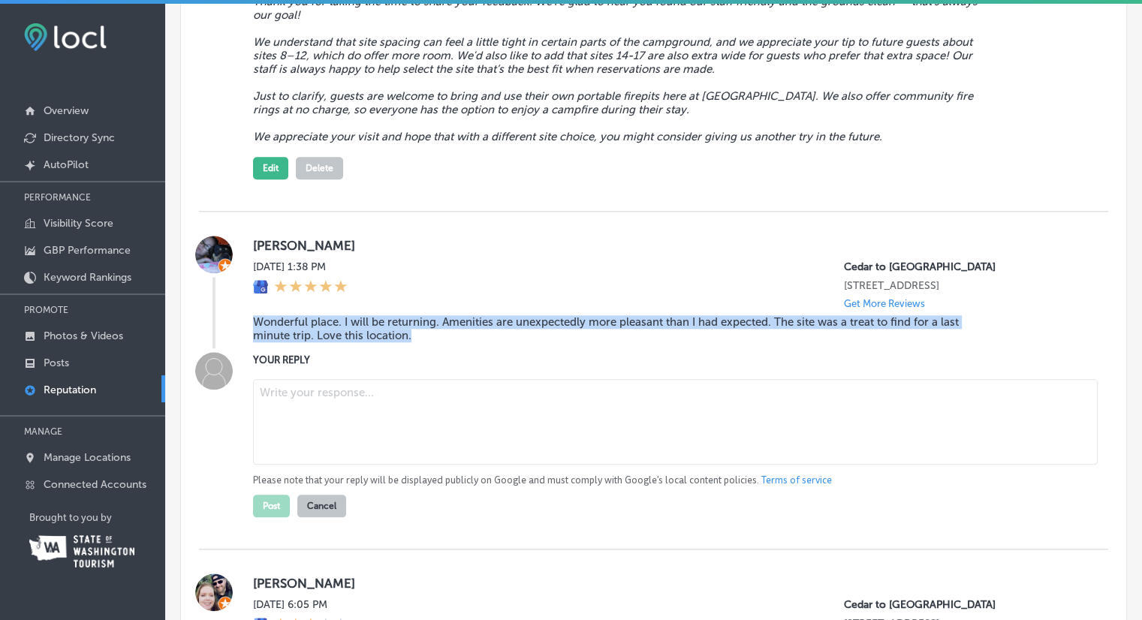
drag, startPoint x: 376, startPoint y: 375, endPoint x: 252, endPoint y: 362, distance: 125.4
click at [252, 348] on div "[PERSON_NAME][GEOGRAPHIC_DATA][DATE] 1:38 PM [GEOGRAPHIC_DATA] [STREET_ADDRESS]…" at bounding box center [653, 292] width 909 height 113
copy blockquote "Wonderful place. I will be returning. Amenities are unexpectedly more pleasant …"
click at [473, 460] on textarea at bounding box center [675, 422] width 845 height 86
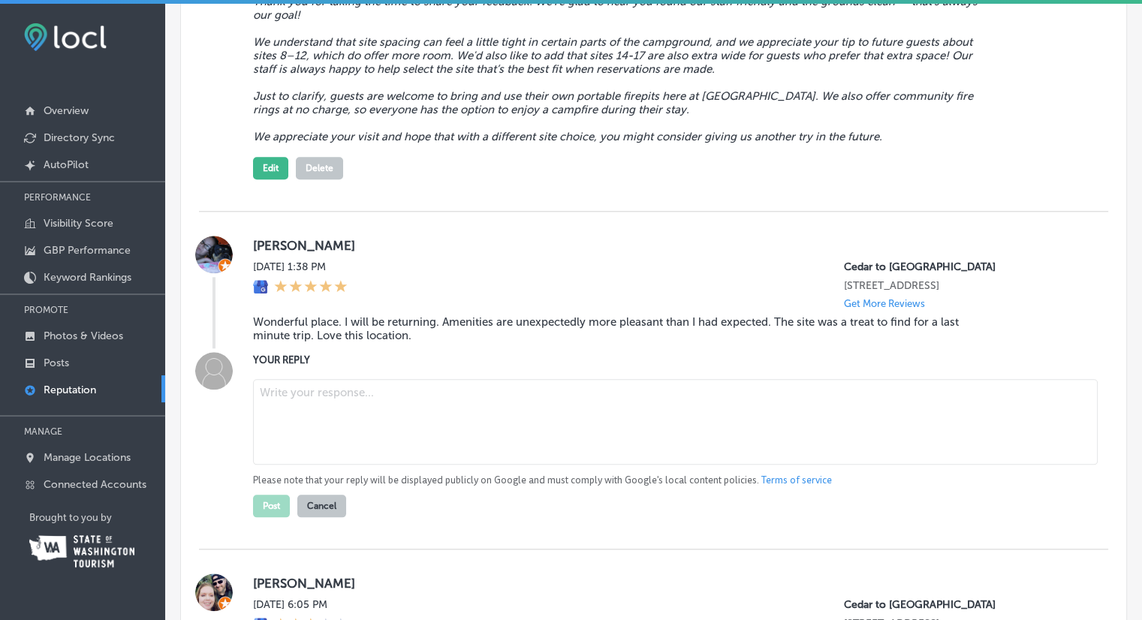
paste textarea "Thank you so much for your kind words! We’re thrilled you found us for your las…"
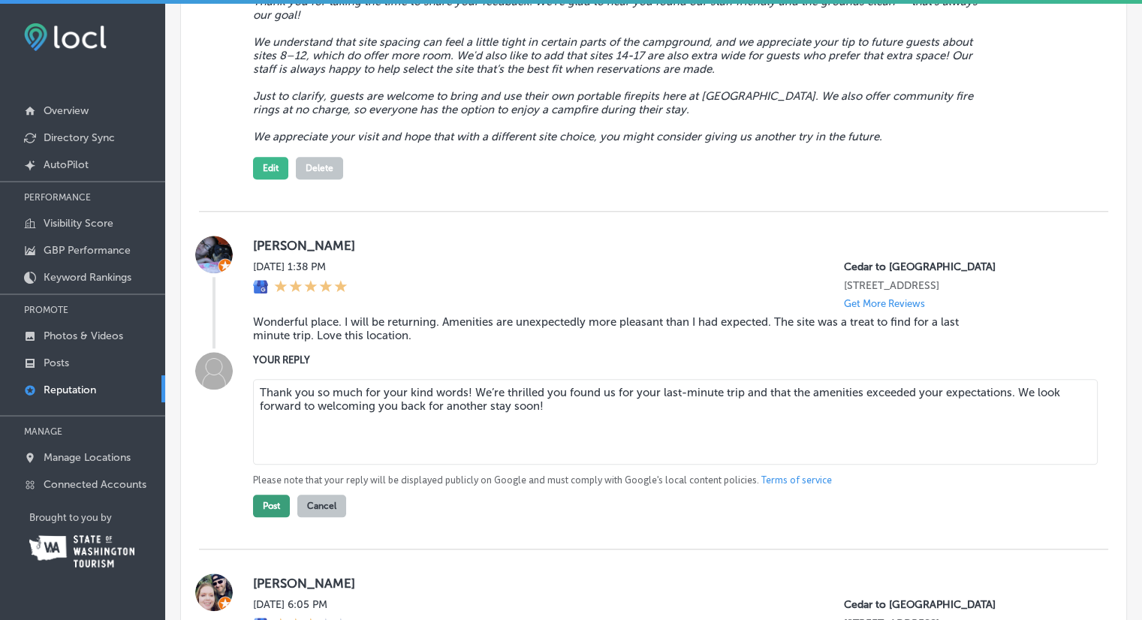
type textarea "Thank you so much for your kind words! We’re thrilled you found us for your las…"
click at [278, 517] on button "Post" at bounding box center [271, 506] width 37 height 23
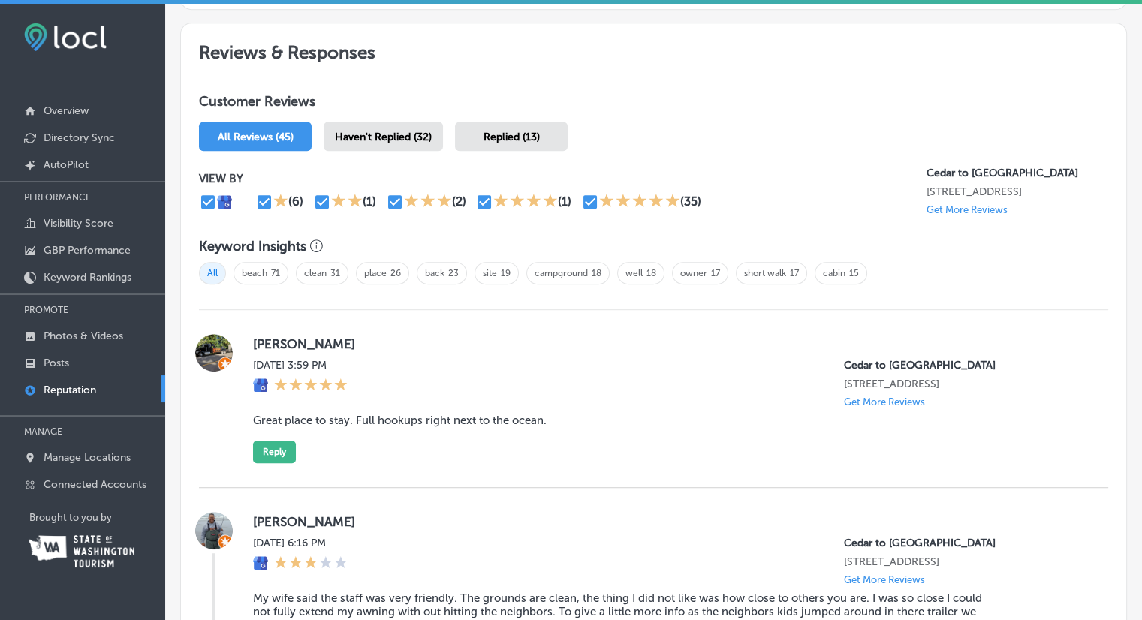
scroll to position [826, 0]
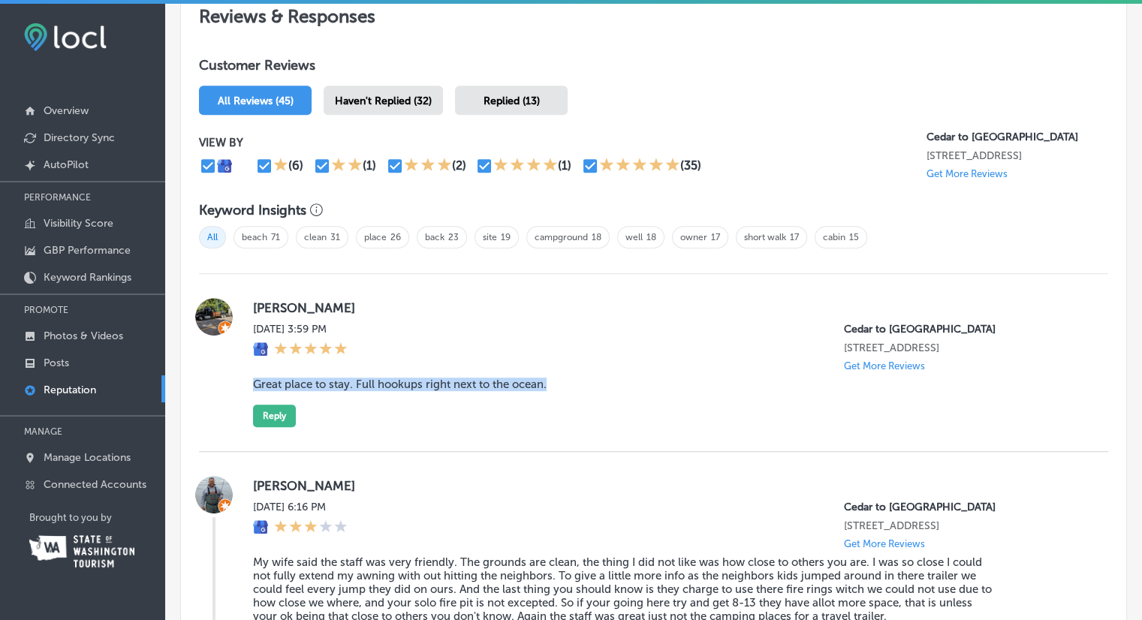
drag, startPoint x: 554, startPoint y: 394, endPoint x: 249, endPoint y: 394, distance: 304.9
click at [249, 394] on div "[PERSON_NAME] [DATE] 3:59 PM [GEOGRAPHIC_DATA] [STREET_ADDRESS] Get More Review…" at bounding box center [653, 362] width 909 height 129
copy blockquote "Great place to stay. Full hookups right next to the ocean."
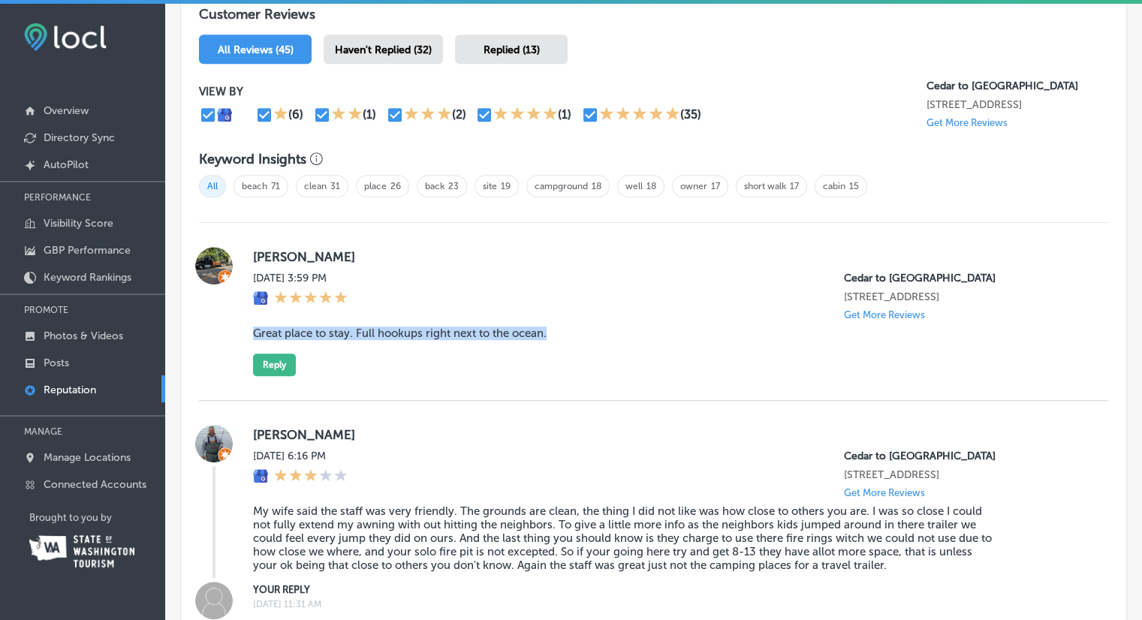
scroll to position [901, 0]
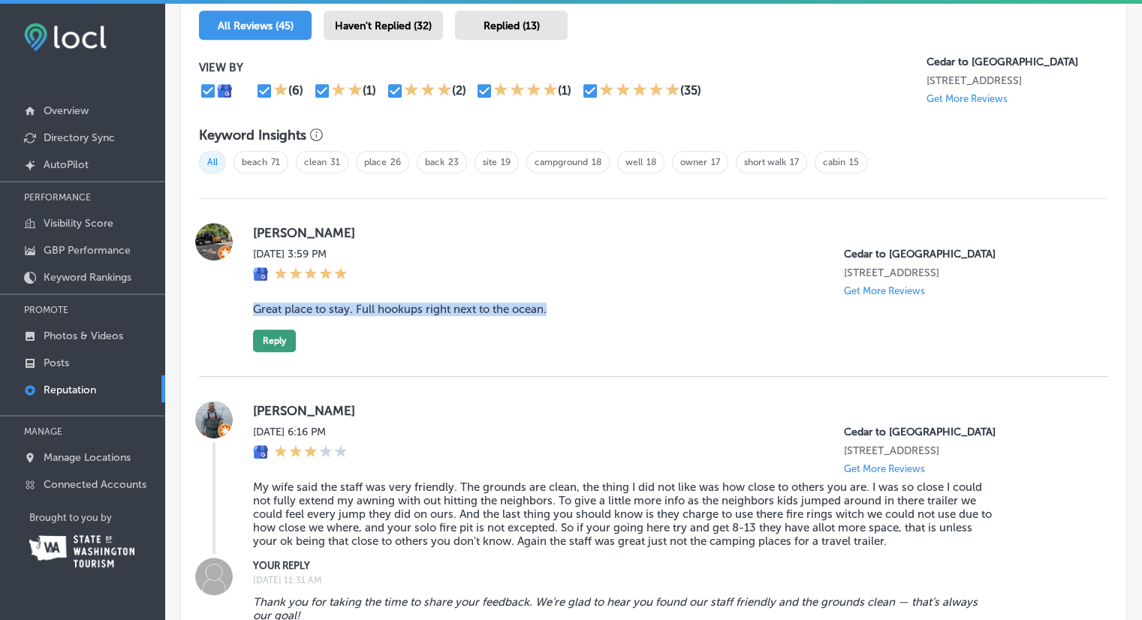
click at [288, 350] on button "Reply" at bounding box center [274, 341] width 43 height 23
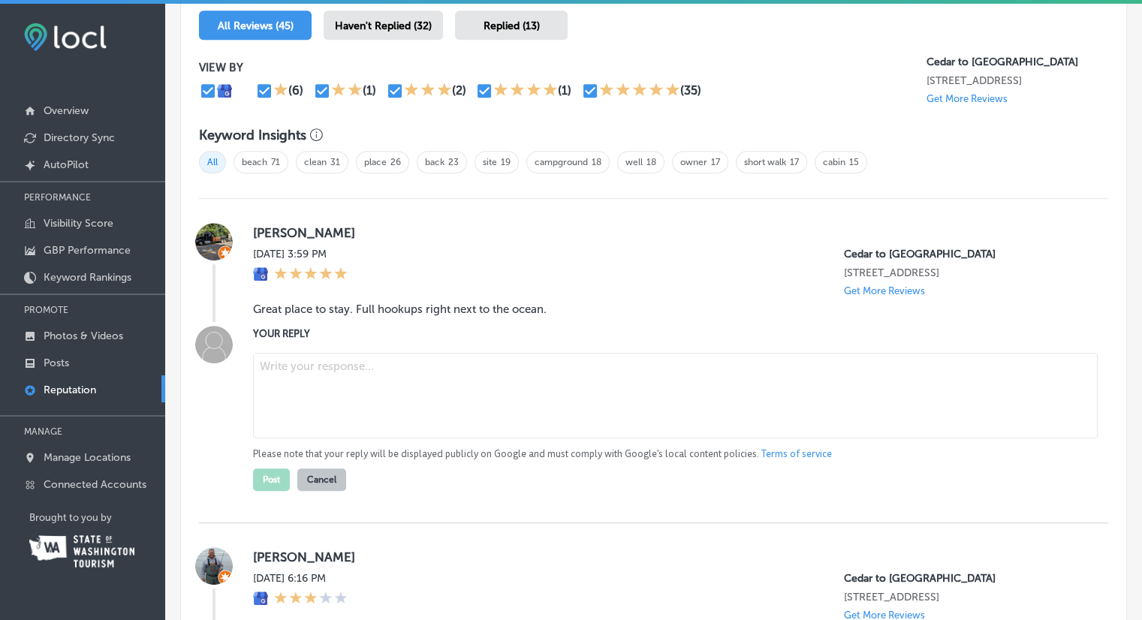
click at [357, 388] on textarea at bounding box center [675, 396] width 845 height 86
paste textarea "Thanks for the great review! We love being able to offer the best of both world…"
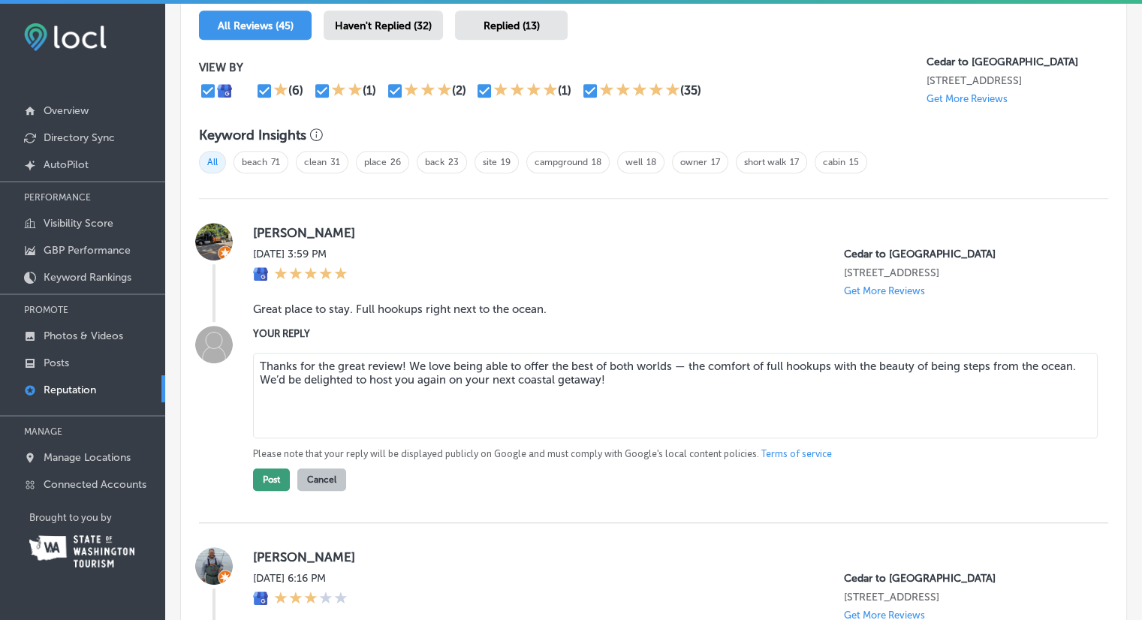
type textarea "Thanks for the great review! We love being able to offer the best of both world…"
click at [274, 491] on button "Post" at bounding box center [271, 480] width 37 height 23
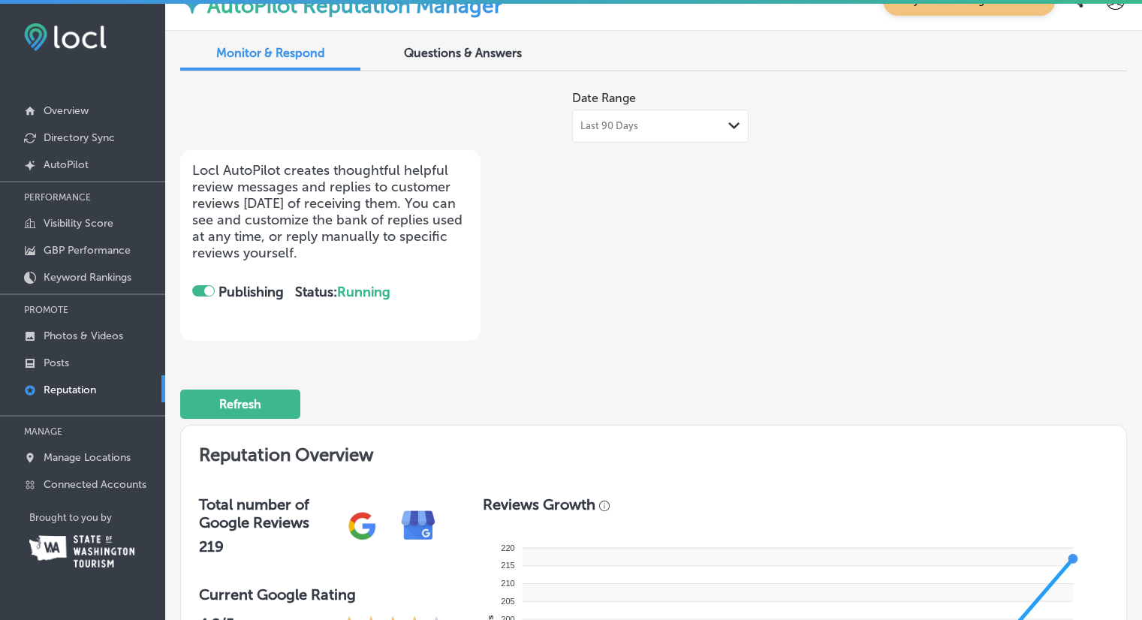
scroll to position [0, 0]
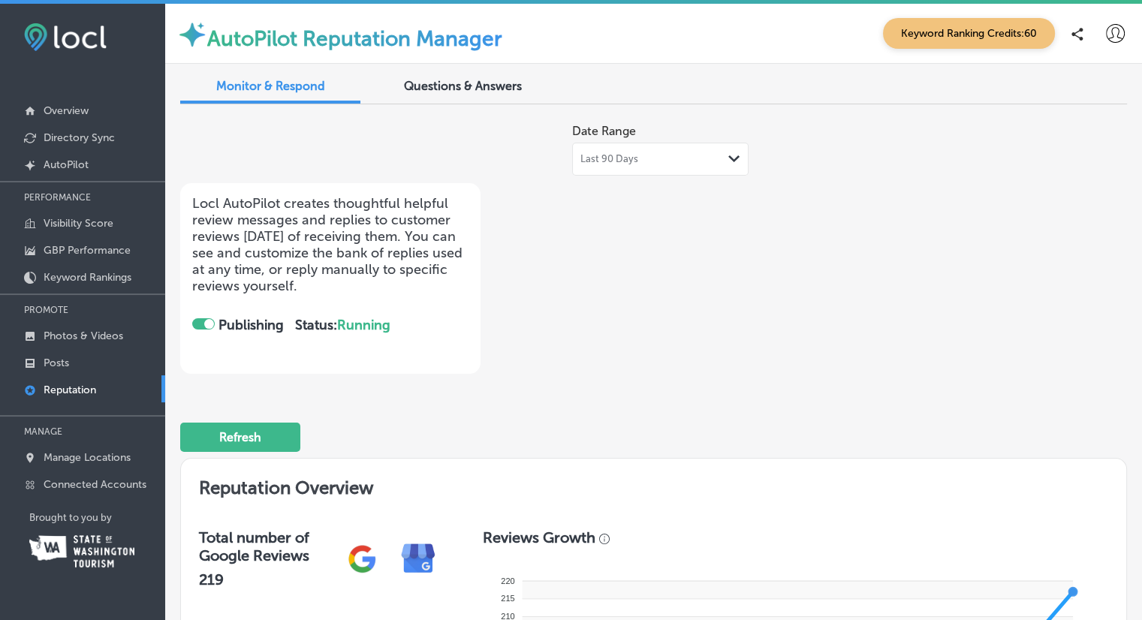
click at [478, 76] on div "Questions & Answers" at bounding box center [462, 87] width 180 height 32
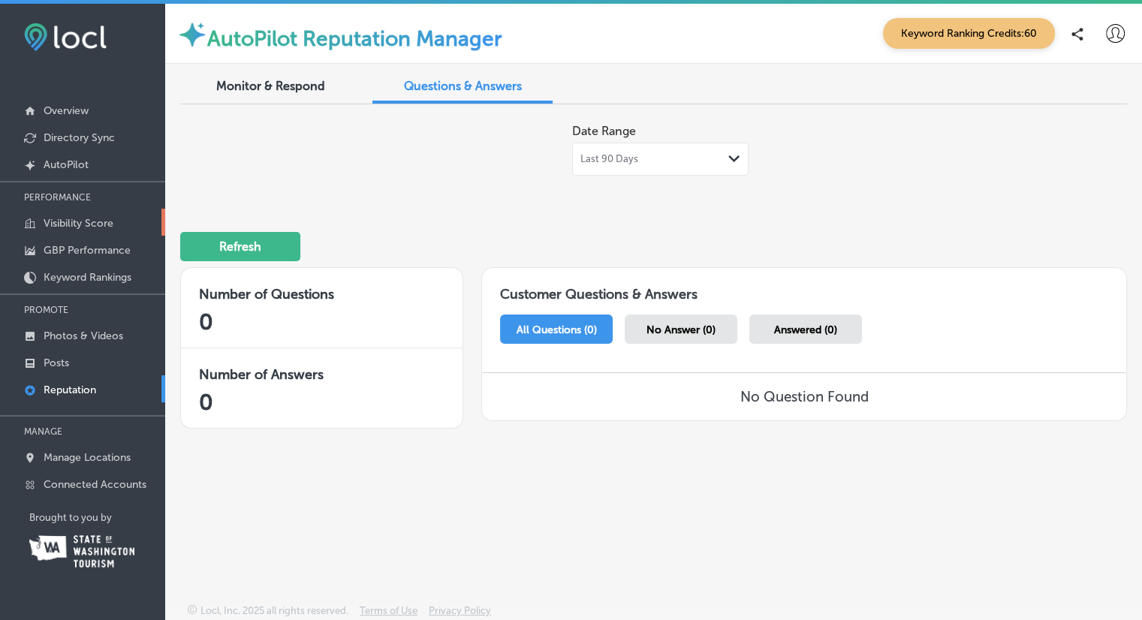
click at [78, 223] on p "Visibility Score" at bounding box center [79, 223] width 70 height 13
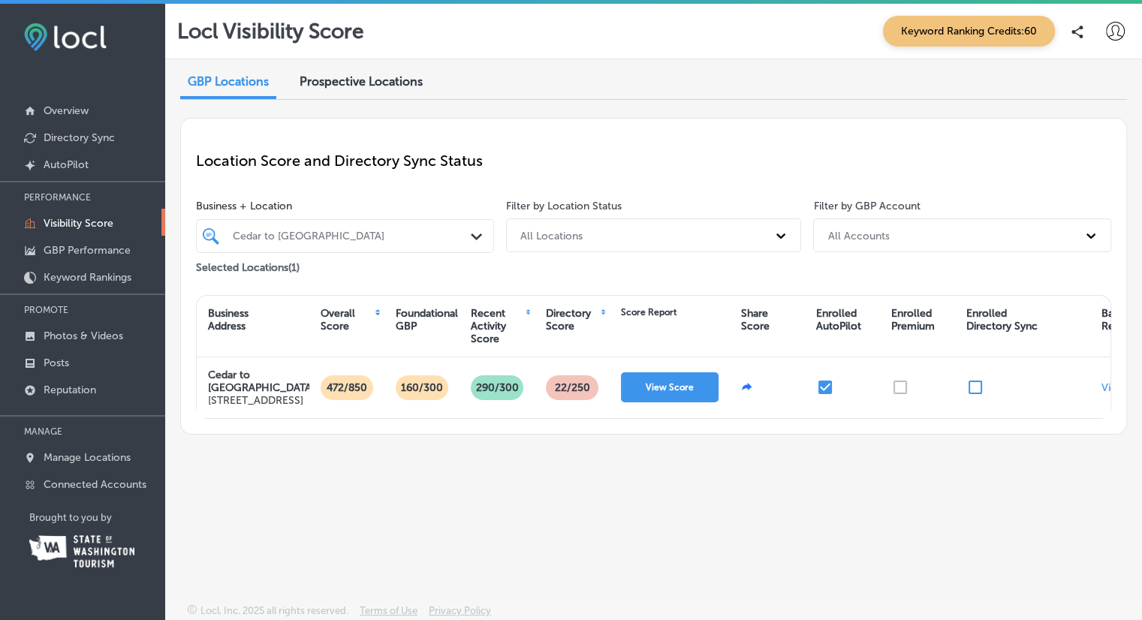
click at [405, 328] on div "Foundational GBP" at bounding box center [427, 320] width 62 height 26
